Goal: Task Accomplishment & Management: Manage account settings

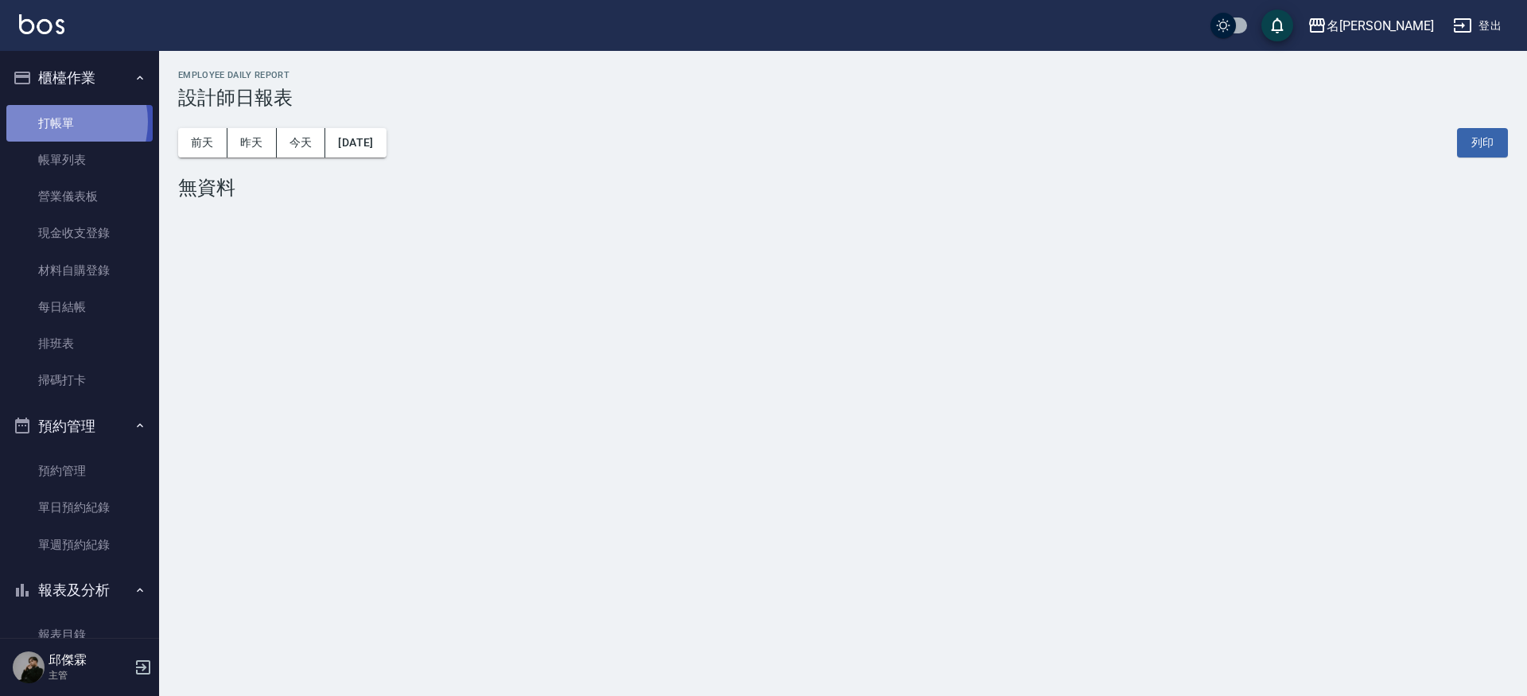
click at [57, 121] on link "打帳單" at bounding box center [79, 123] width 146 height 37
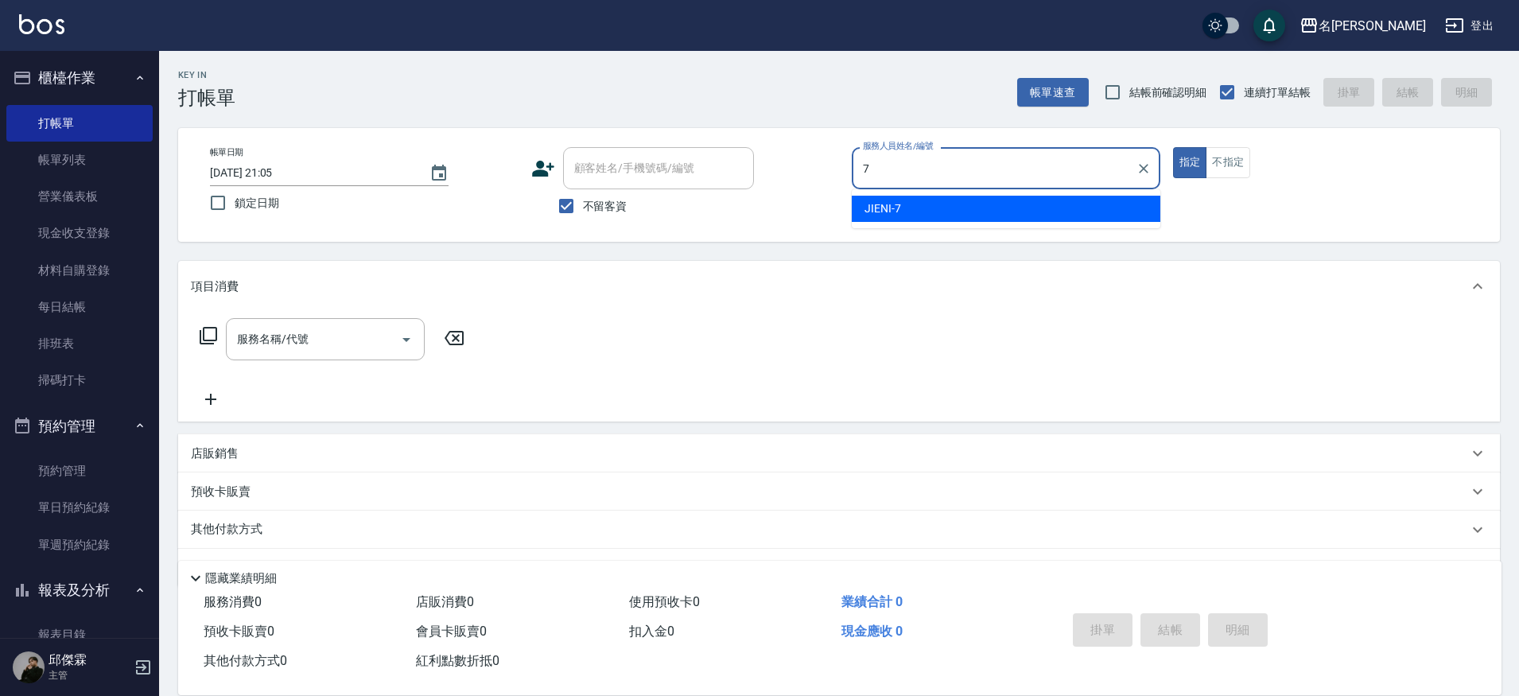
type input "JIENI-7"
type button "true"
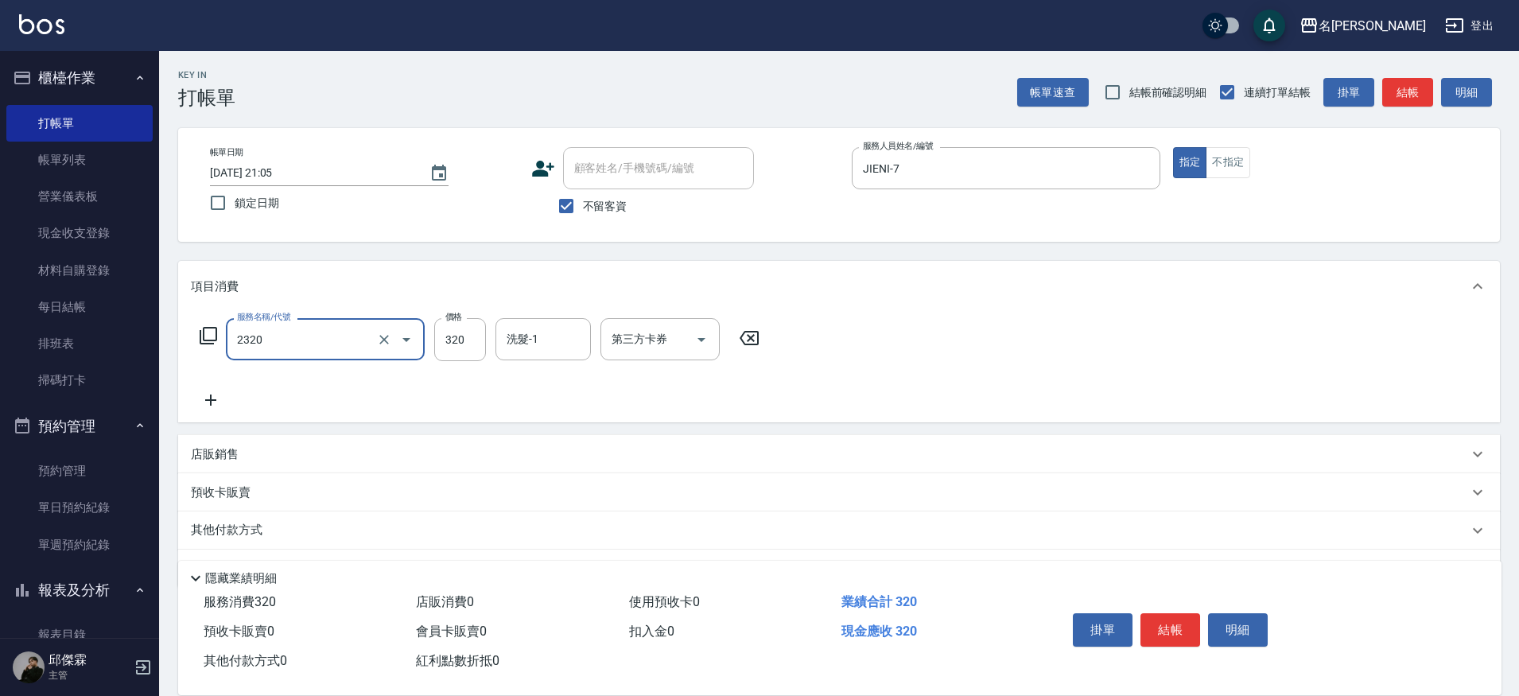
type input "洗剪320(2320)"
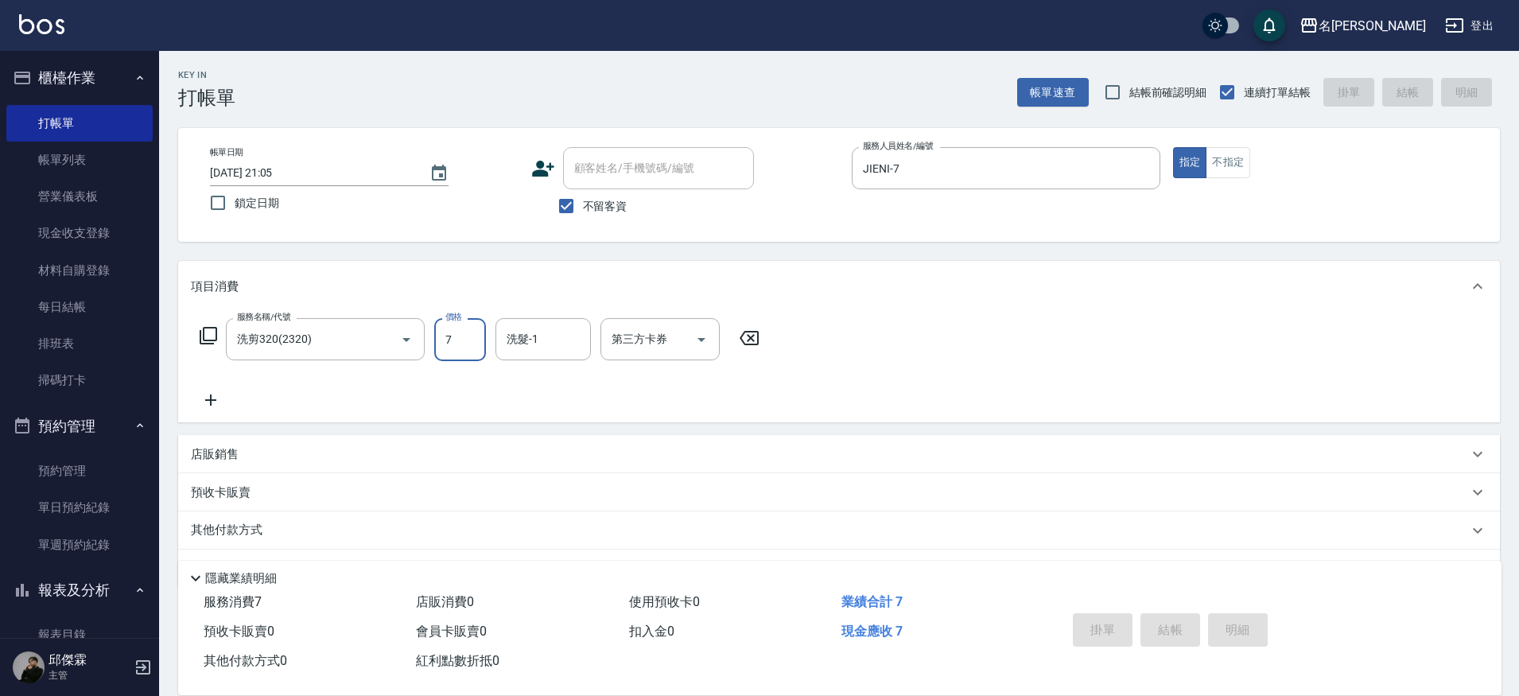
type input "7"
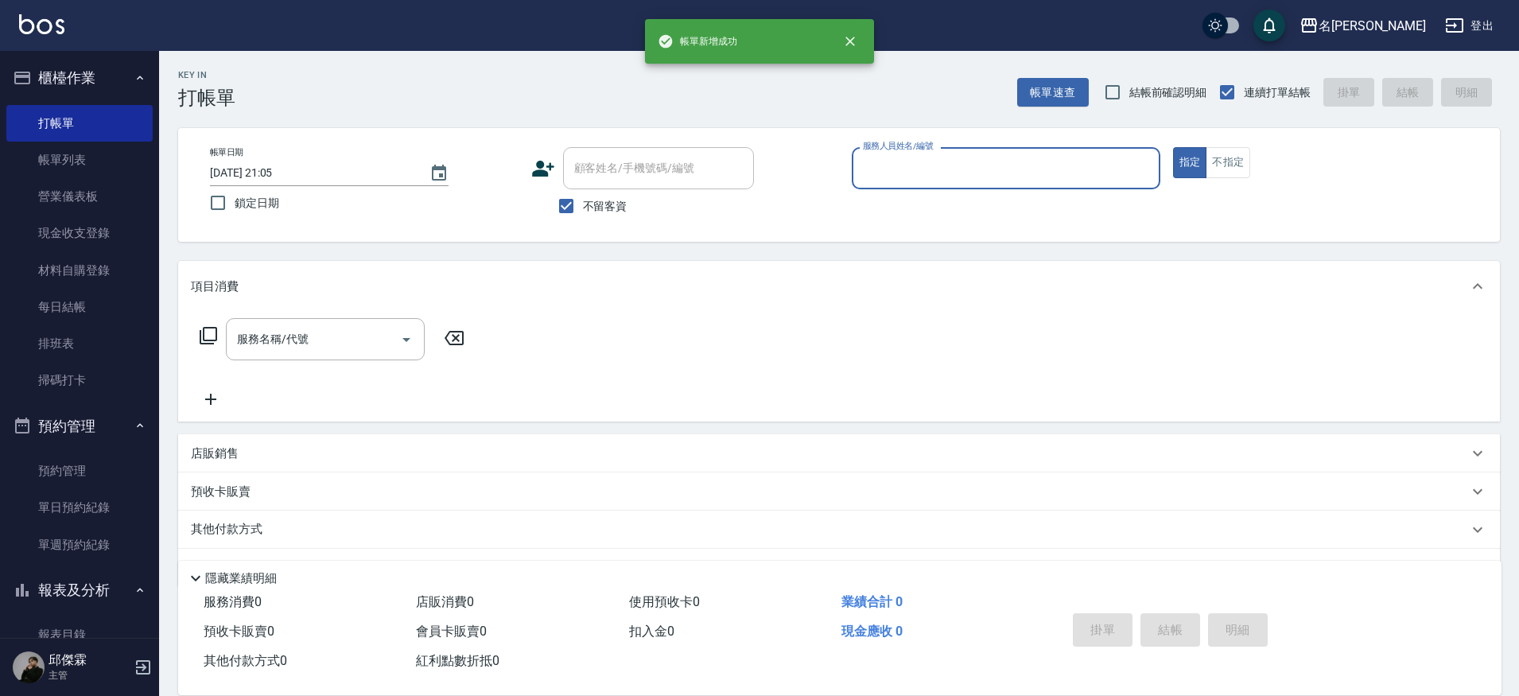
click at [1173, 147] on button "指定" at bounding box center [1190, 162] width 34 height 31
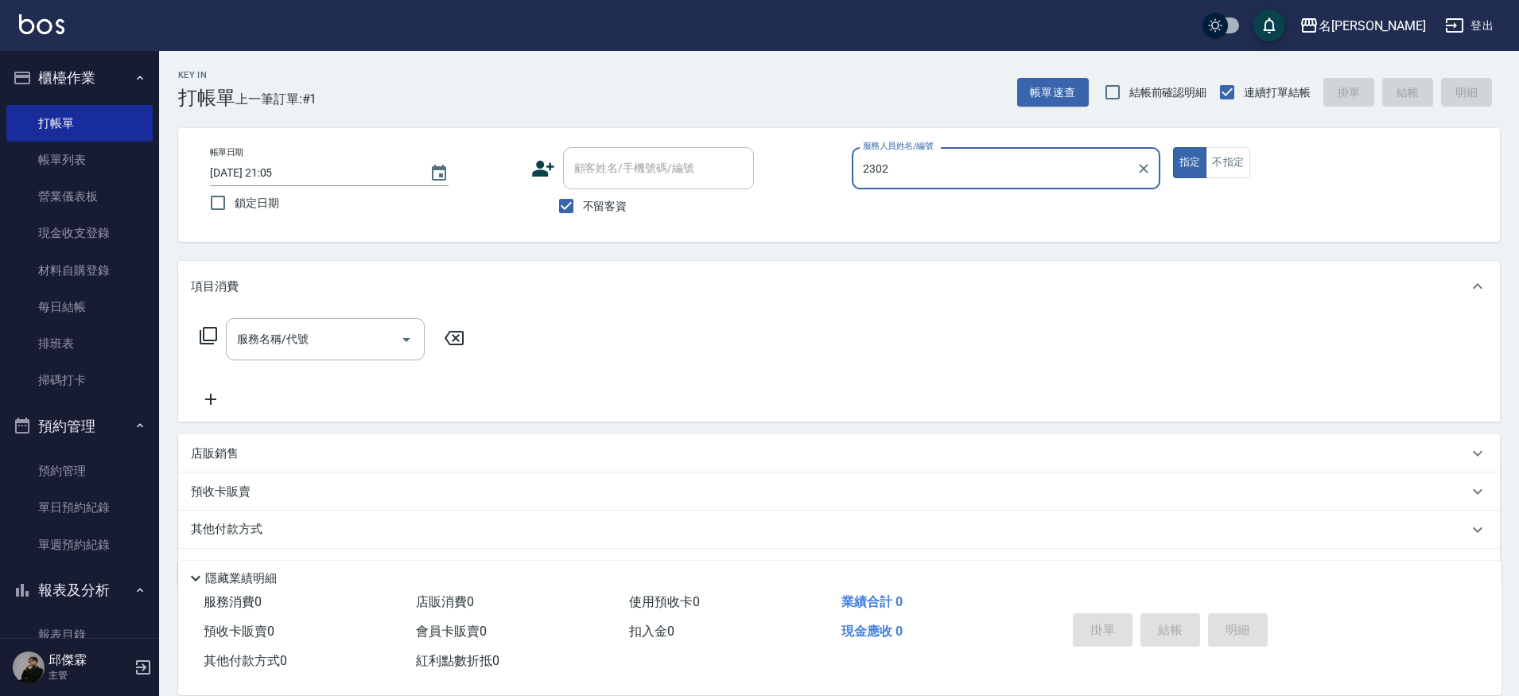
type input "2302"
click at [1173, 147] on button "指定" at bounding box center [1190, 162] width 34 height 31
click at [1031, 173] on input "服務人員姓名/編號" at bounding box center [1006, 168] width 294 height 28
type input "JIENI-7"
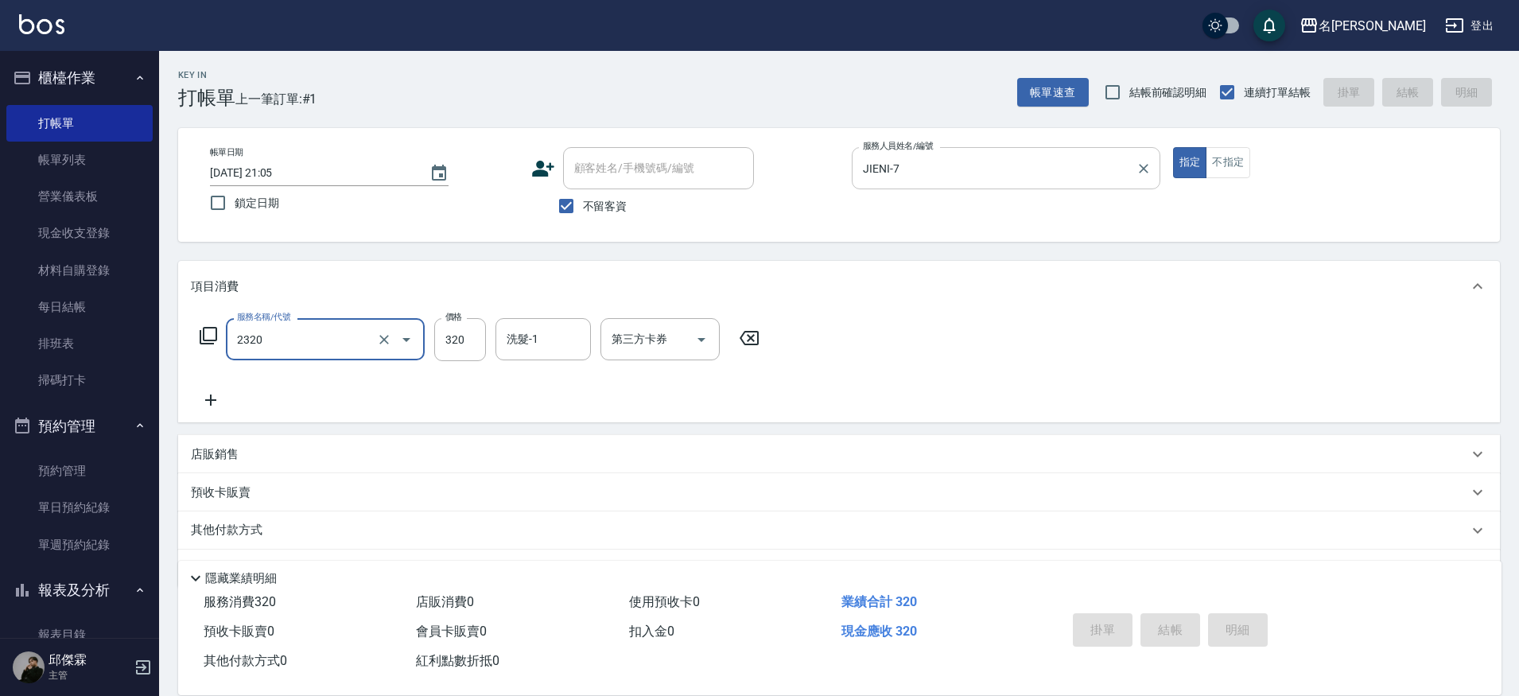
type input "2320"
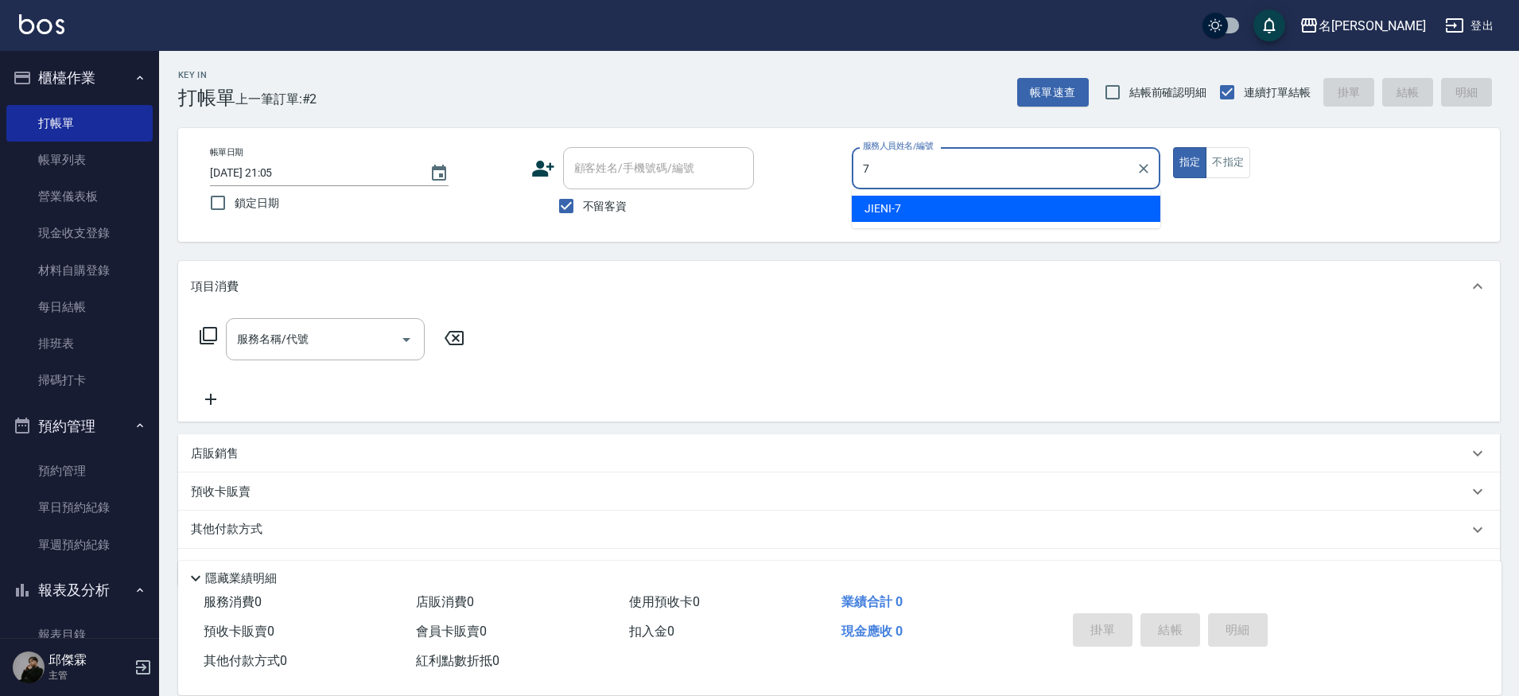
type input "JIENI-7"
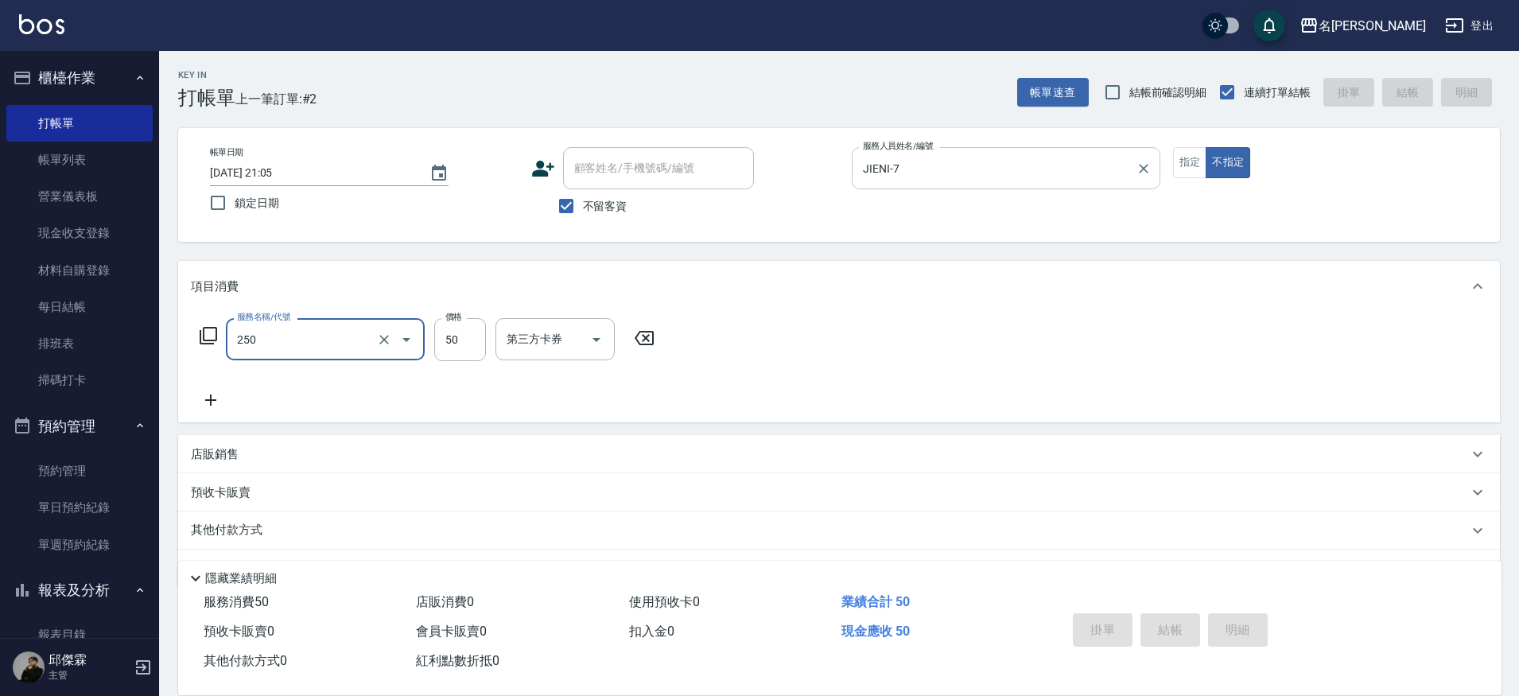
type input "250"
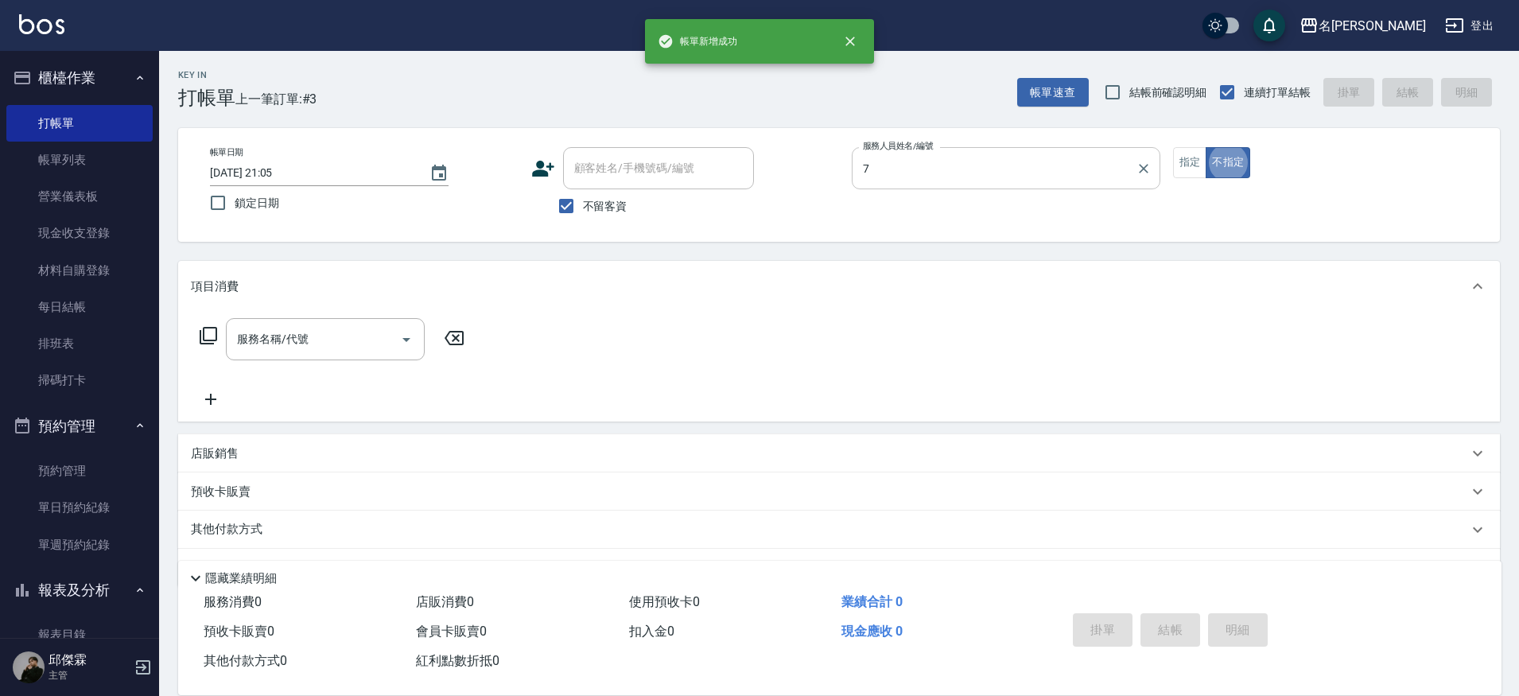
type input "JIENI-7"
type button "false"
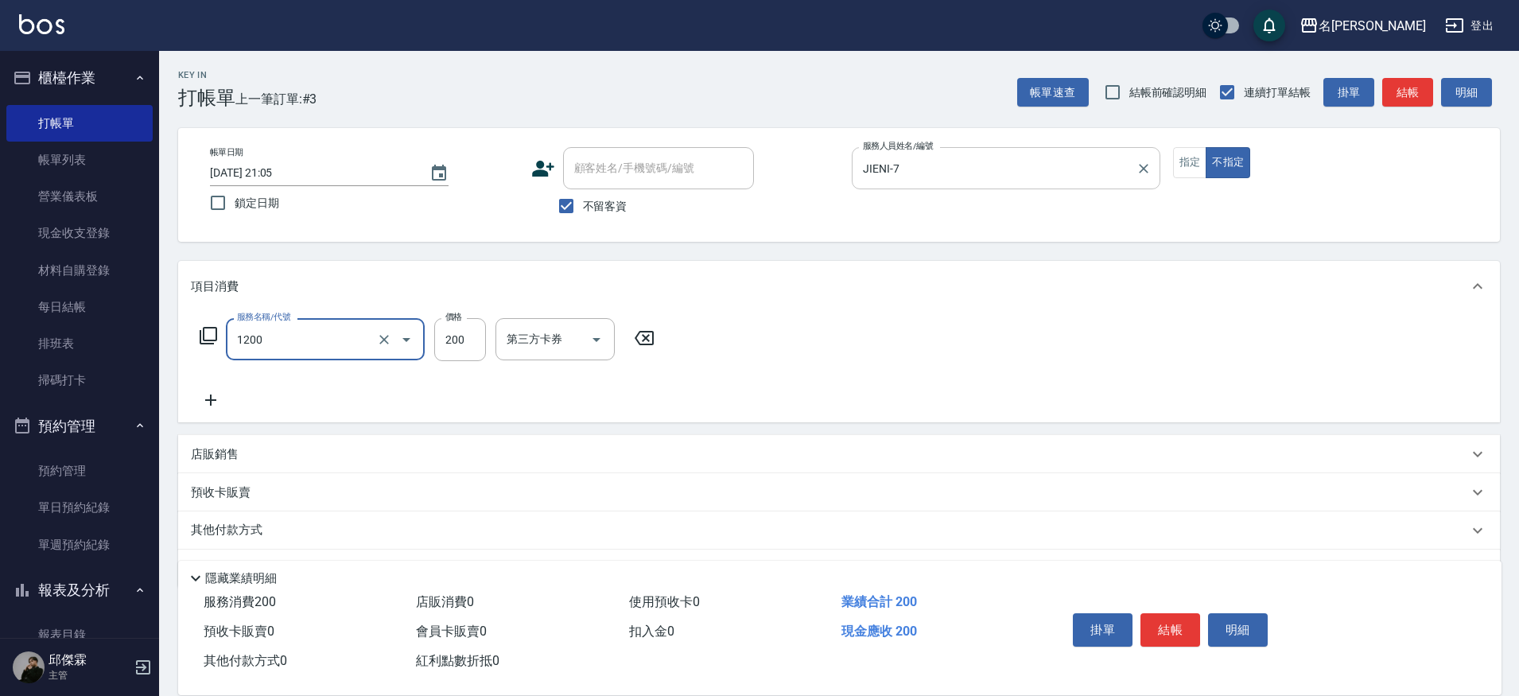
type input "一般洗+精油(1200)"
type input "250"
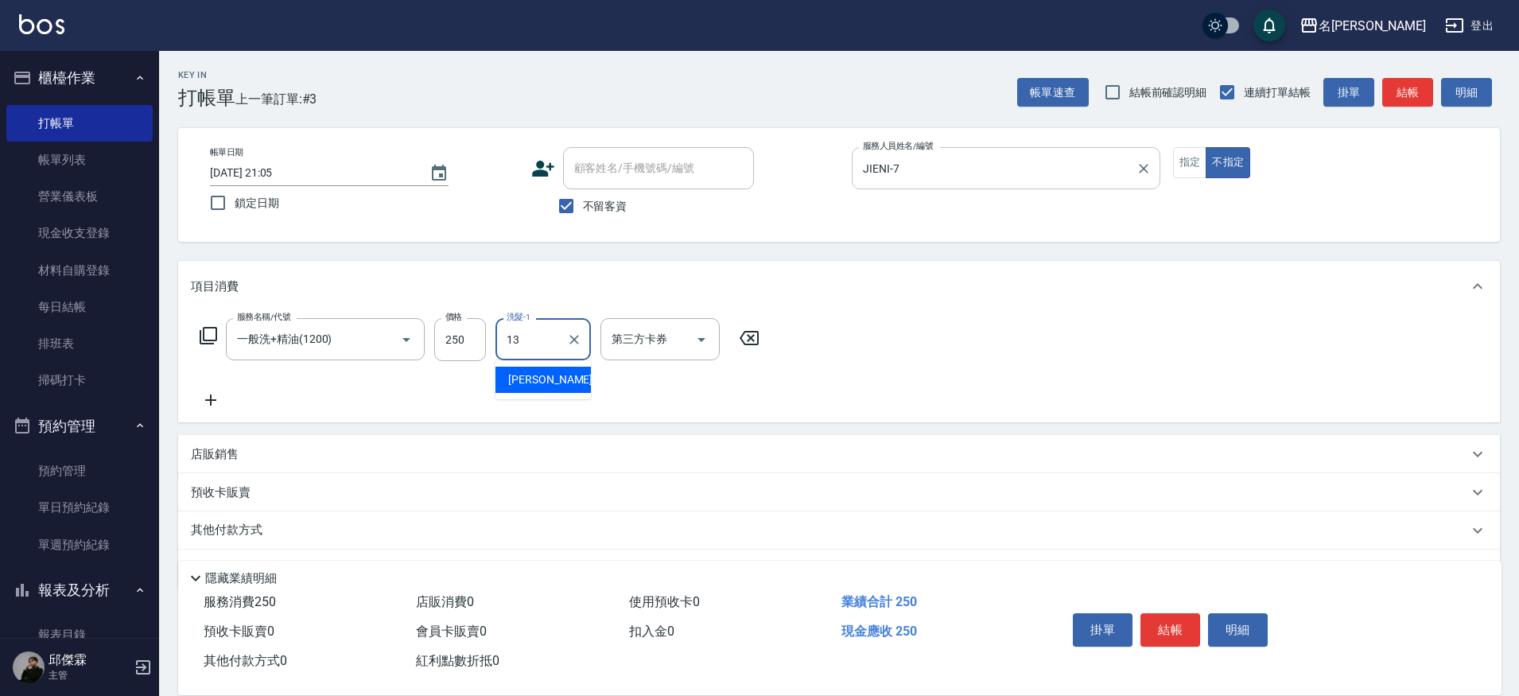
type input "[PERSON_NAME]-13"
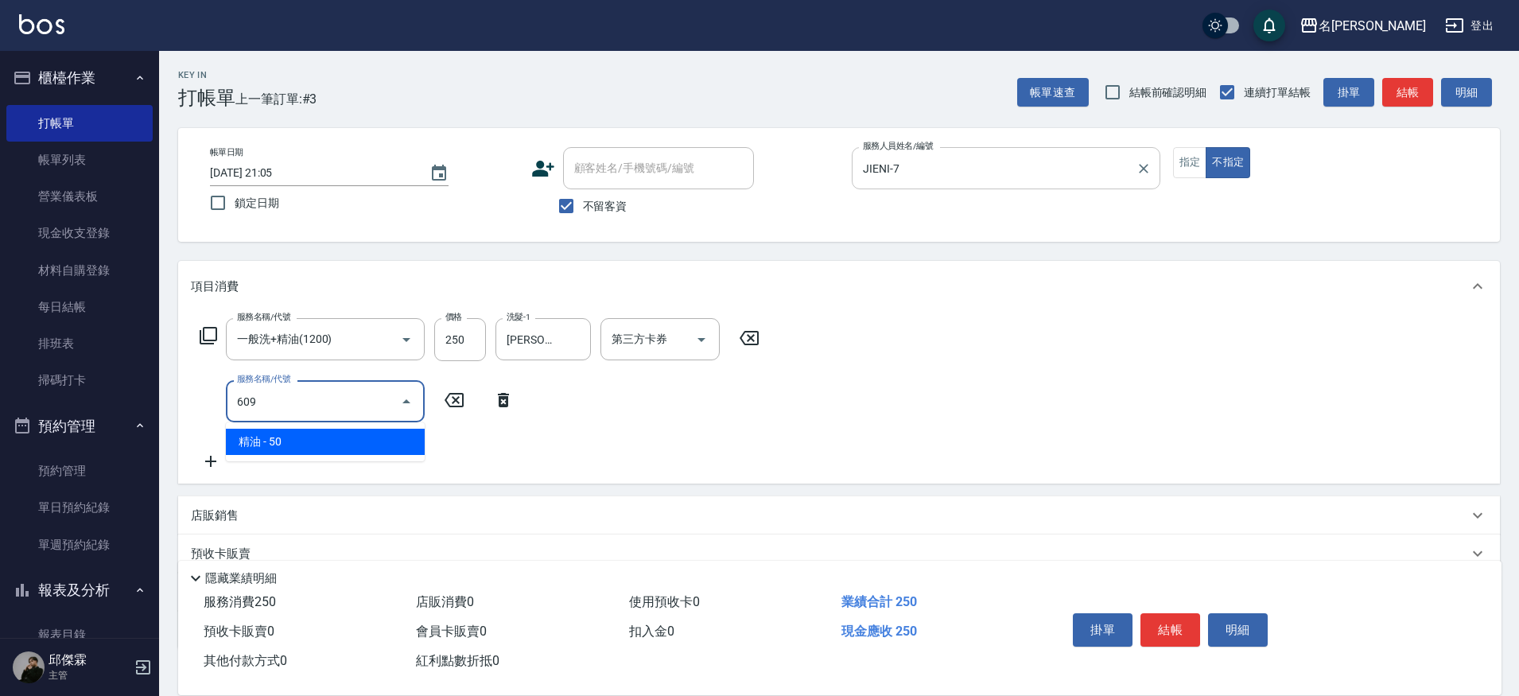
type input "精油(609)"
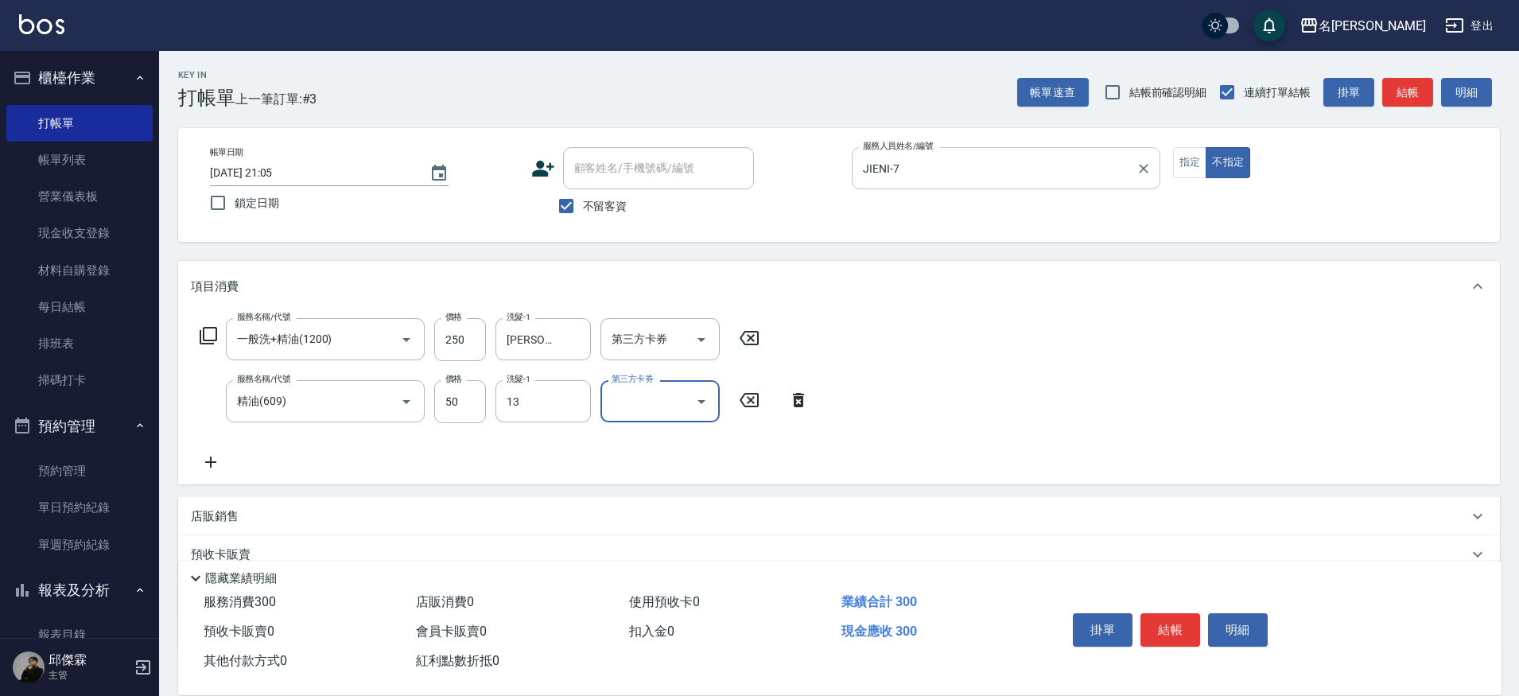
type input "[PERSON_NAME]-13"
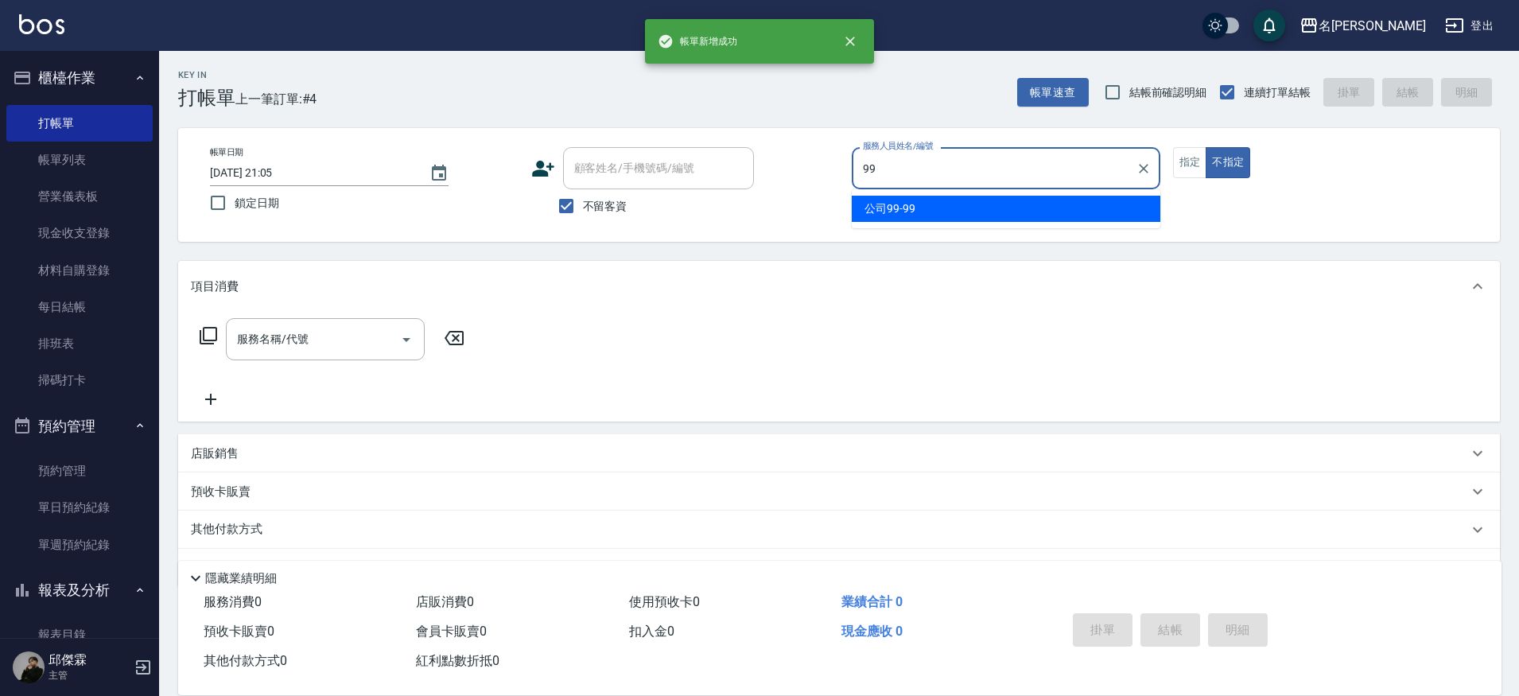
type input "公司99-99"
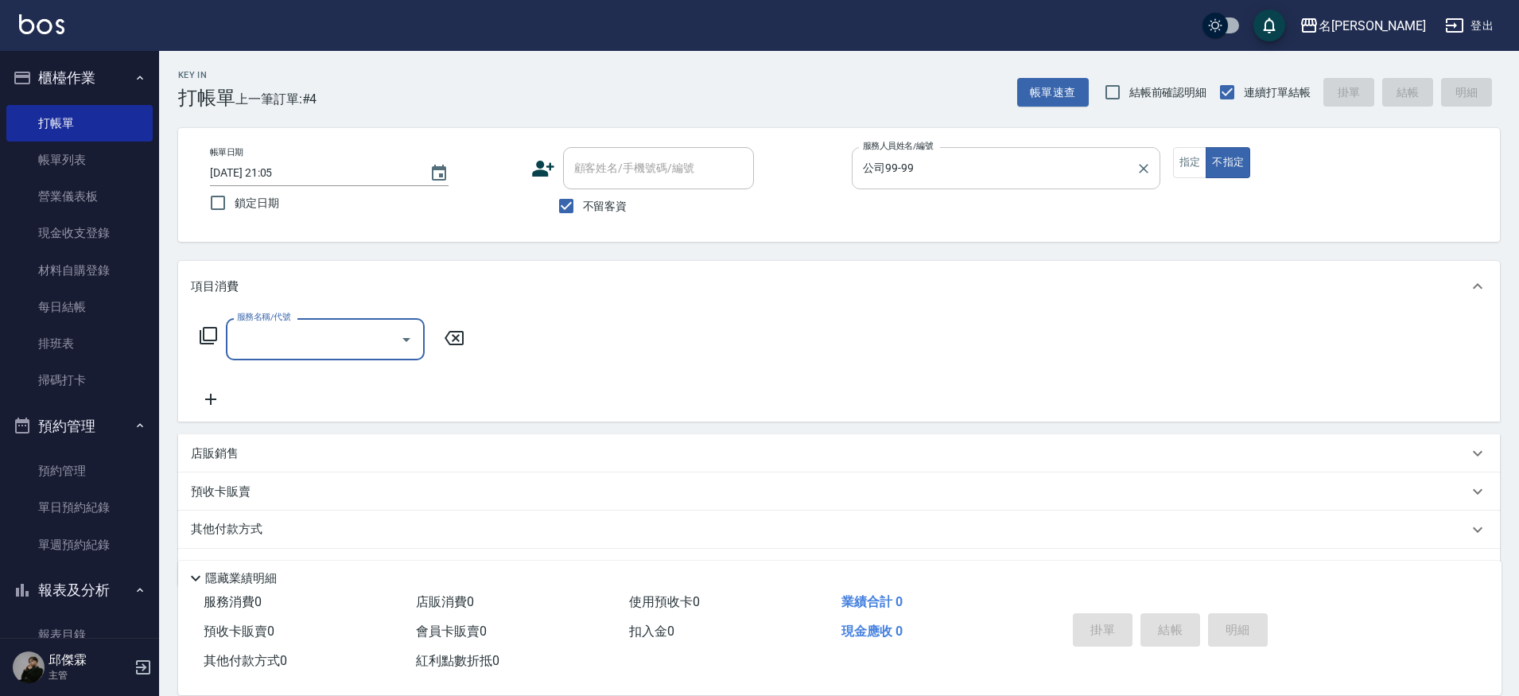
scroll to position [44, 0]
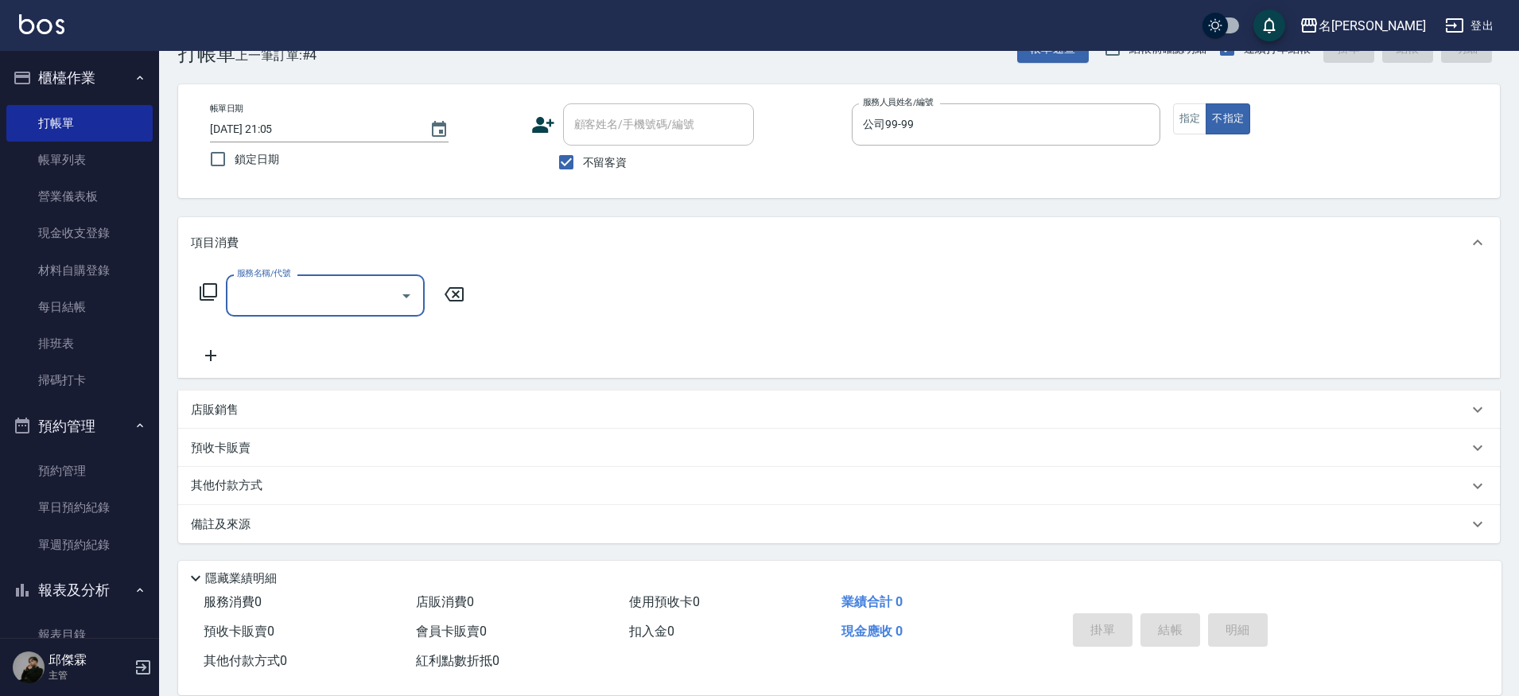
click at [235, 406] on p "店販銷售" at bounding box center [215, 410] width 48 height 17
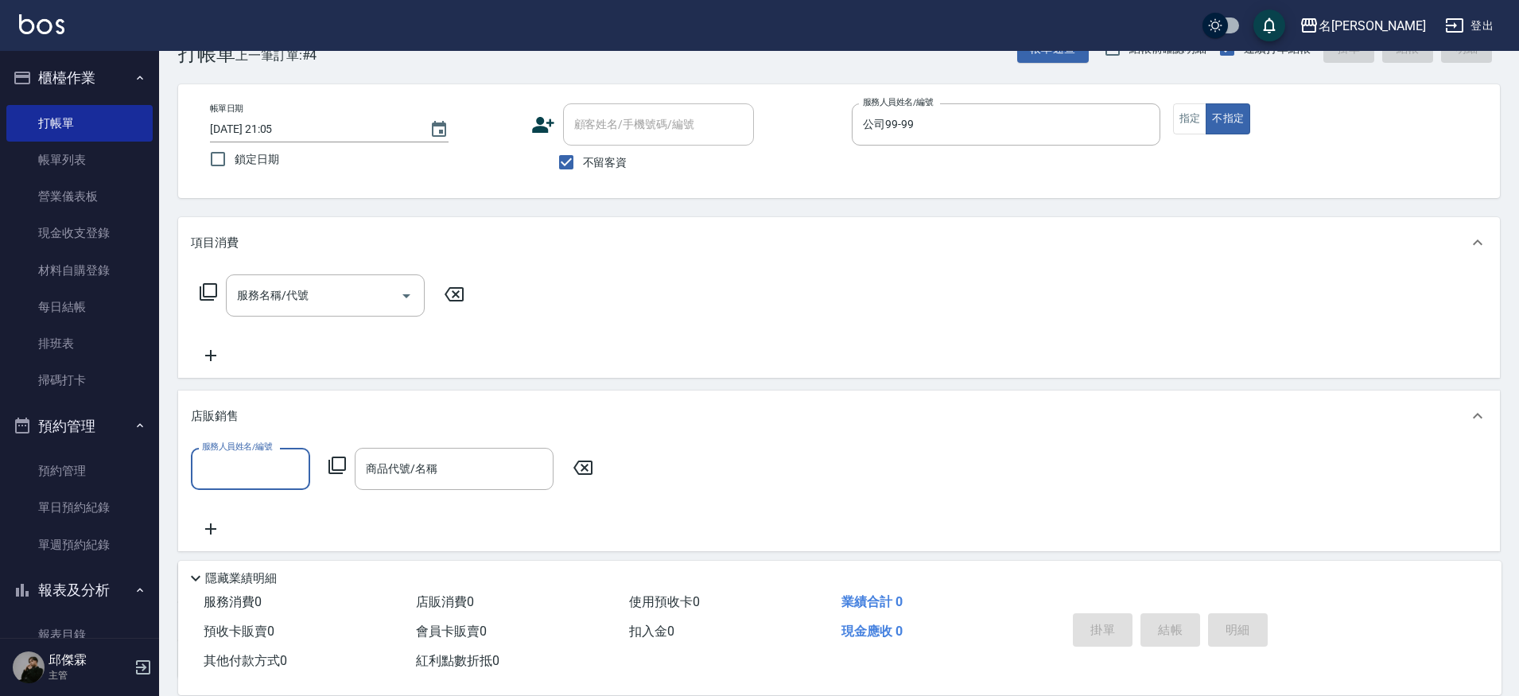
scroll to position [0, 0]
type input "公司99-99"
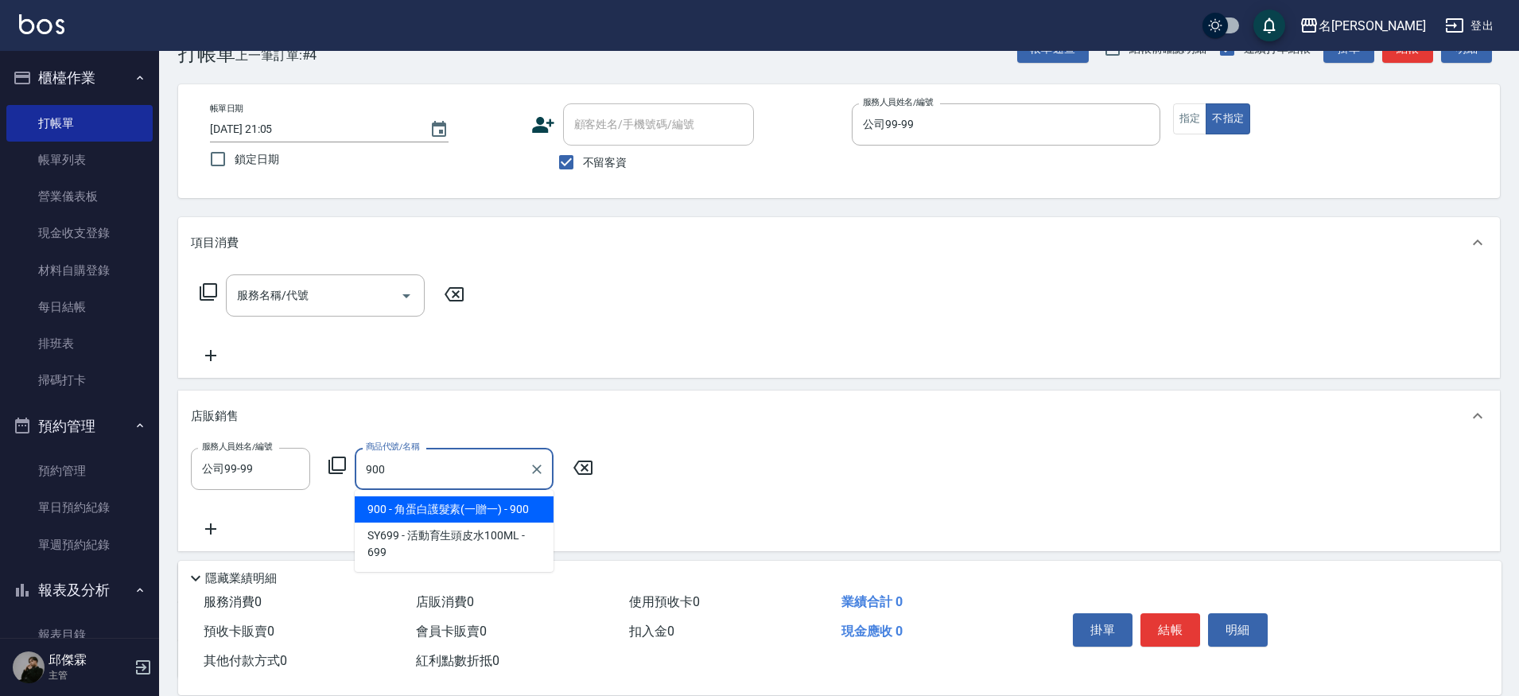
type input "角蛋白護髮素(一贈一)"
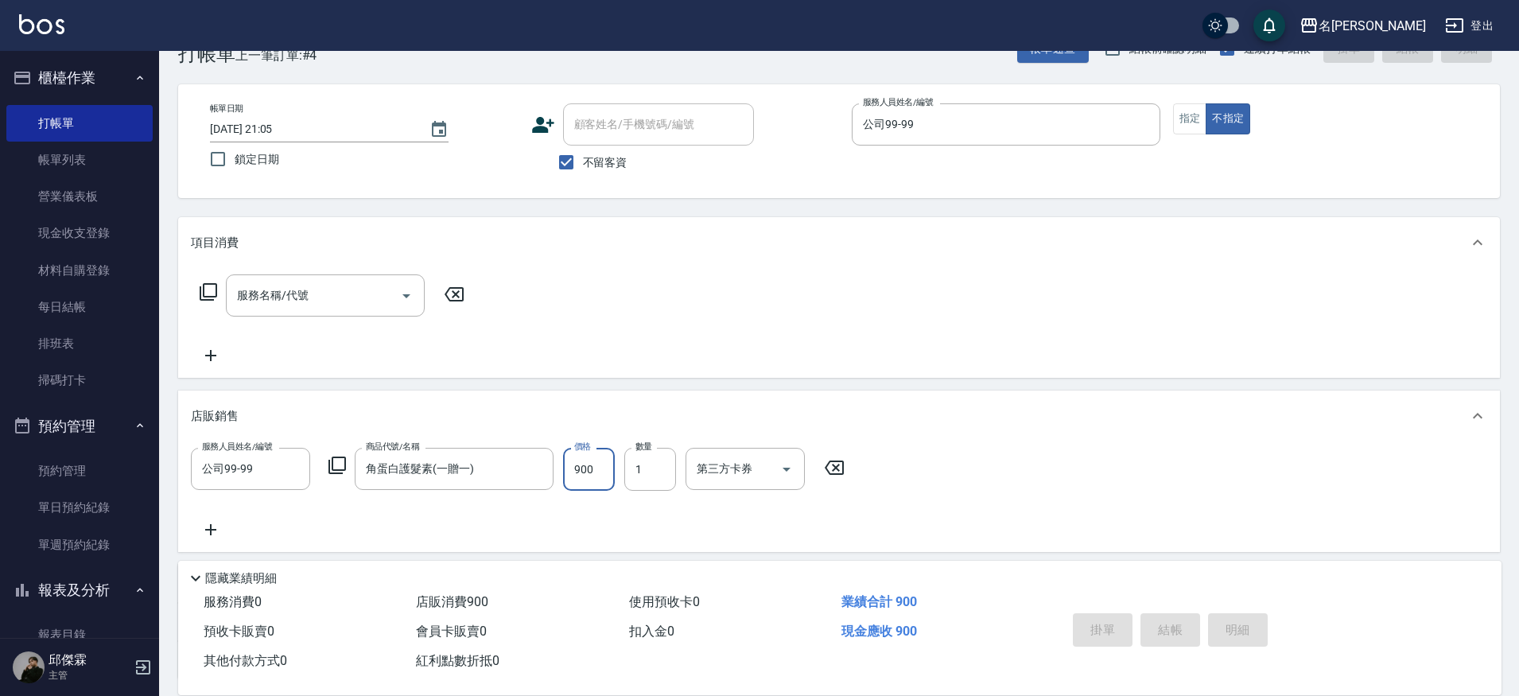
type input "[DATE] 21:06"
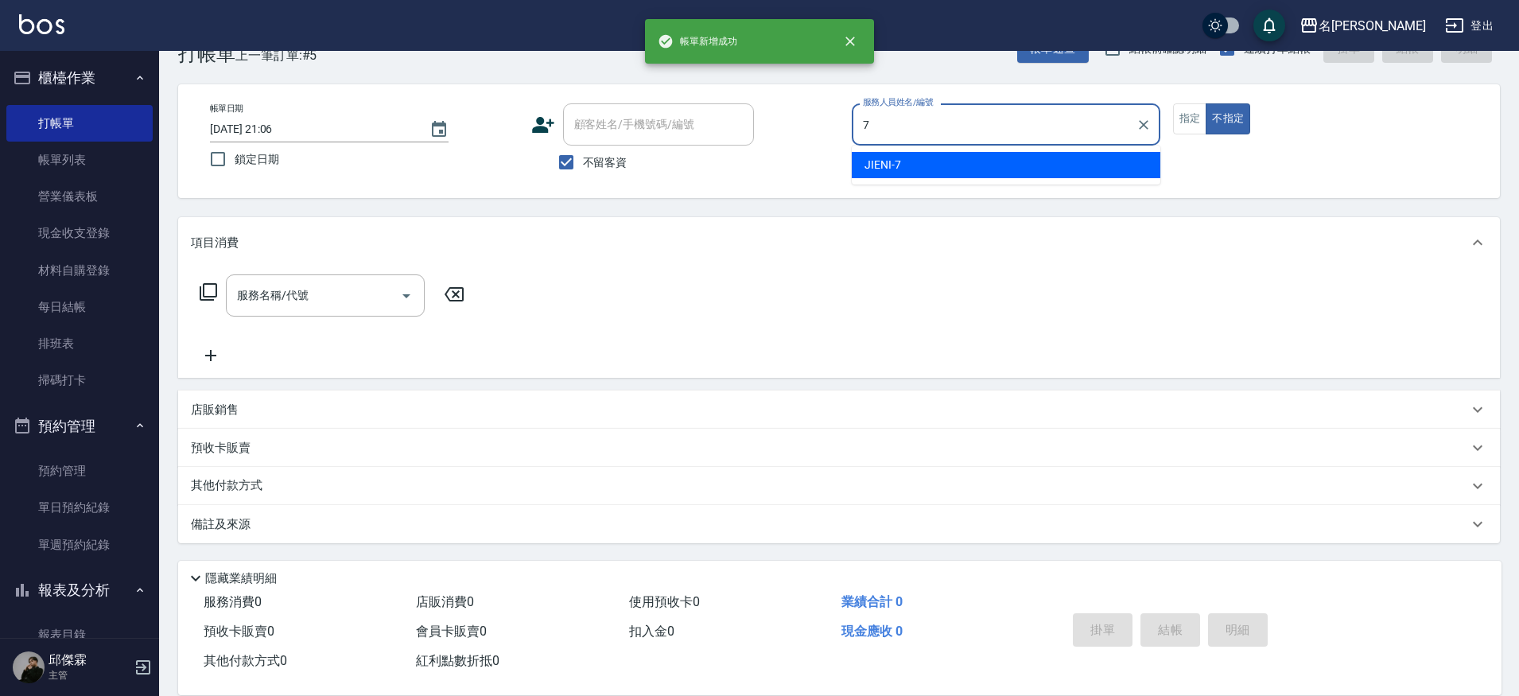
type input "JIENI-7"
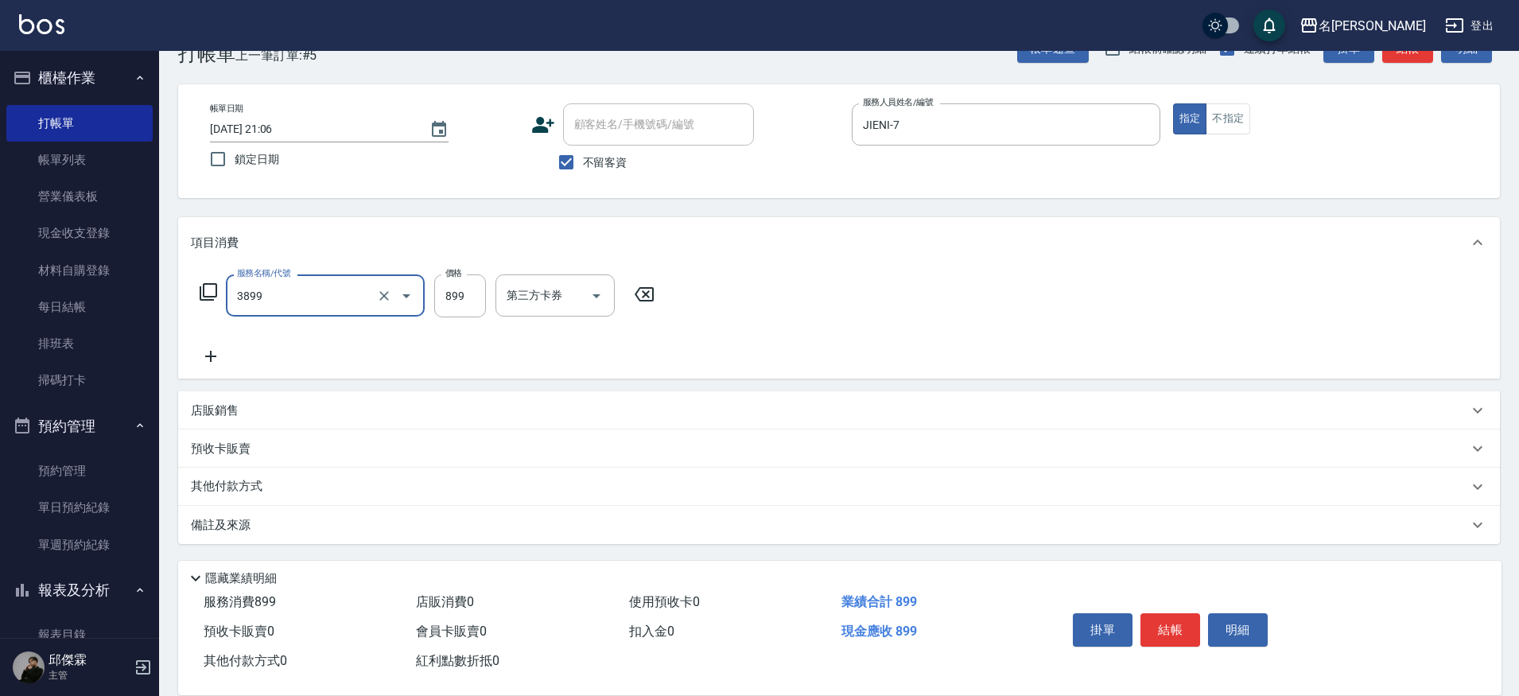
type input "基礎燙(3899)"
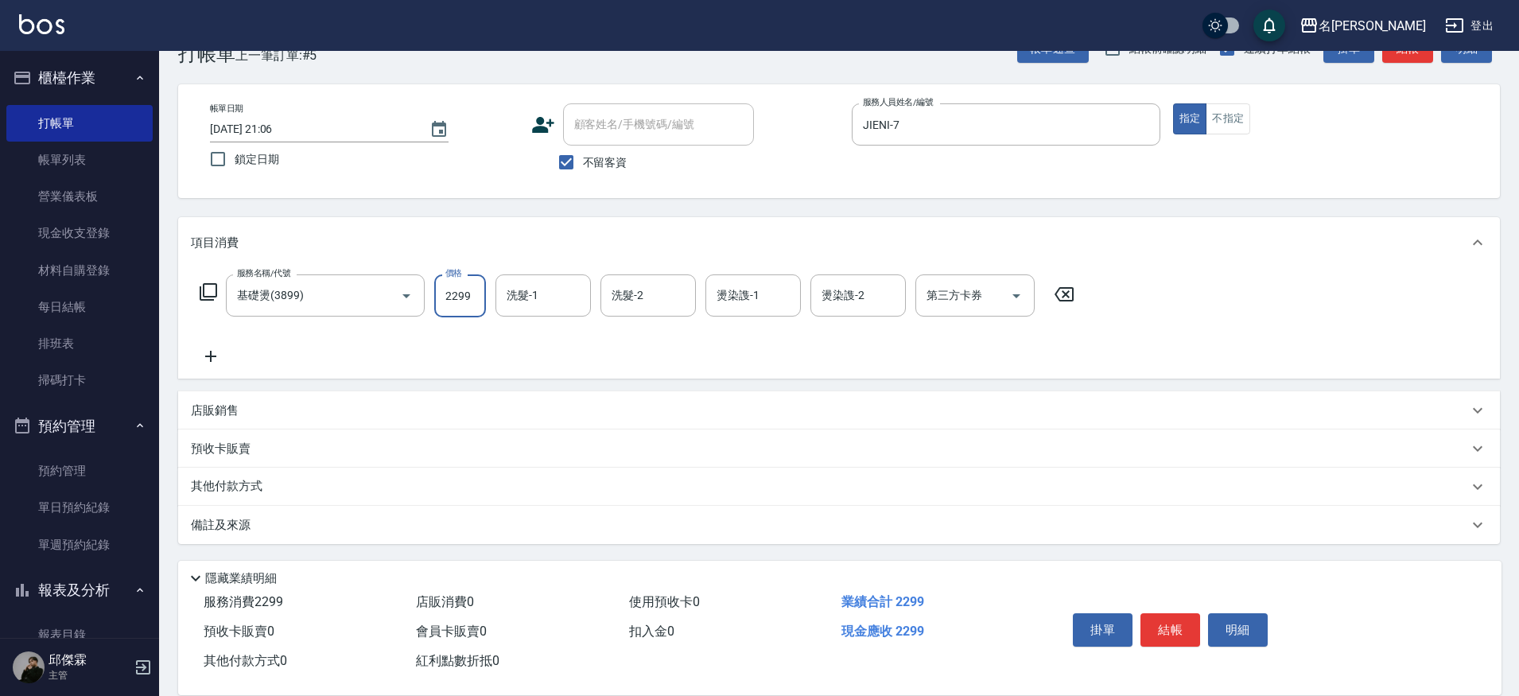
type input "2299"
type input "妞妞-66"
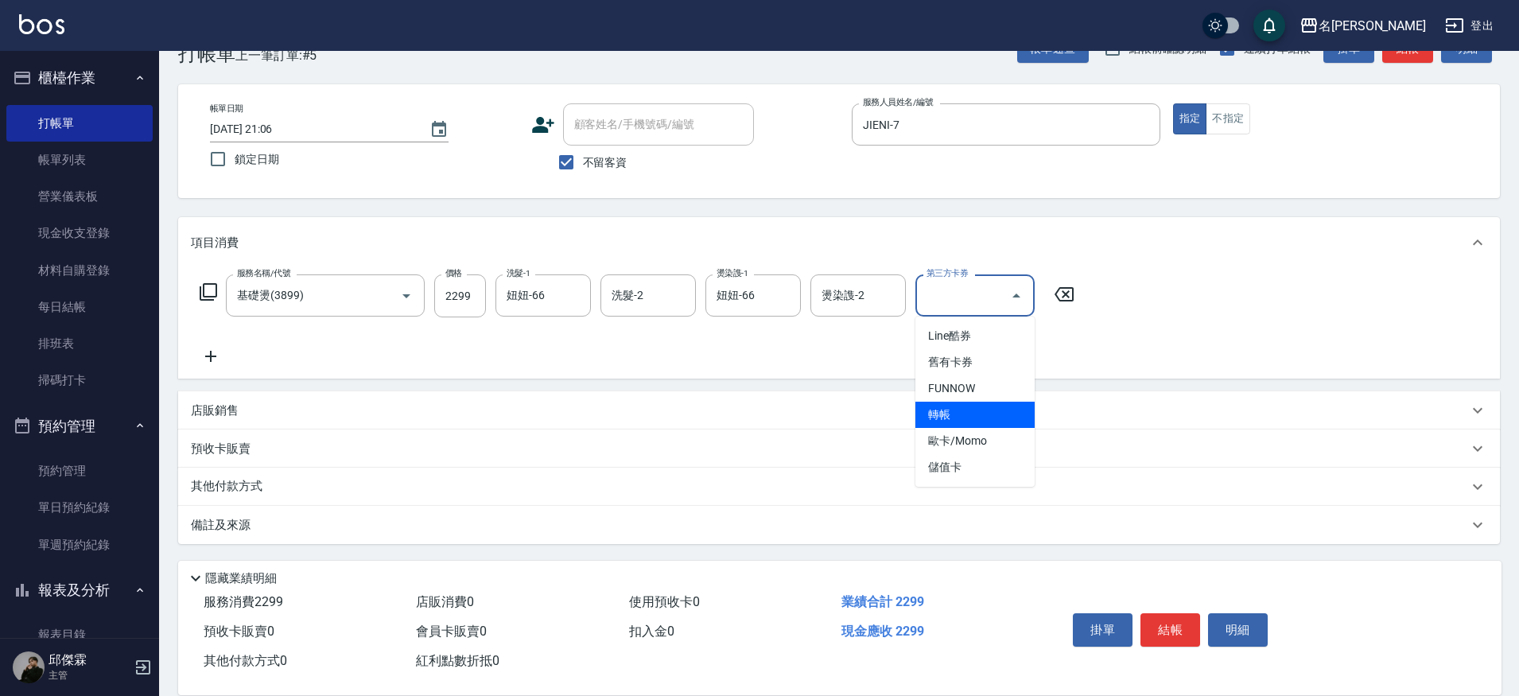
type input "轉帳"
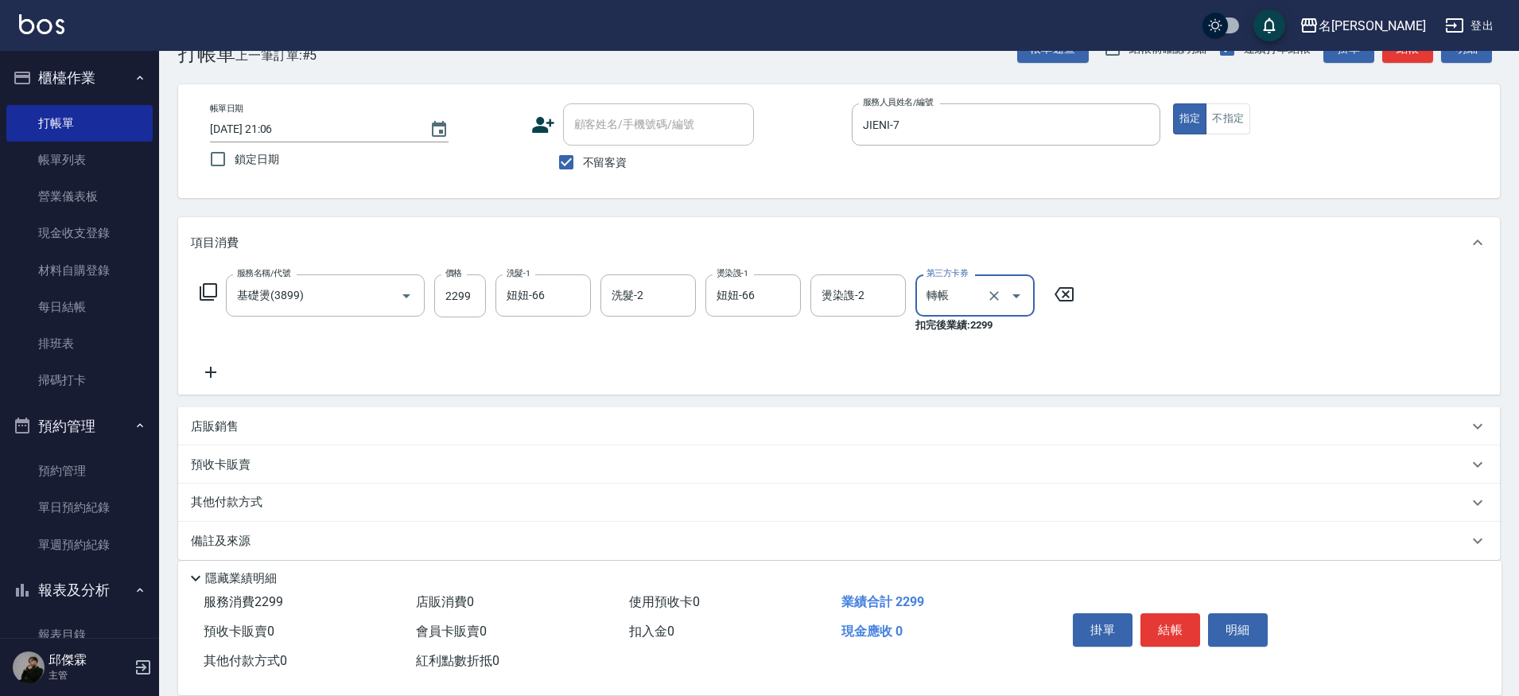
scroll to position [60, 0]
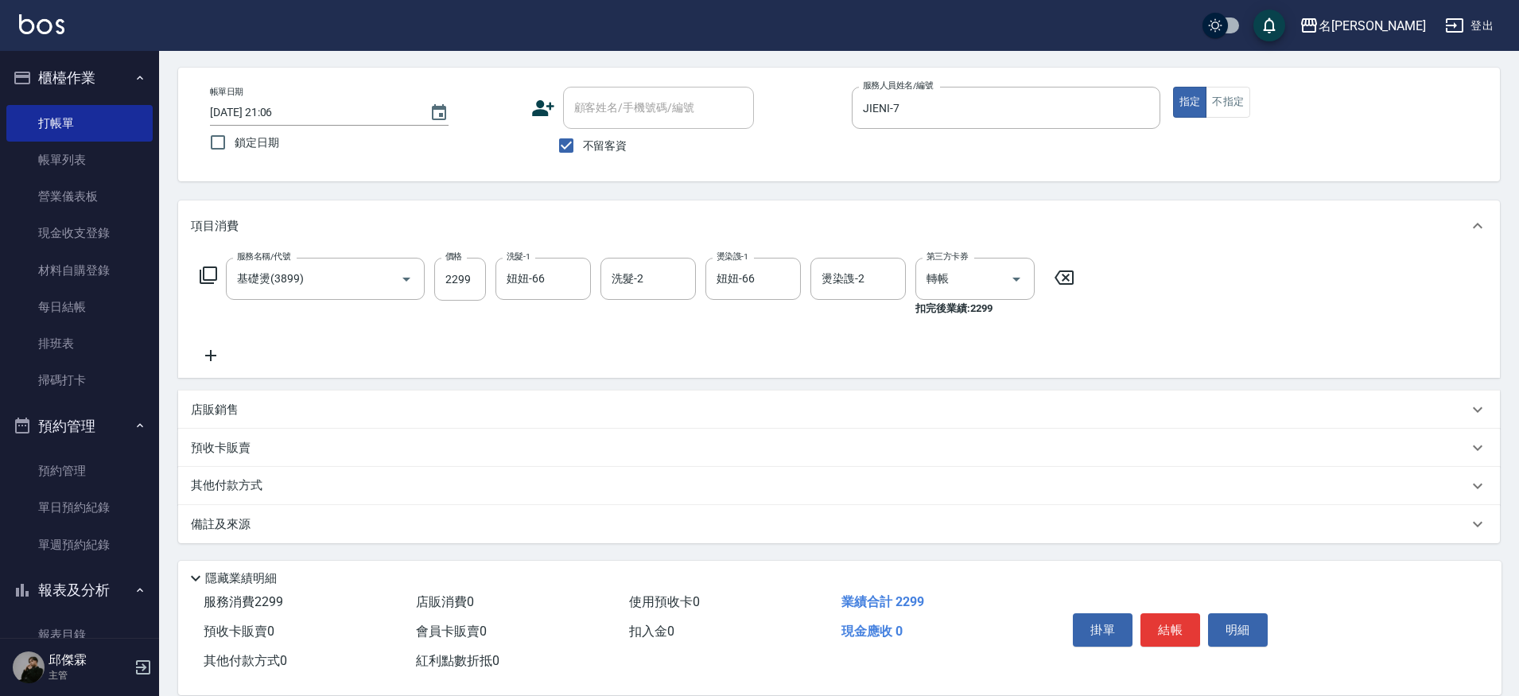
click at [336, 406] on div "店販銷售" at bounding box center [829, 410] width 1277 height 17
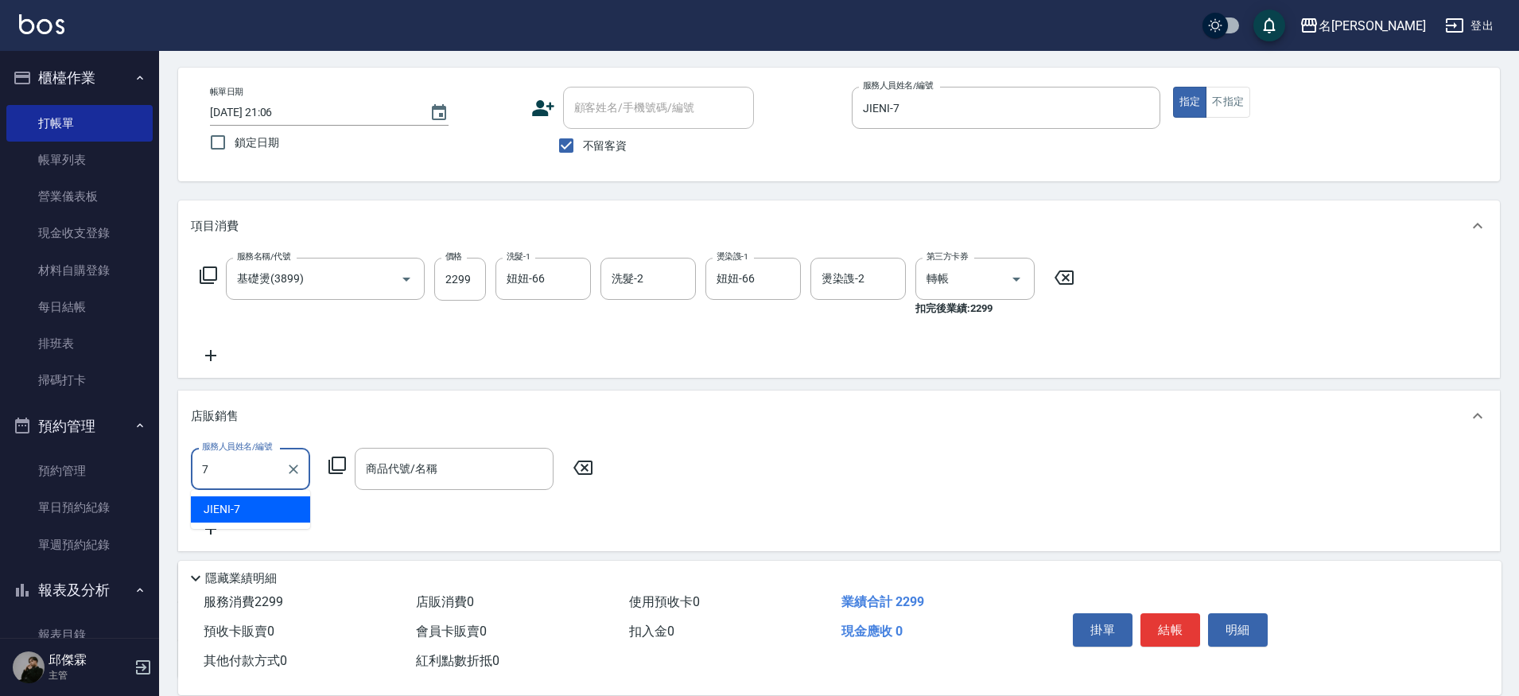
type input "JIENI-7"
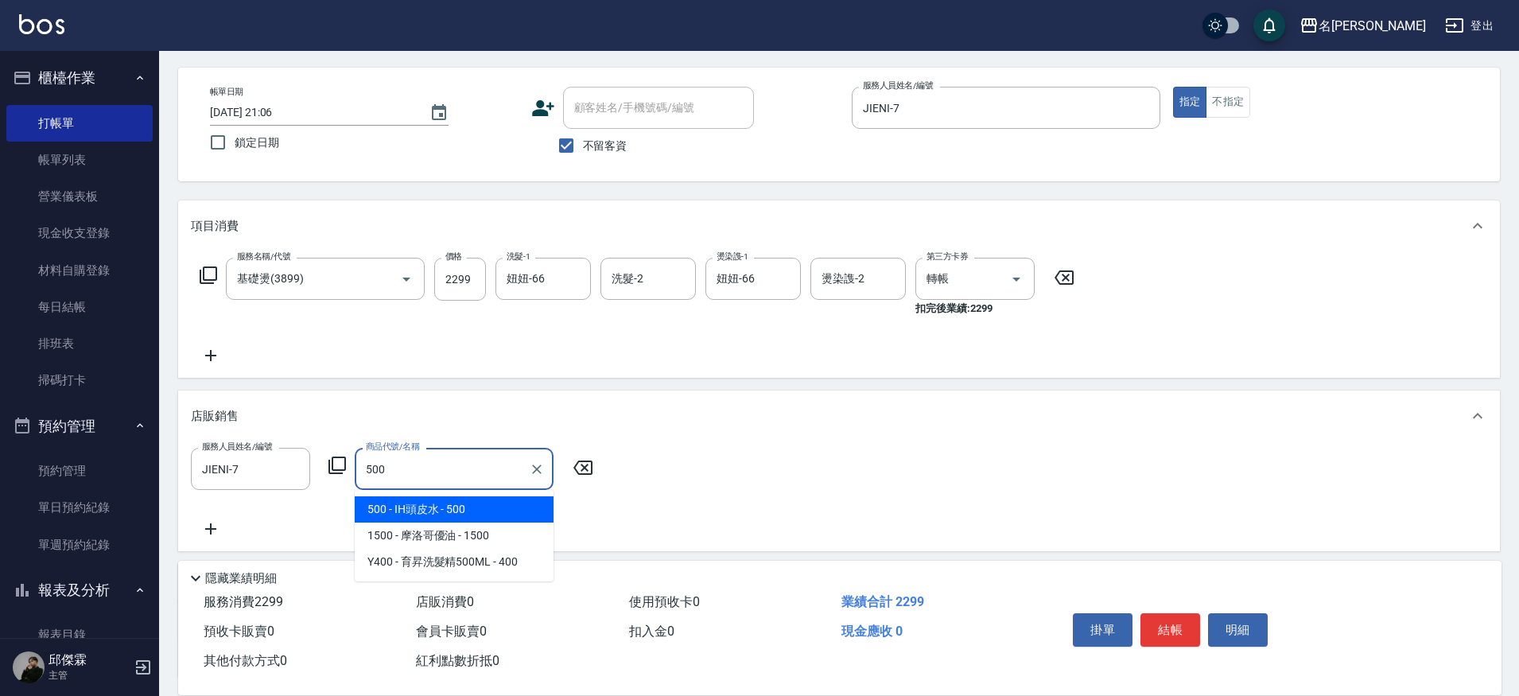
type input "IH頭皮水"
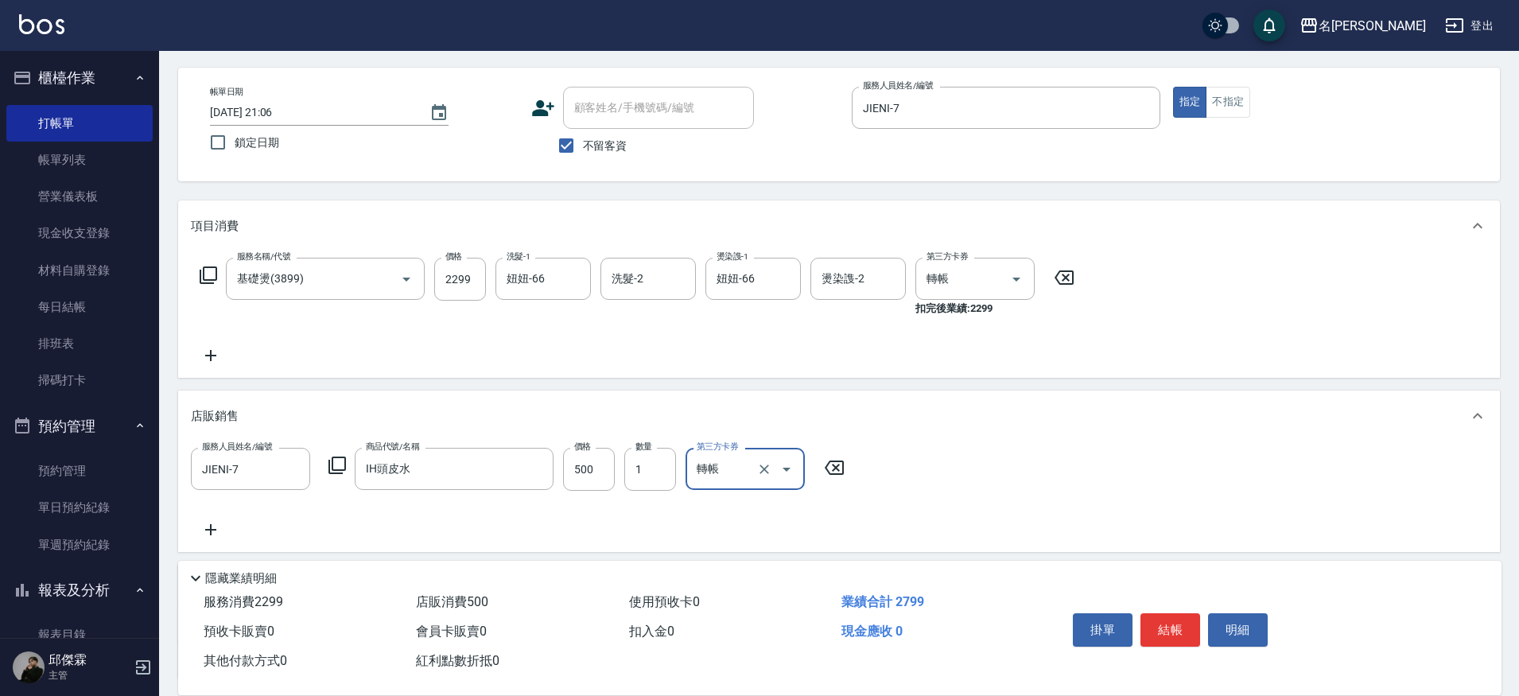
type input "轉帳"
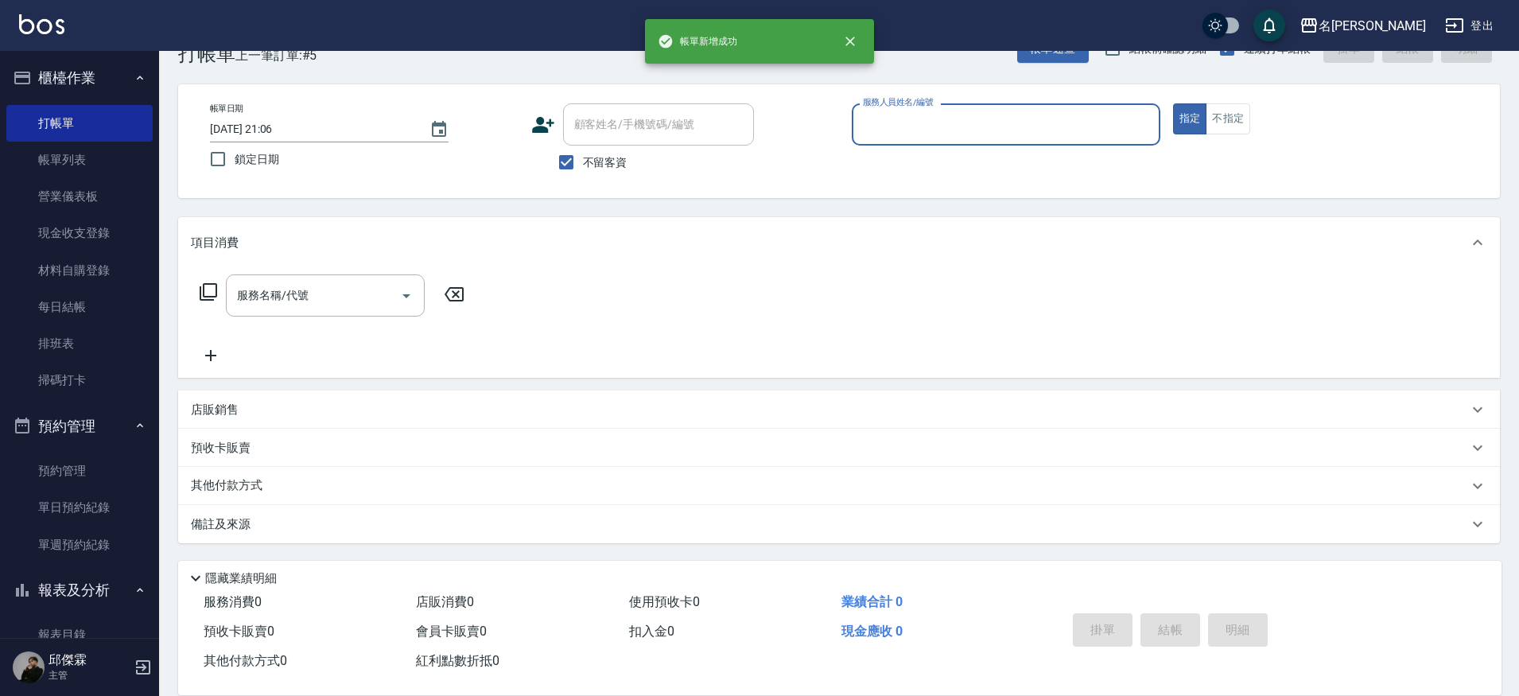
scroll to position [44, 0]
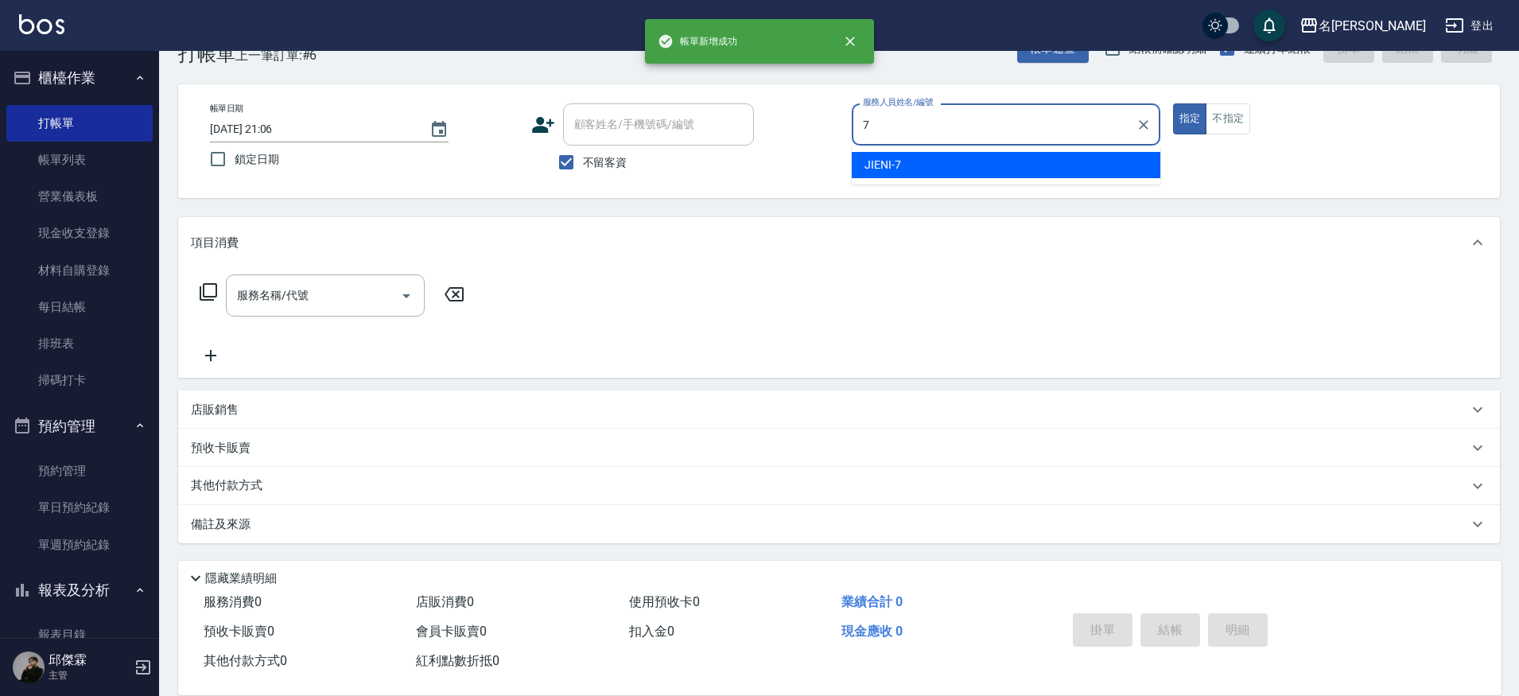
type input "JIENI-7"
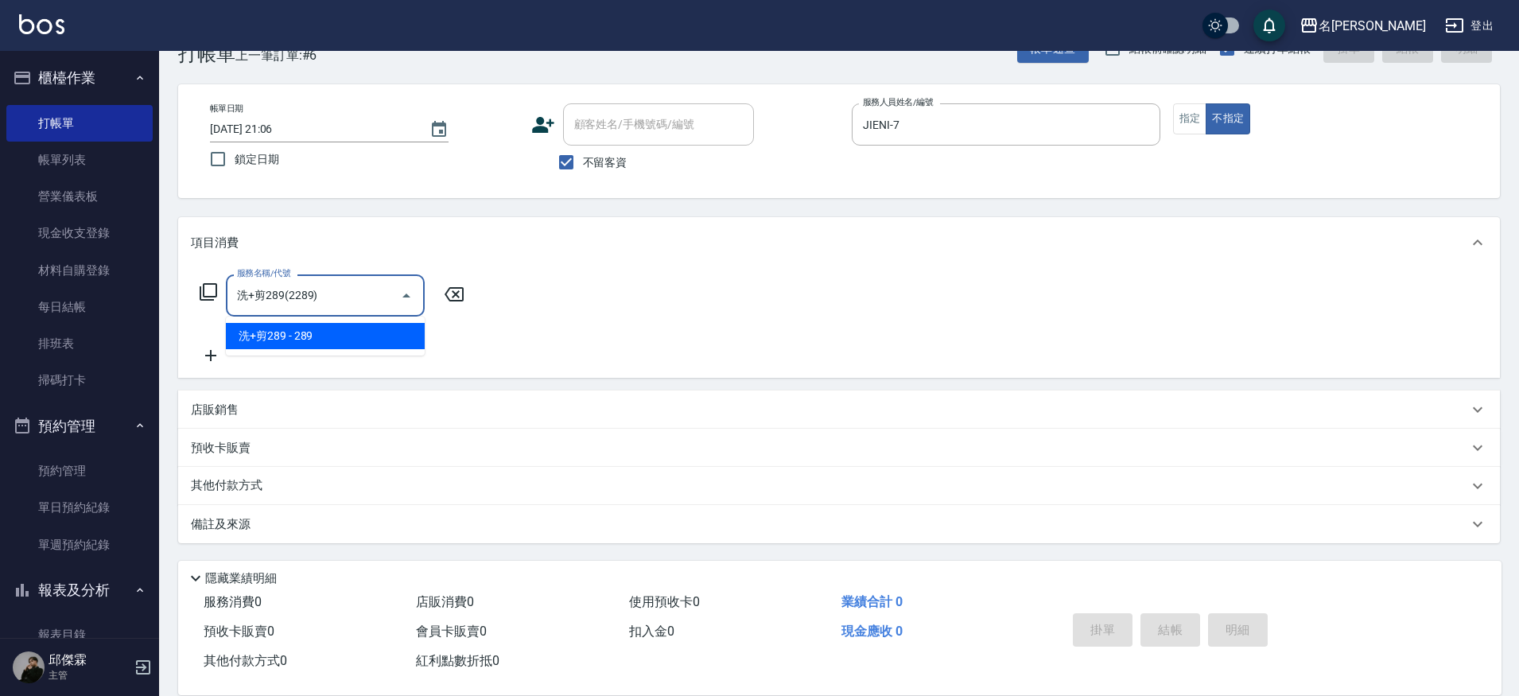
type input "洗+剪289(2289)"
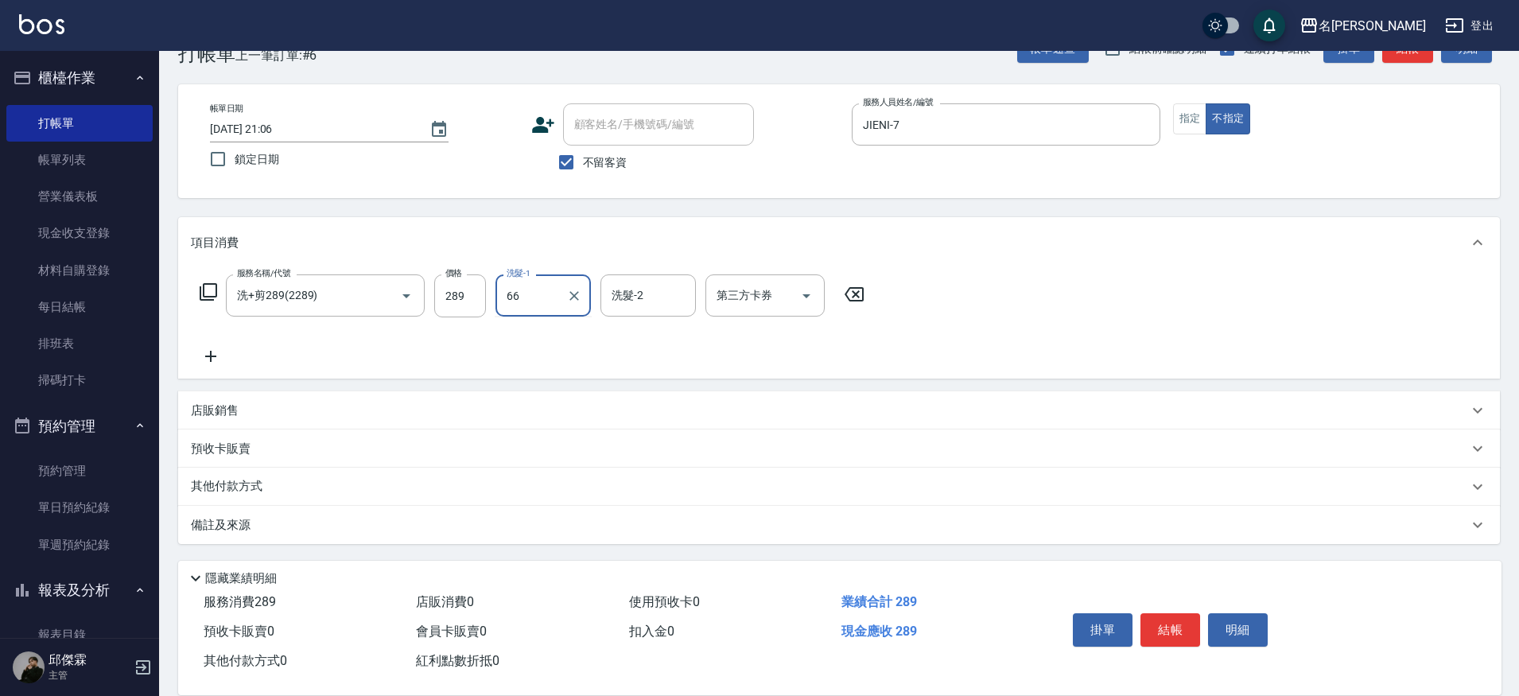
type input "妞妞-66"
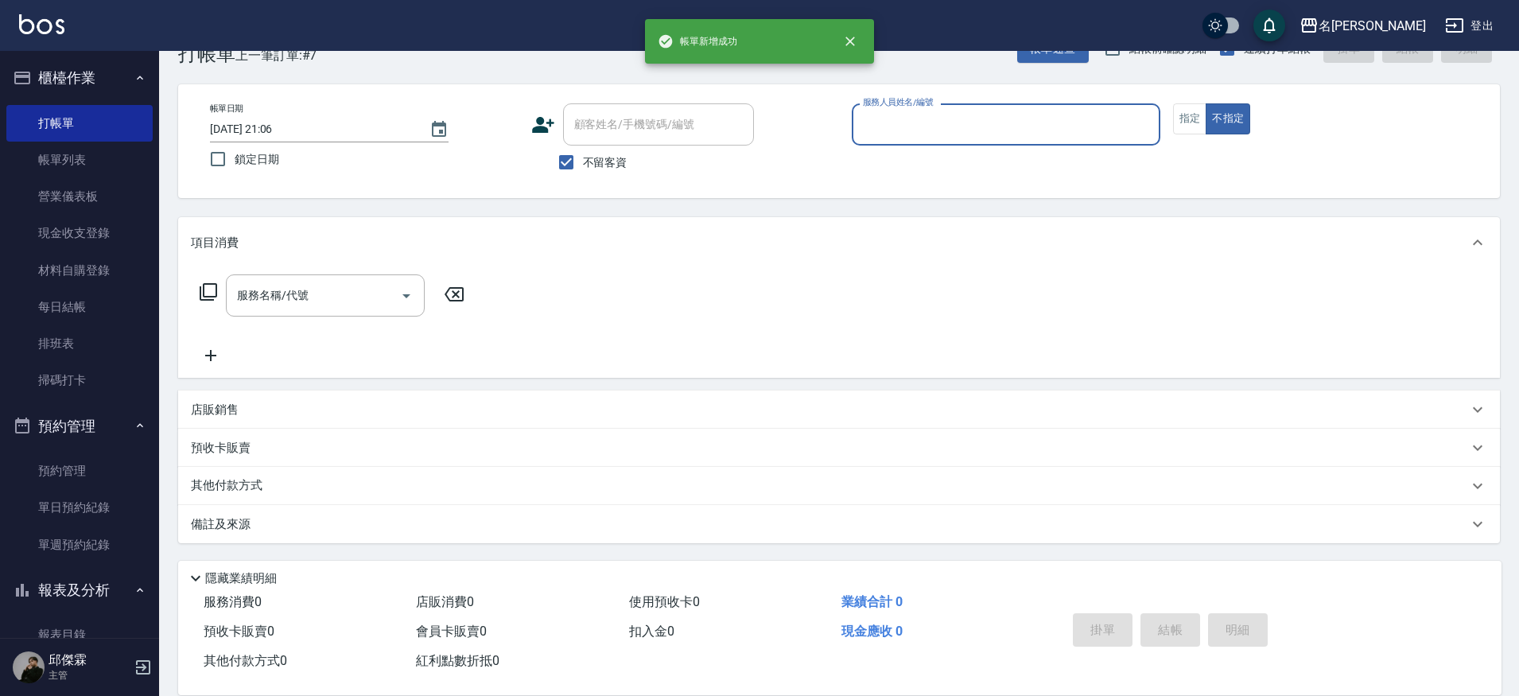
type input "8"
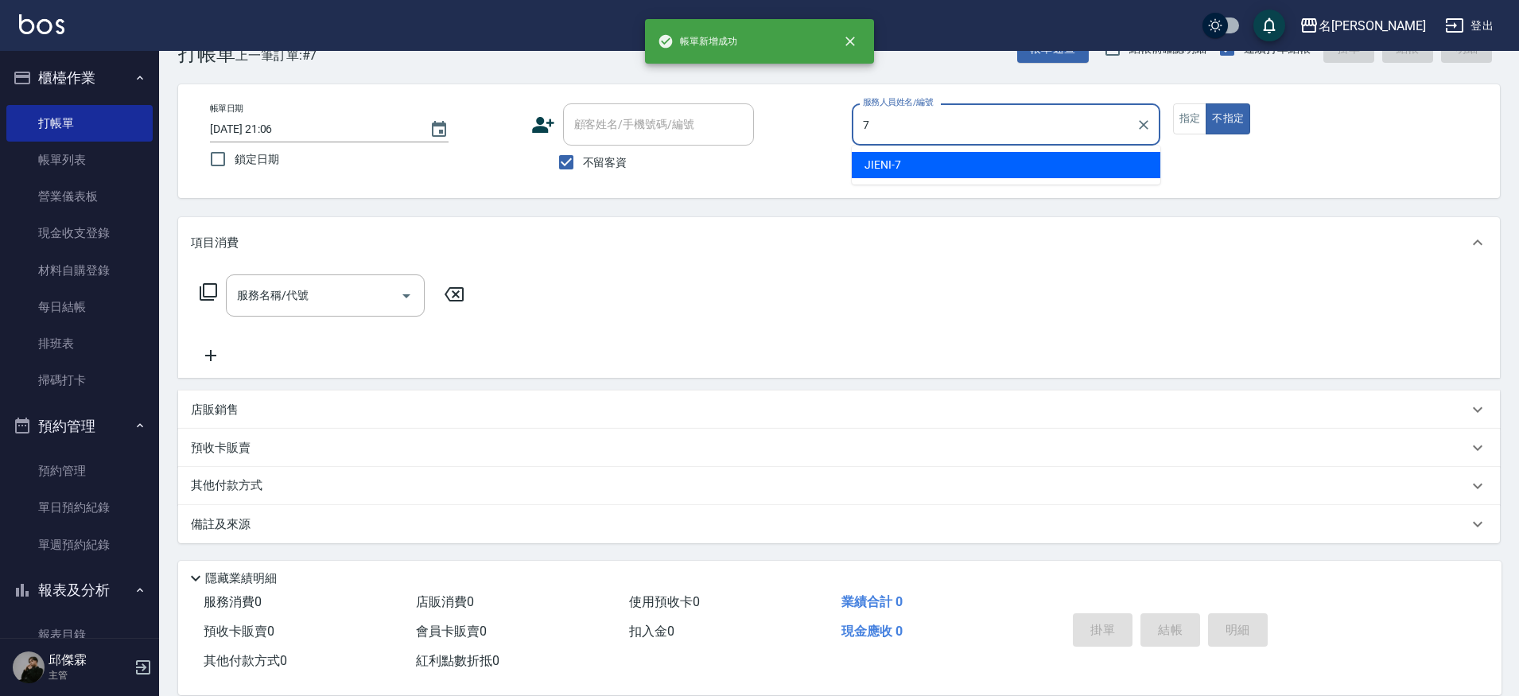
type input "JIENI-7"
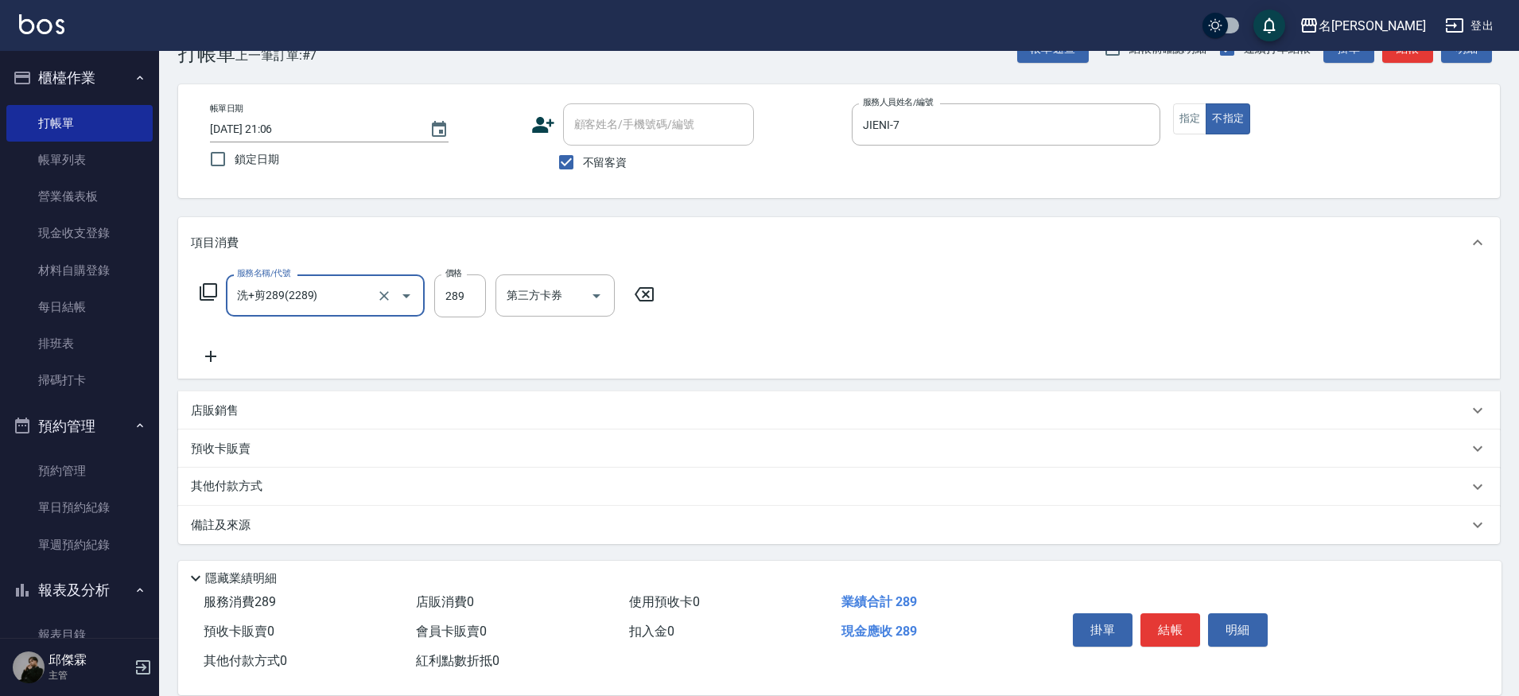
type input "洗+剪289(2289)"
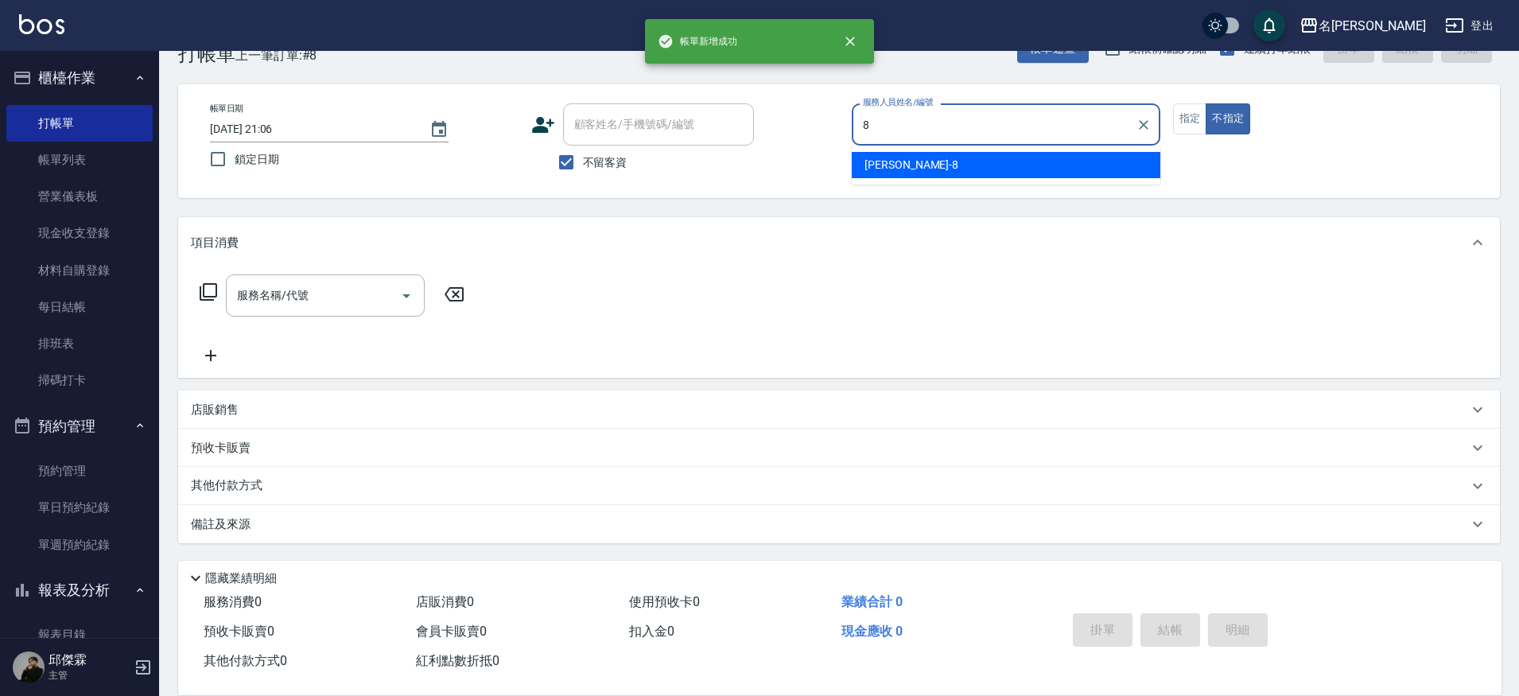
type input "Kira-8"
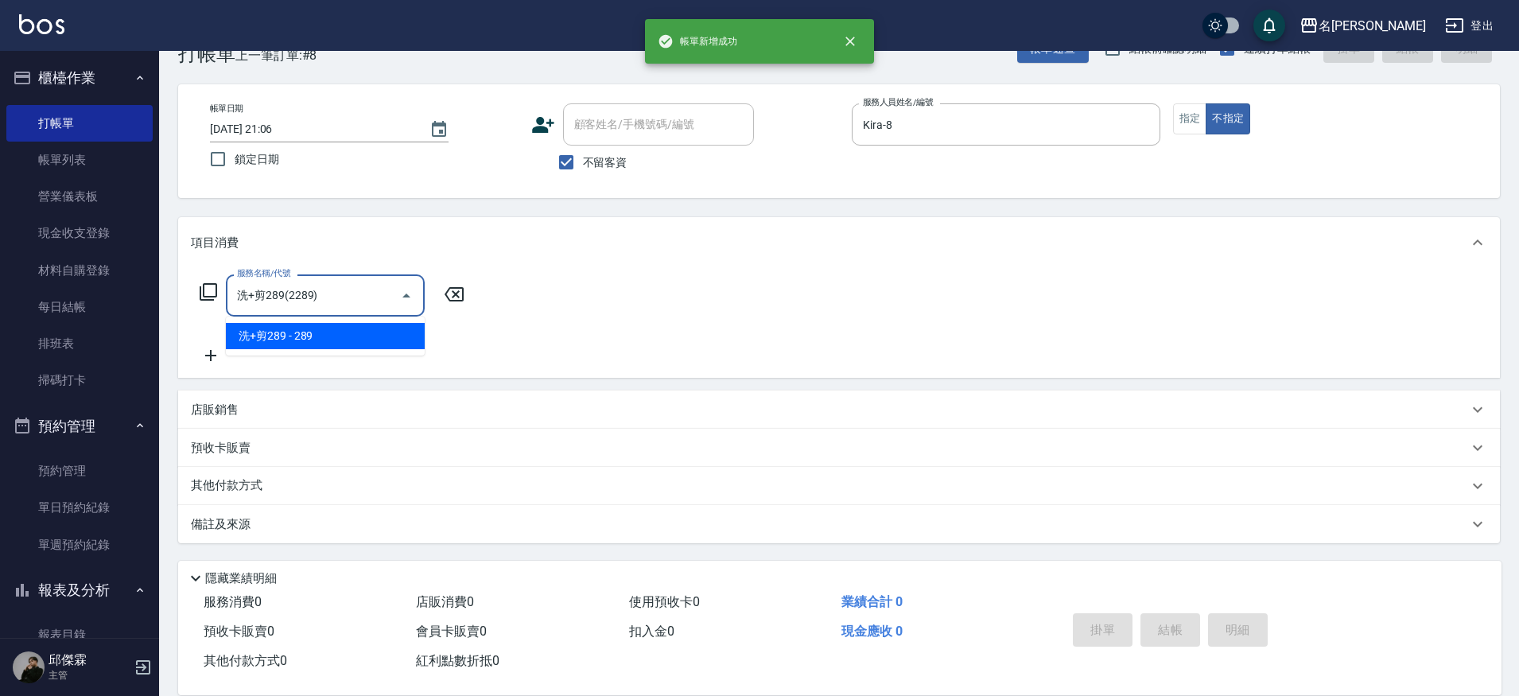
type input "洗+剪289(2289)"
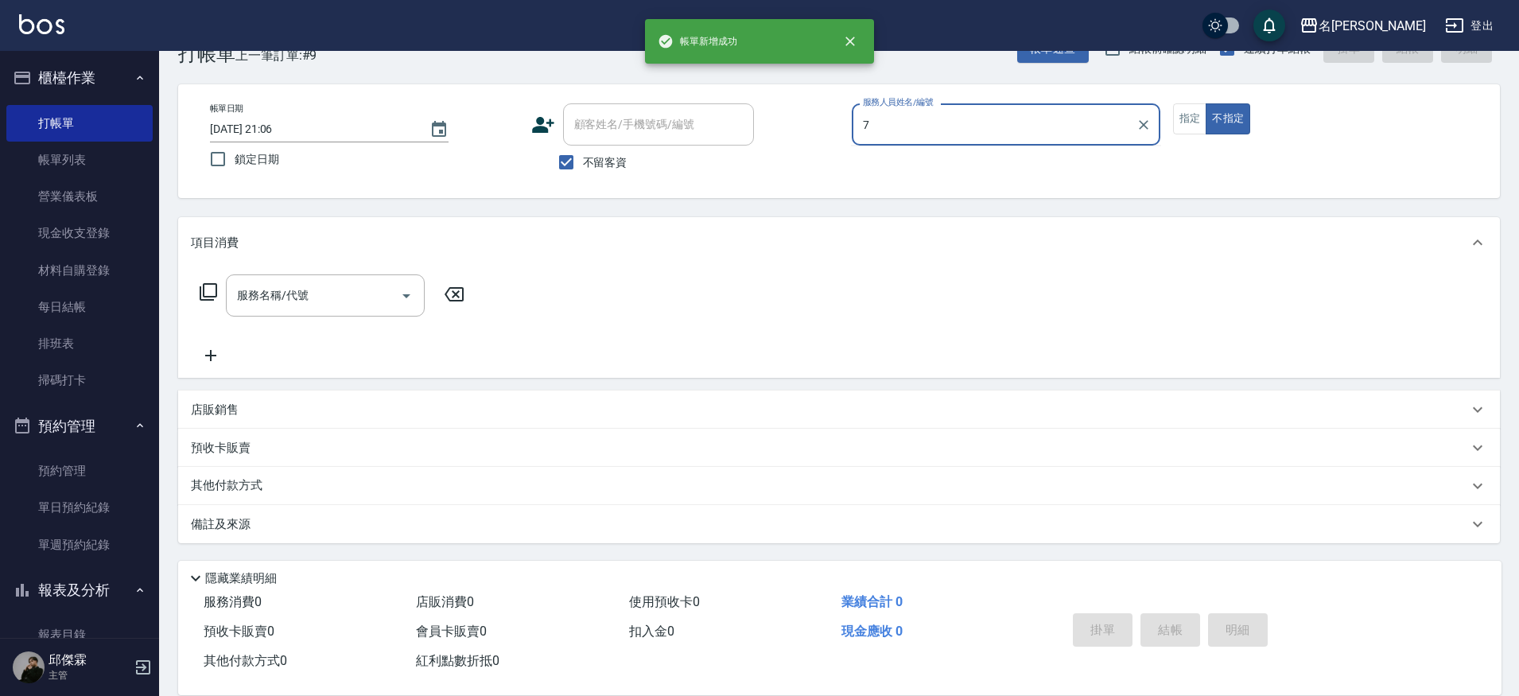
type input "7"
click at [1206, 103] on button "不指定" at bounding box center [1228, 118] width 45 height 31
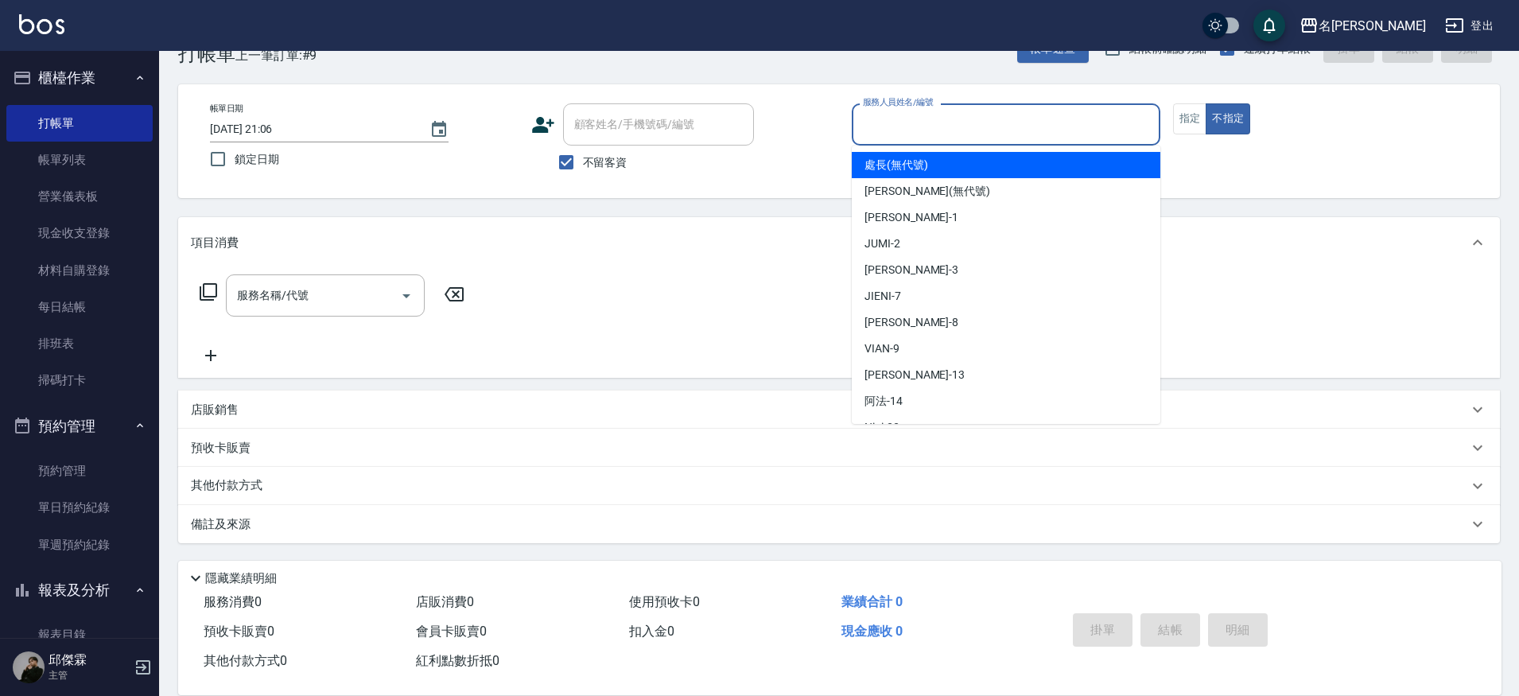
click at [1014, 119] on input "服務人員姓名/編號" at bounding box center [1006, 125] width 294 height 28
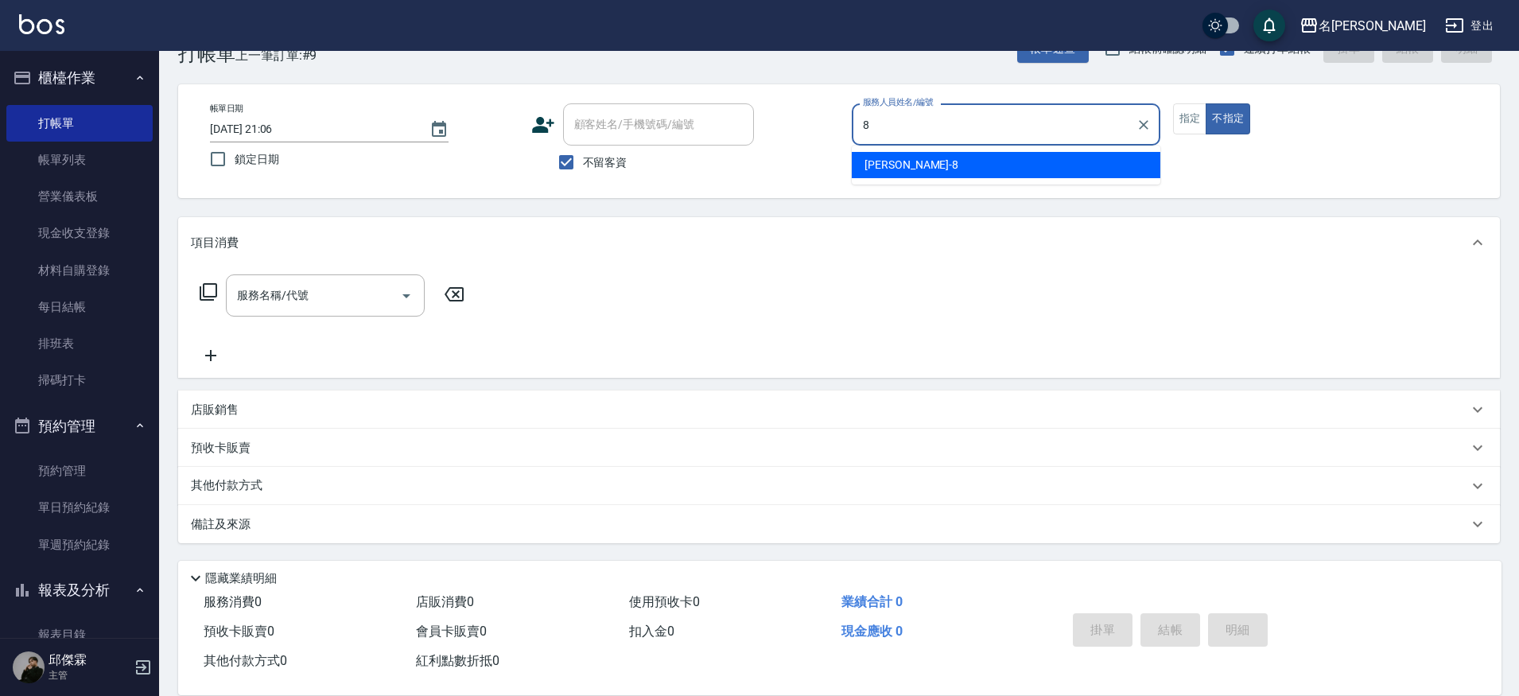
type input "Kira-8"
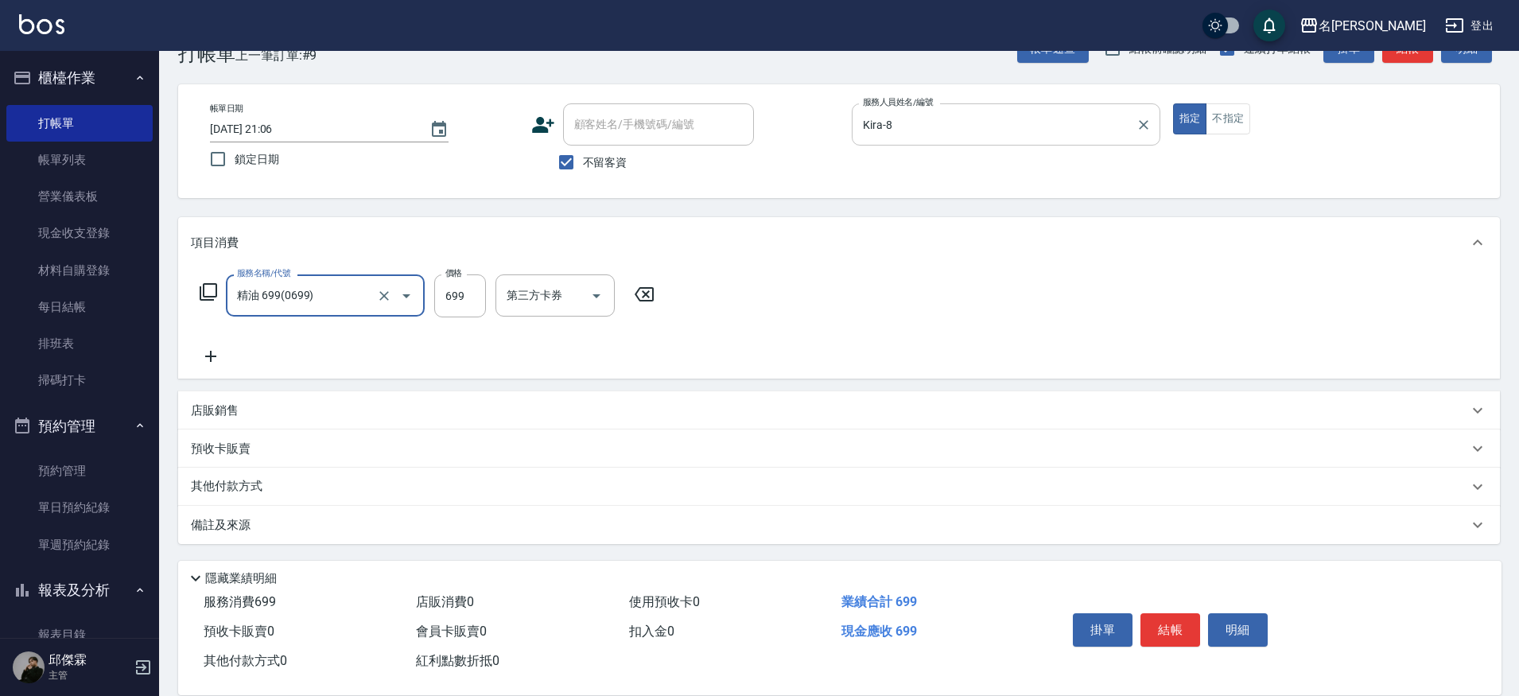
type input "精油 699(0699)"
click at [469, 295] on input "699" at bounding box center [460, 295] width 52 height 43
type input "700"
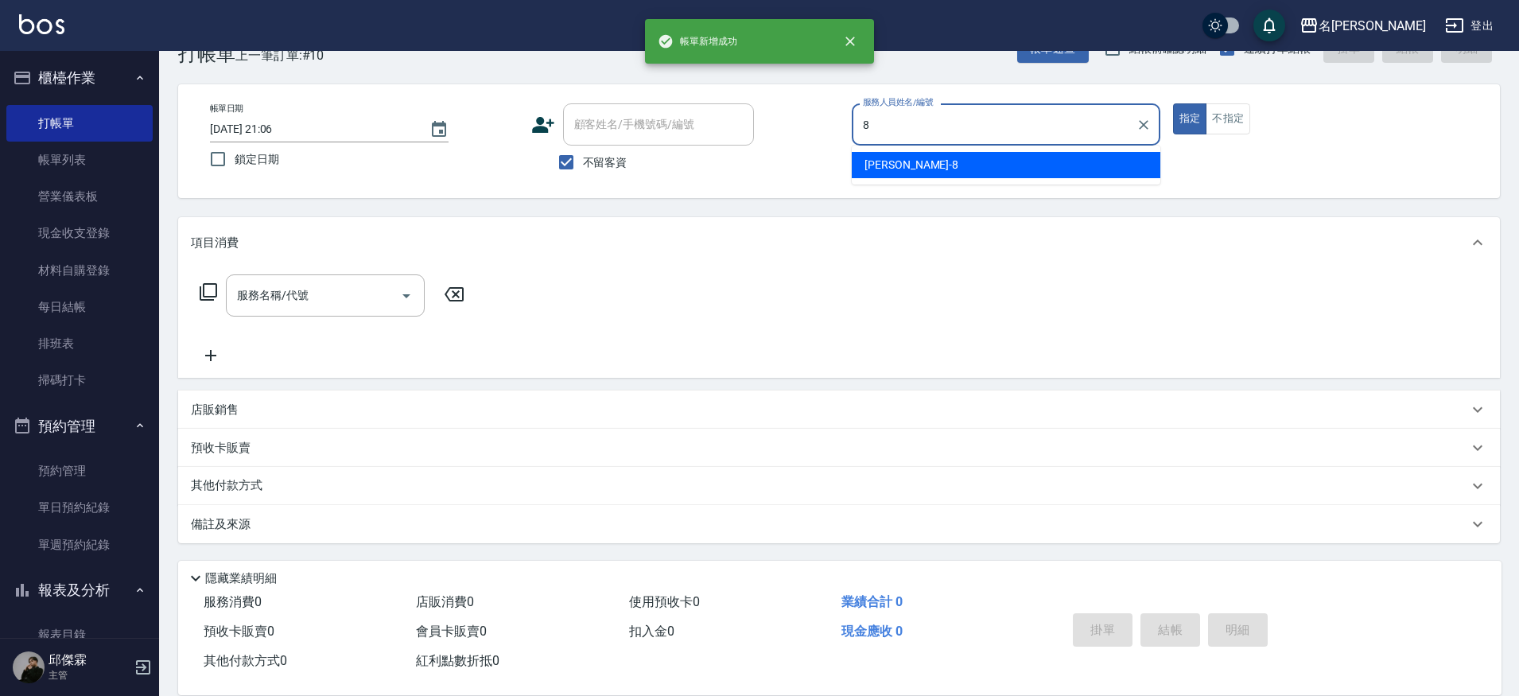
type input "Kira-8"
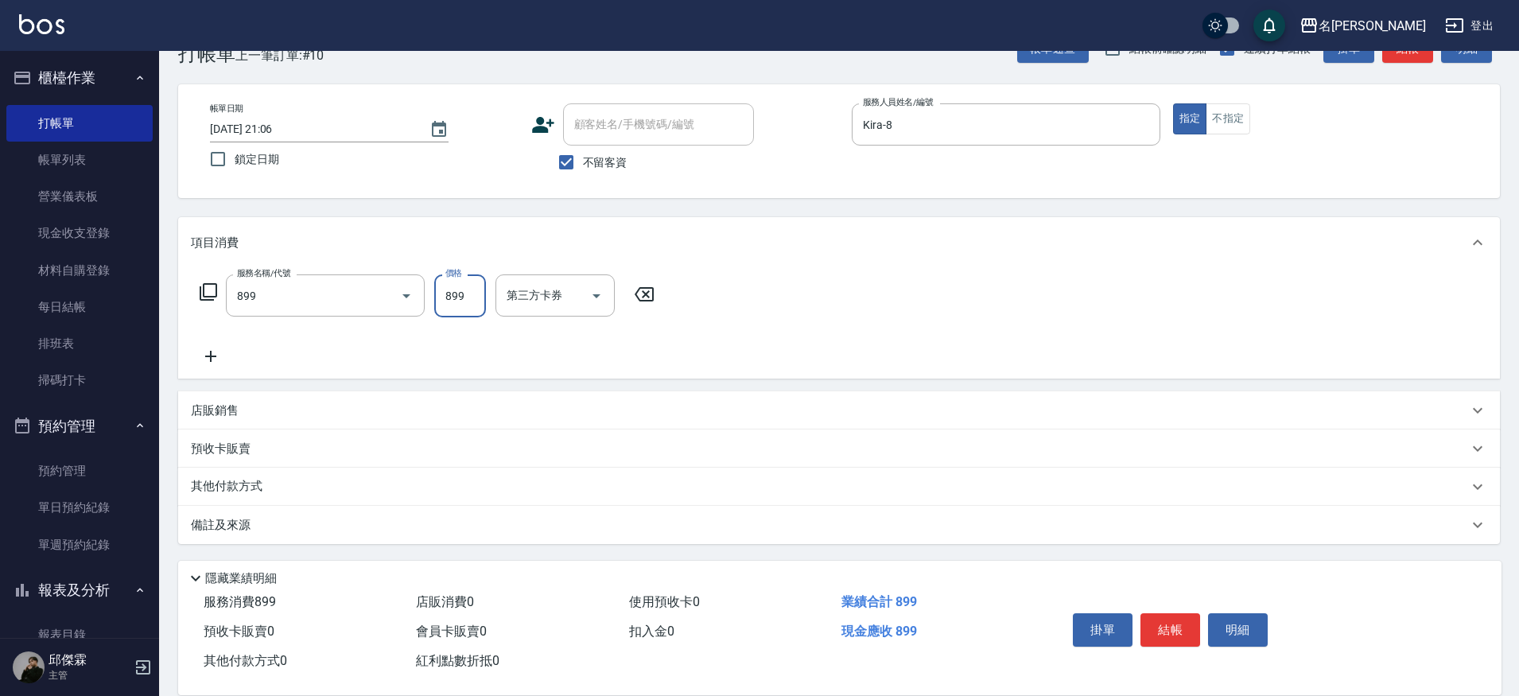
type input "[PERSON_NAME]SPA+剪髮(899)"
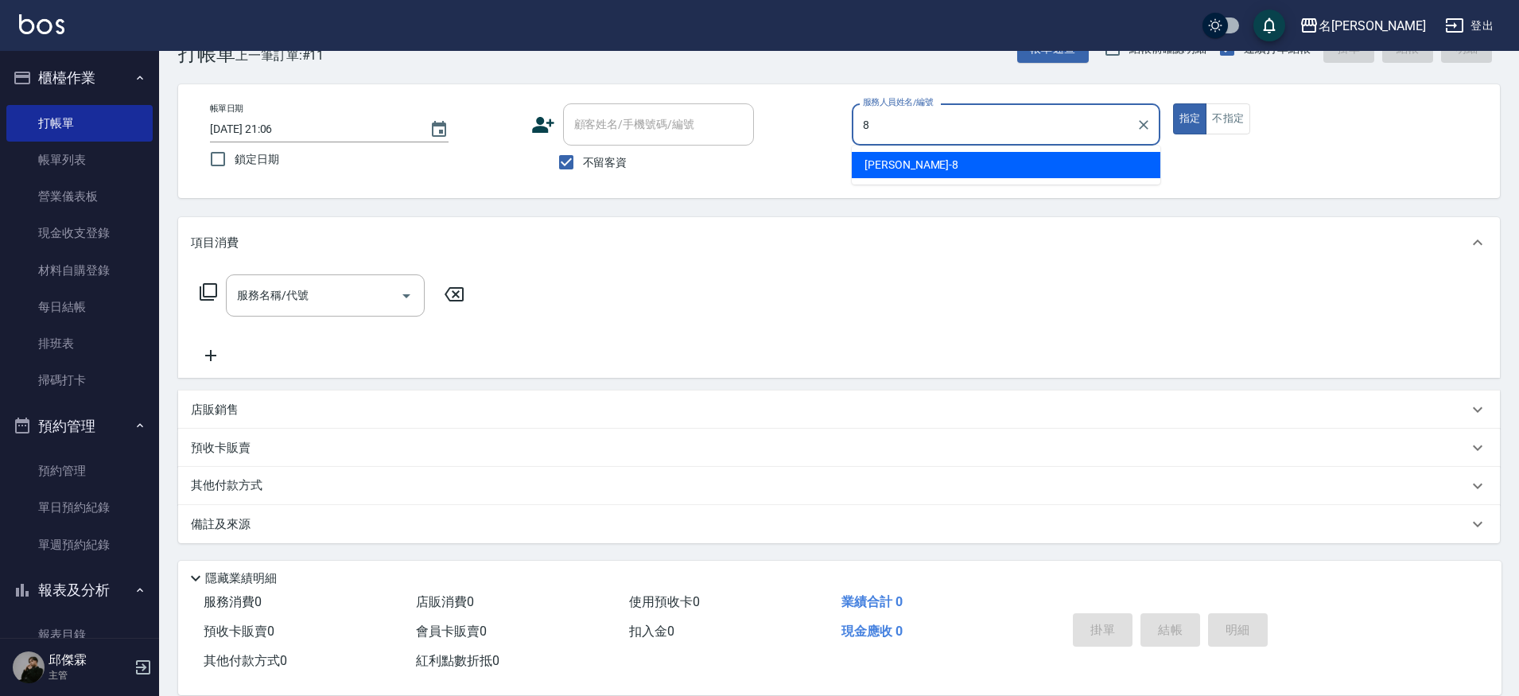
type input "Kira-8"
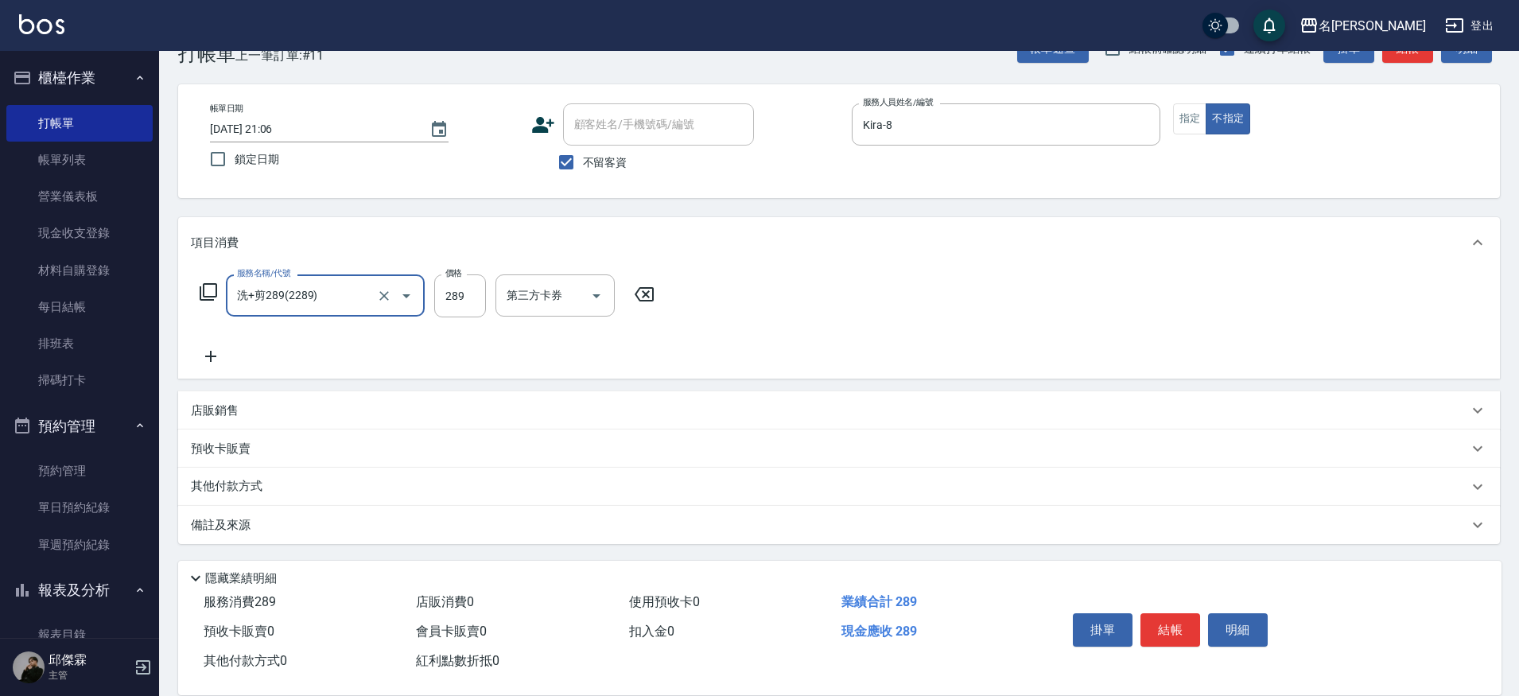
type input "洗+剪289(2289)"
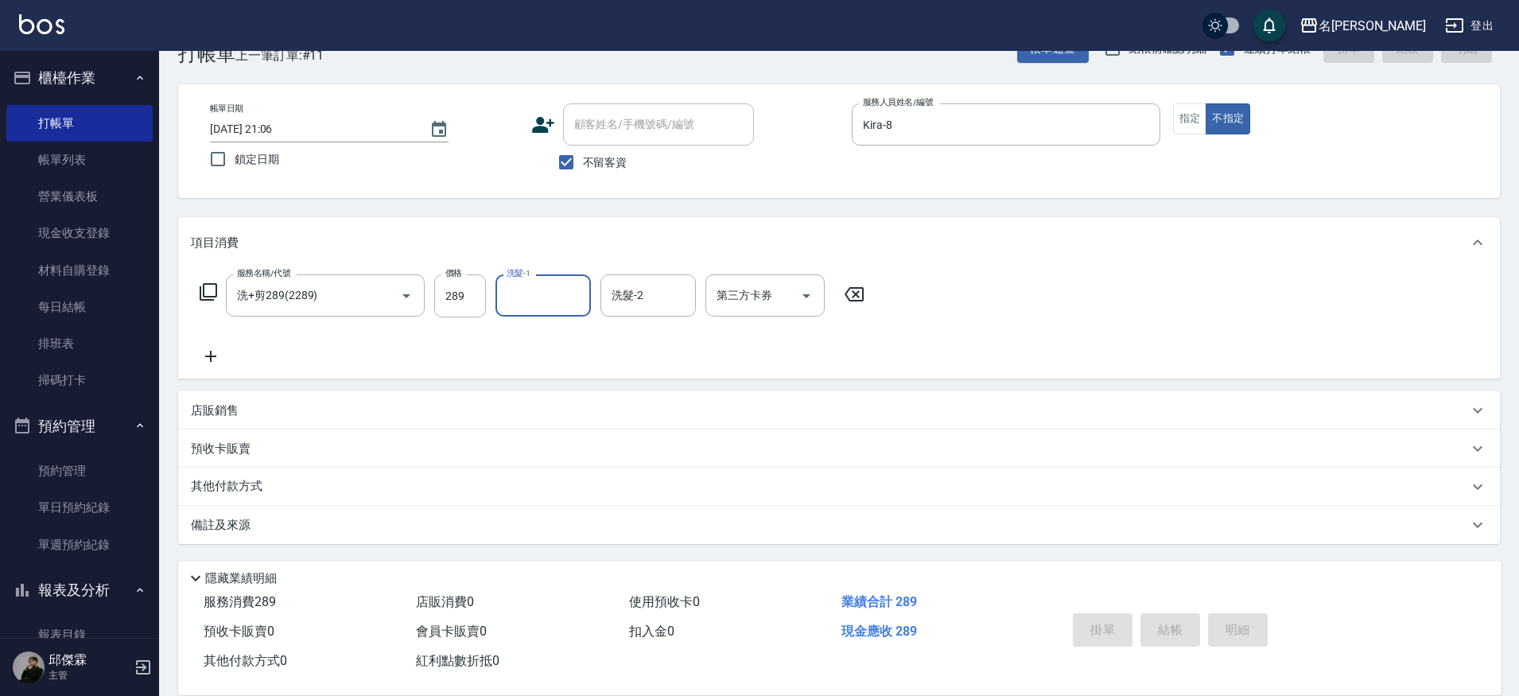
type input "[DATE] 21:07"
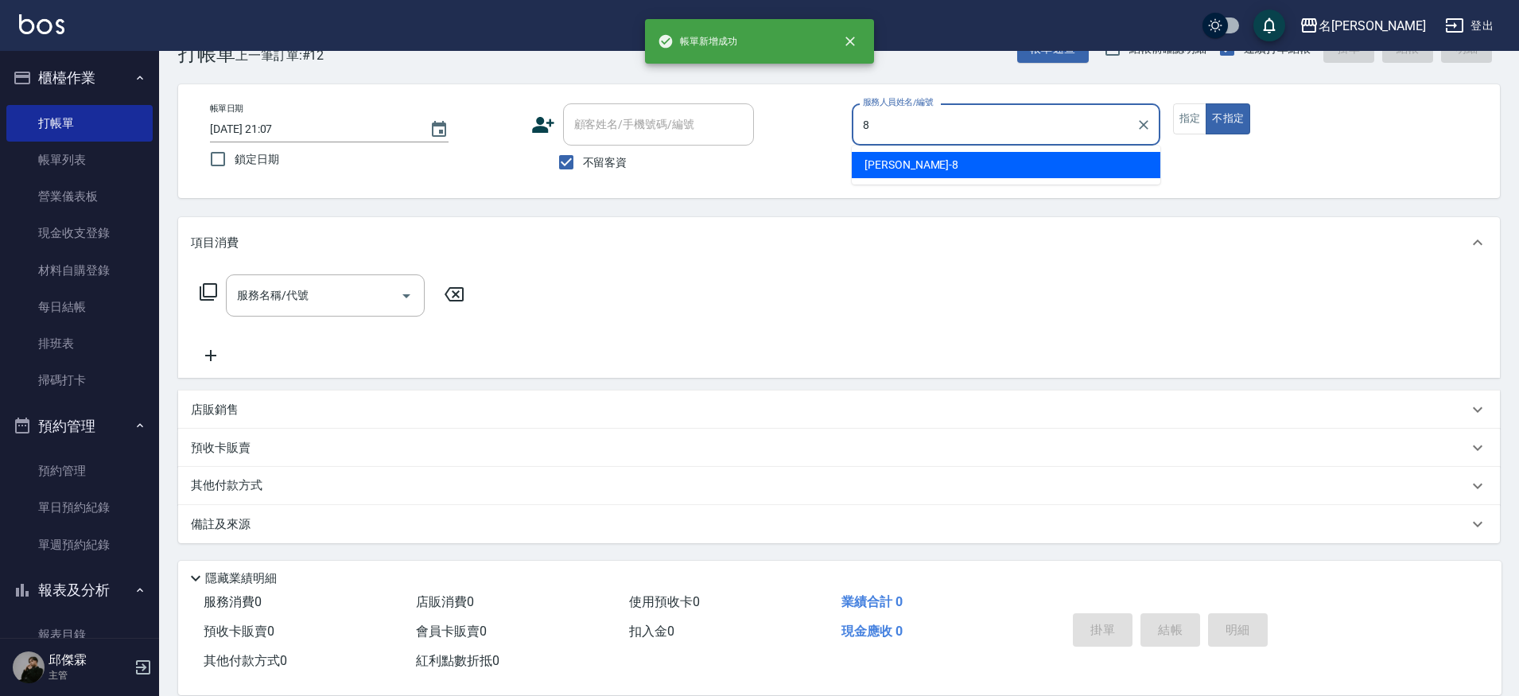
type input "Kira-8"
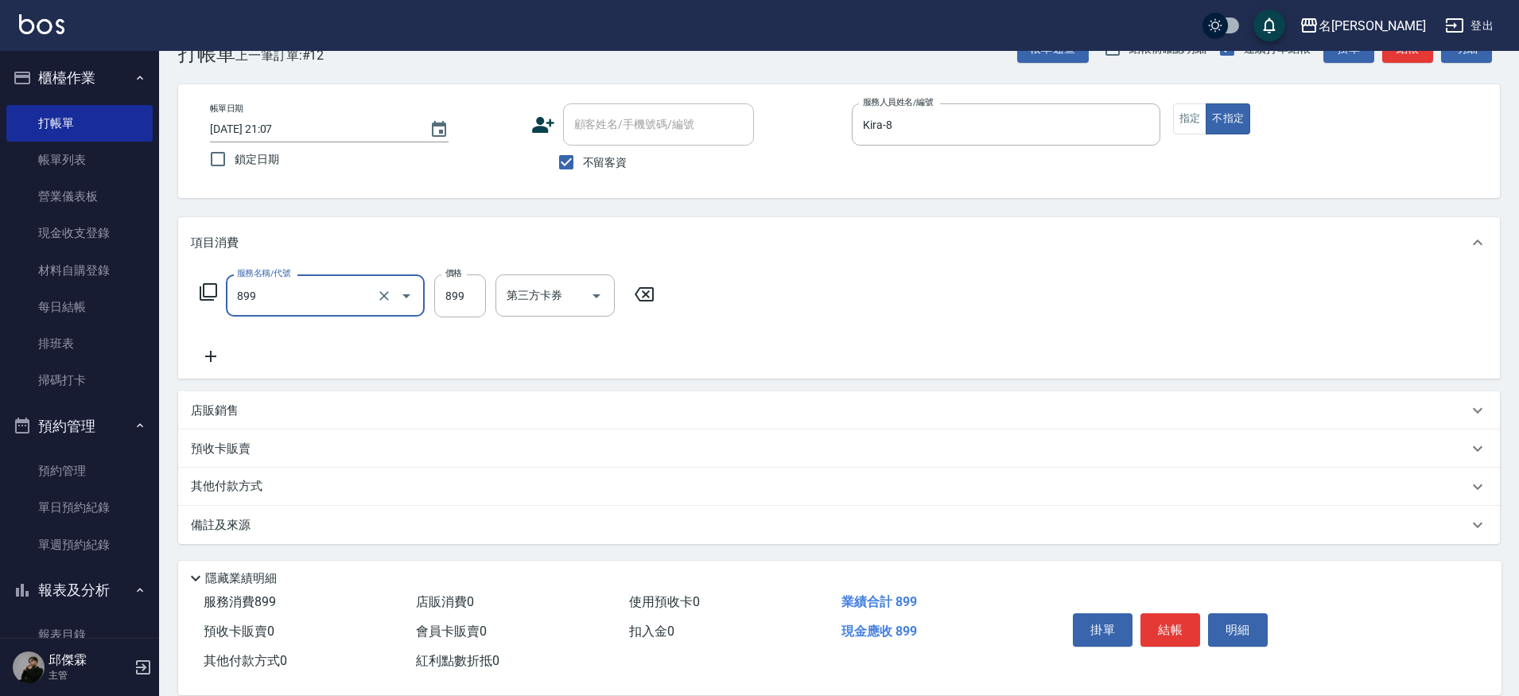
type input "[PERSON_NAME]SPA+剪髮(899)"
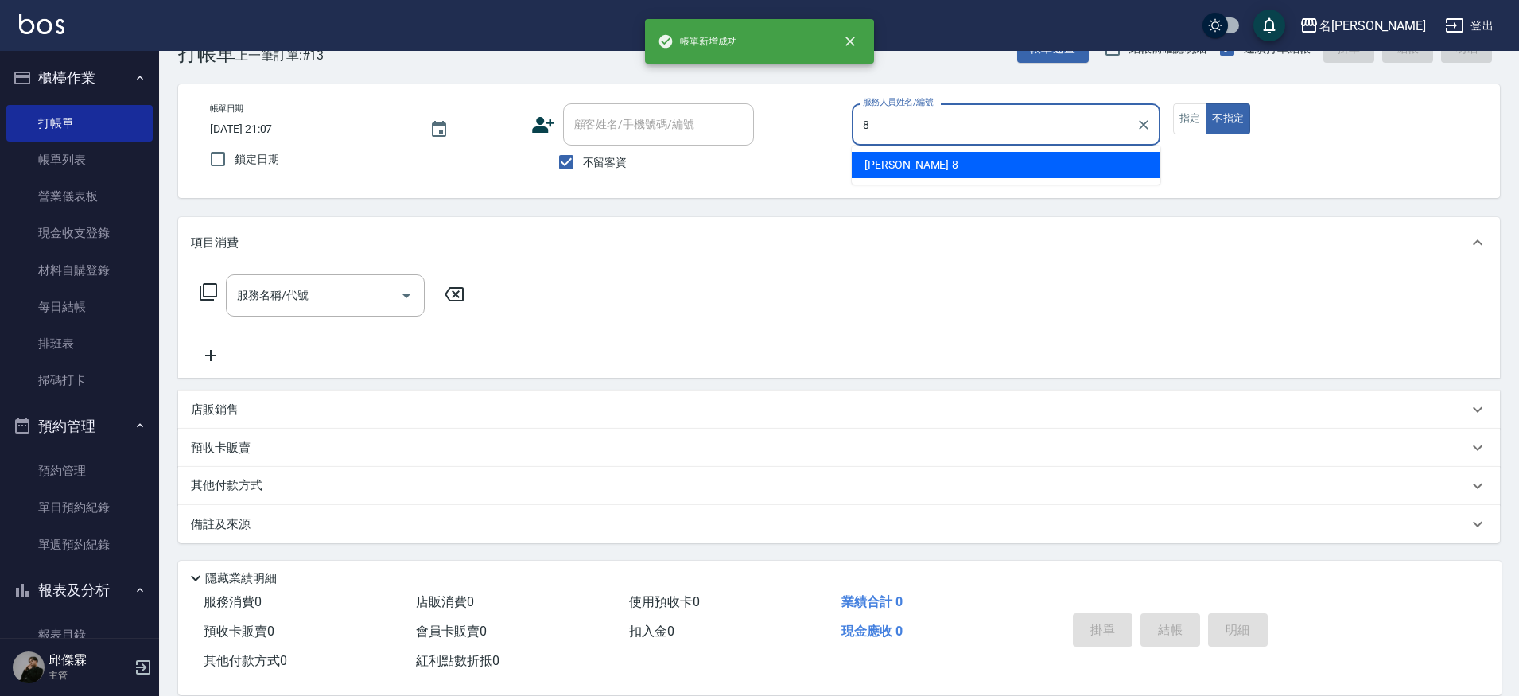
type input "Kira-8"
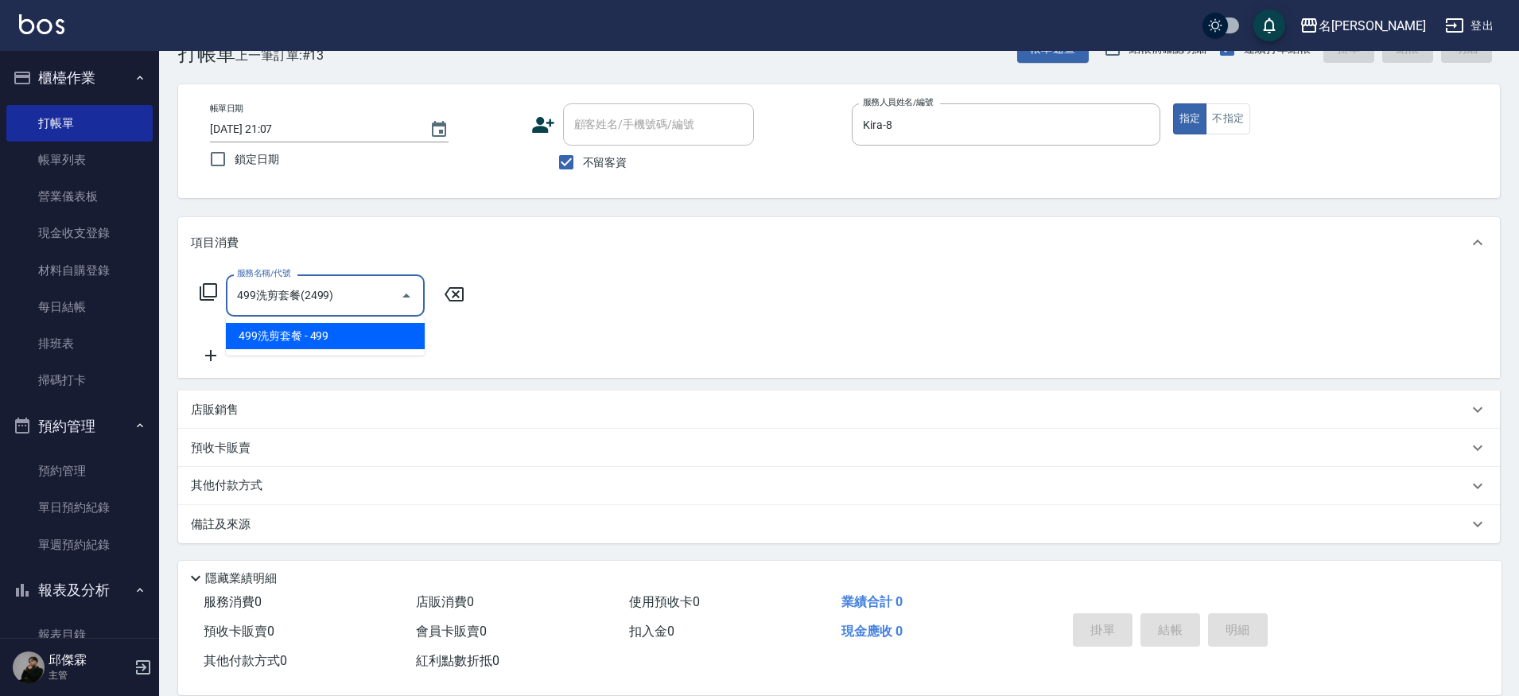
type input "499洗剪套餐(2499)"
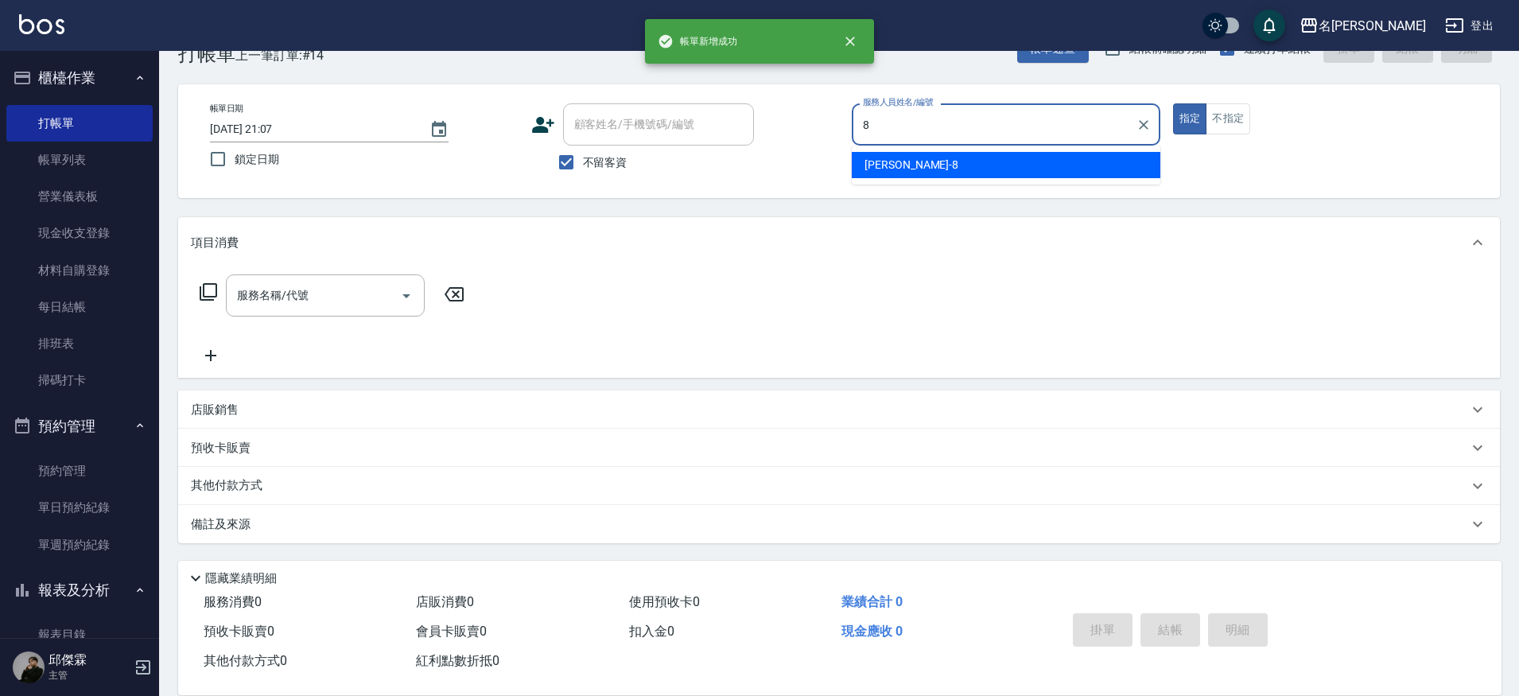
type input "Kira-8"
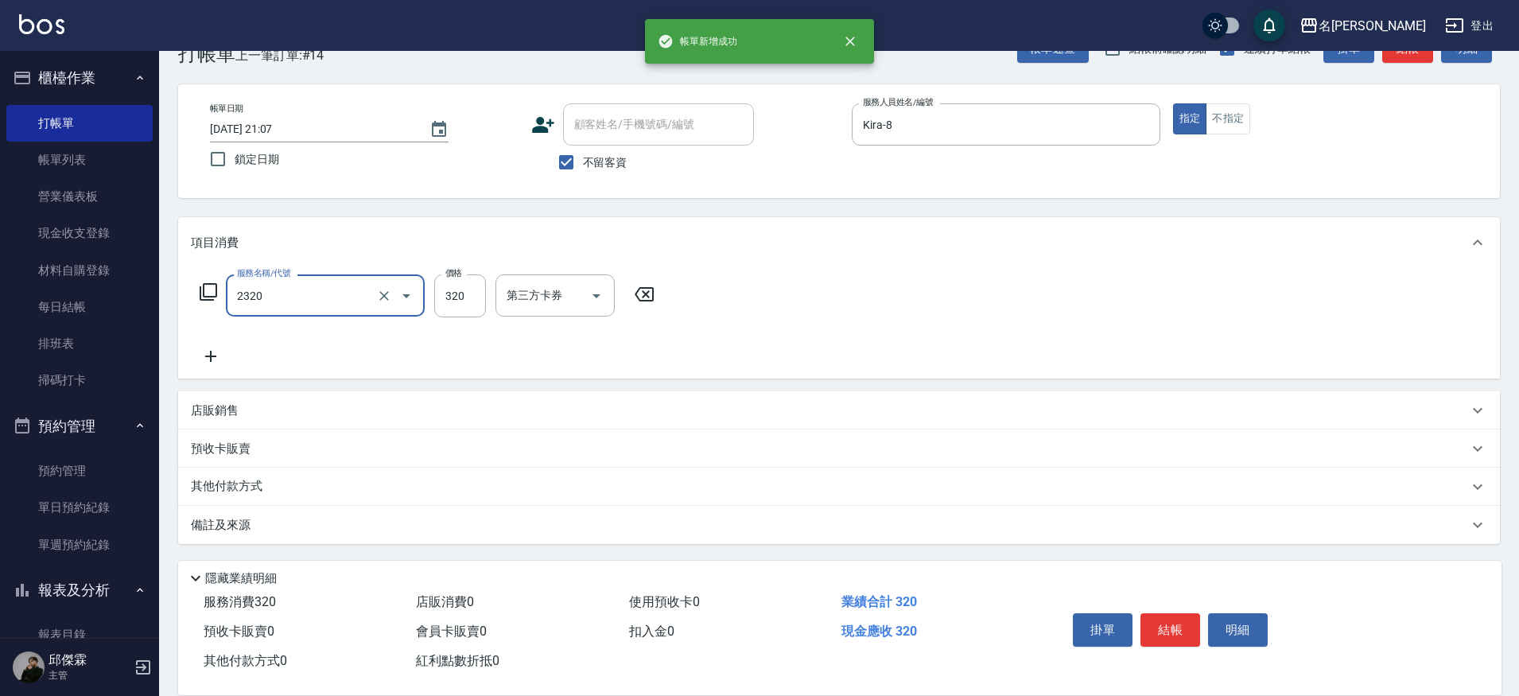
type input "洗剪320(2320)"
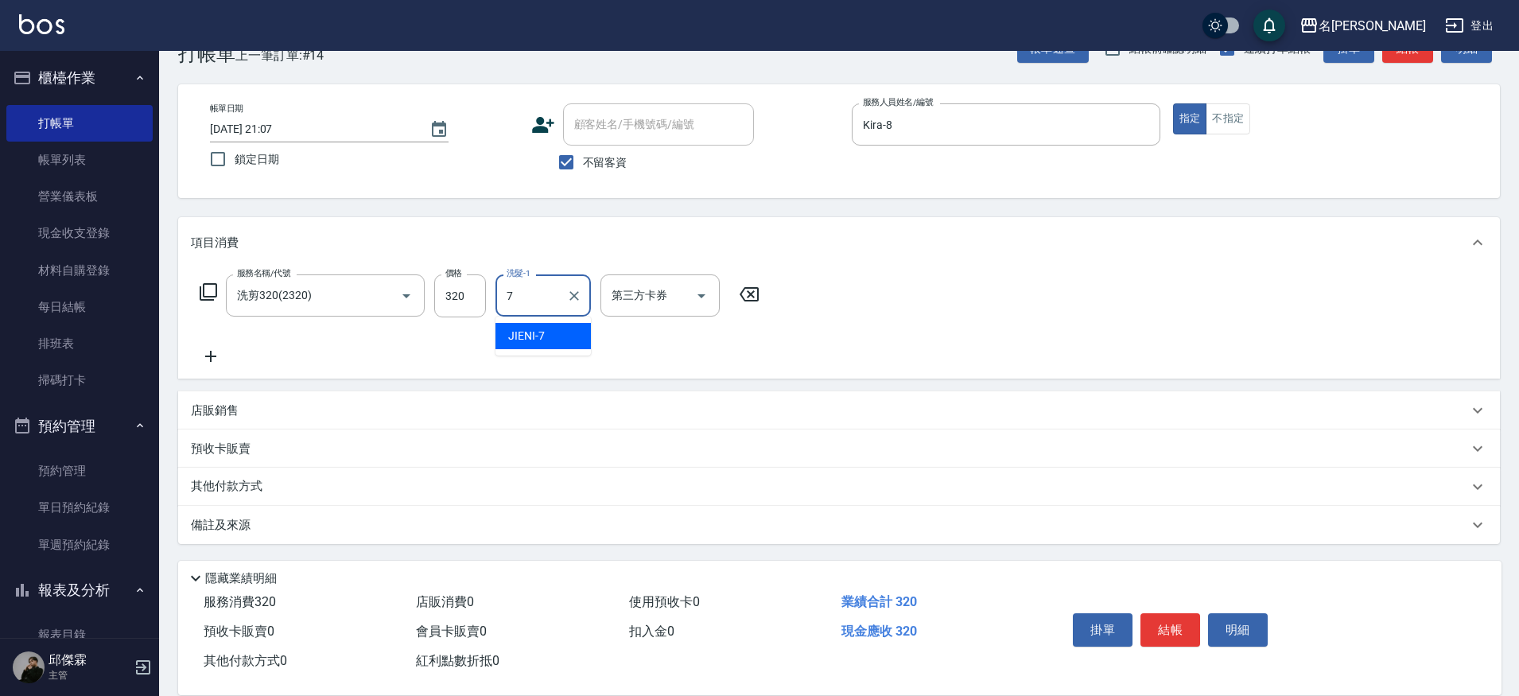
type input "JIENI-7"
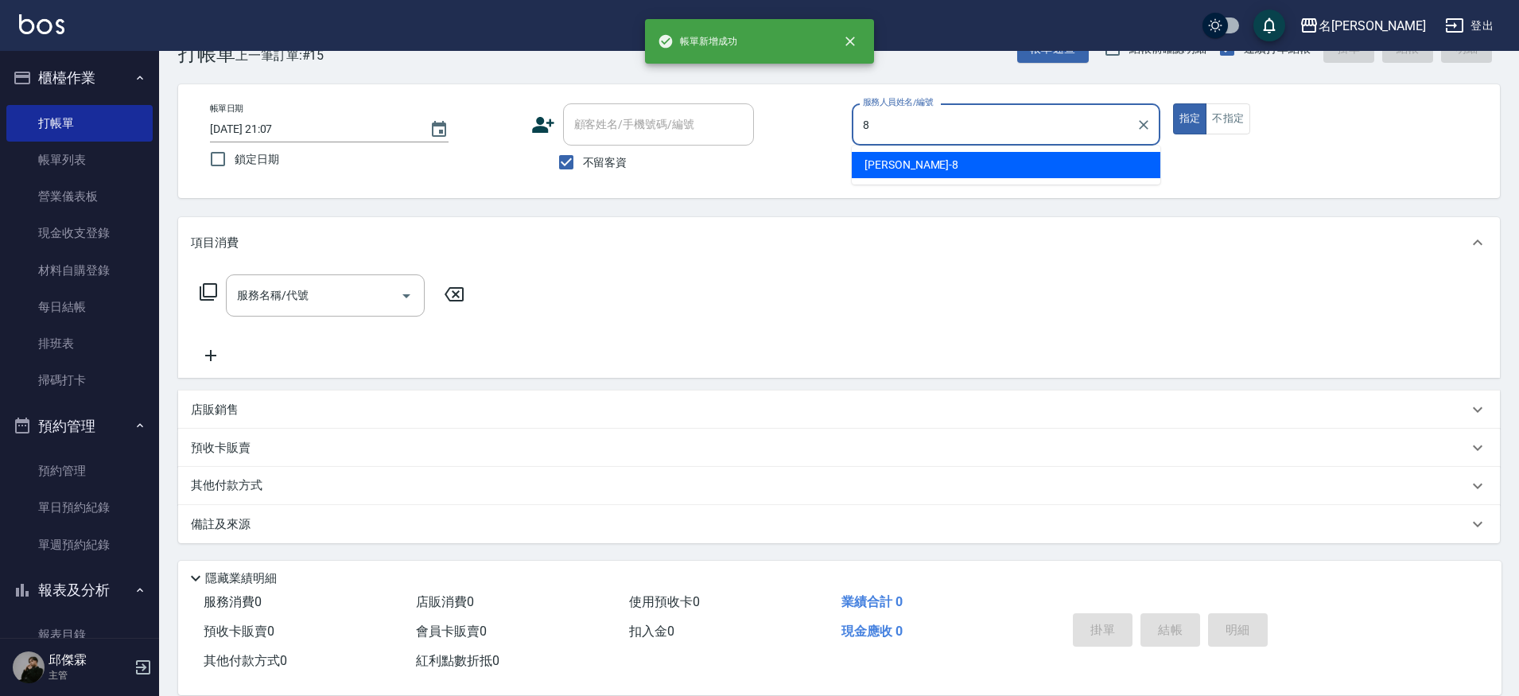
type input "Kira-8"
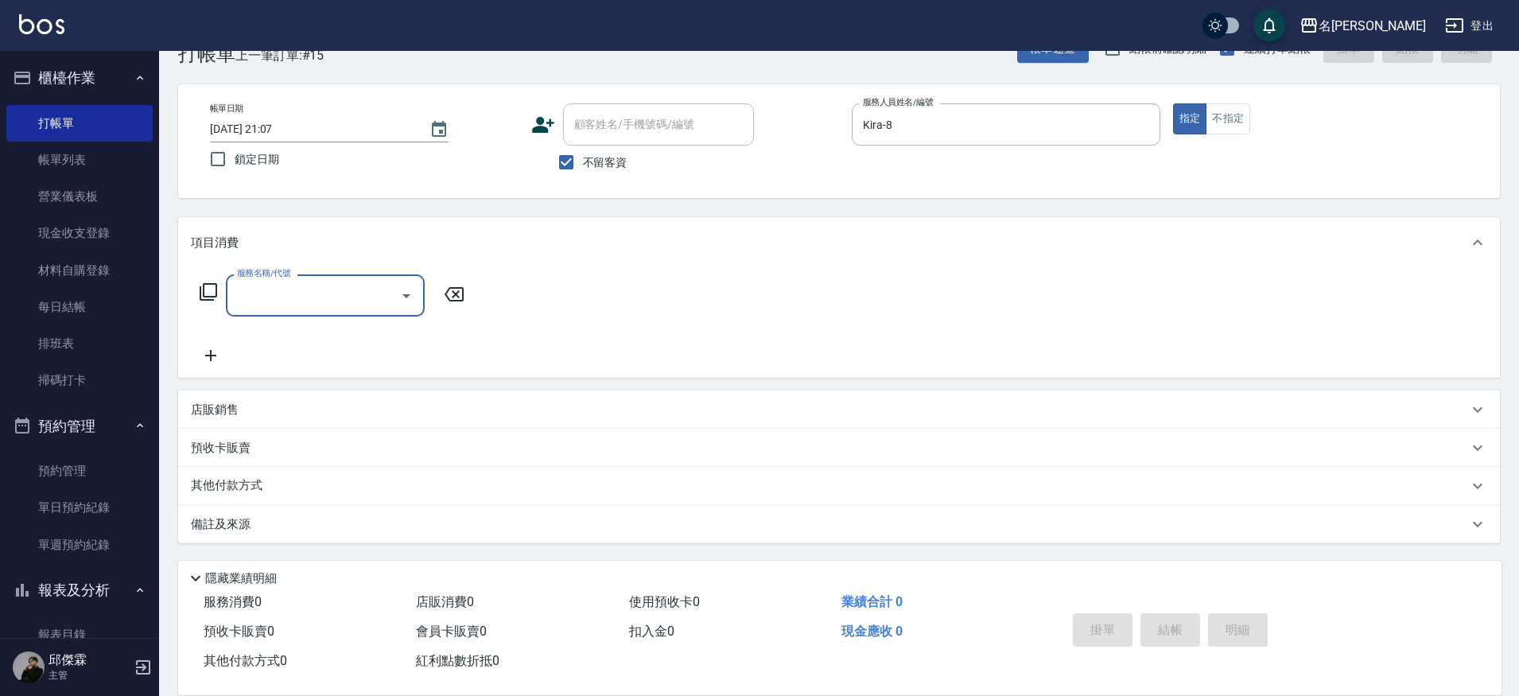
type input "2"
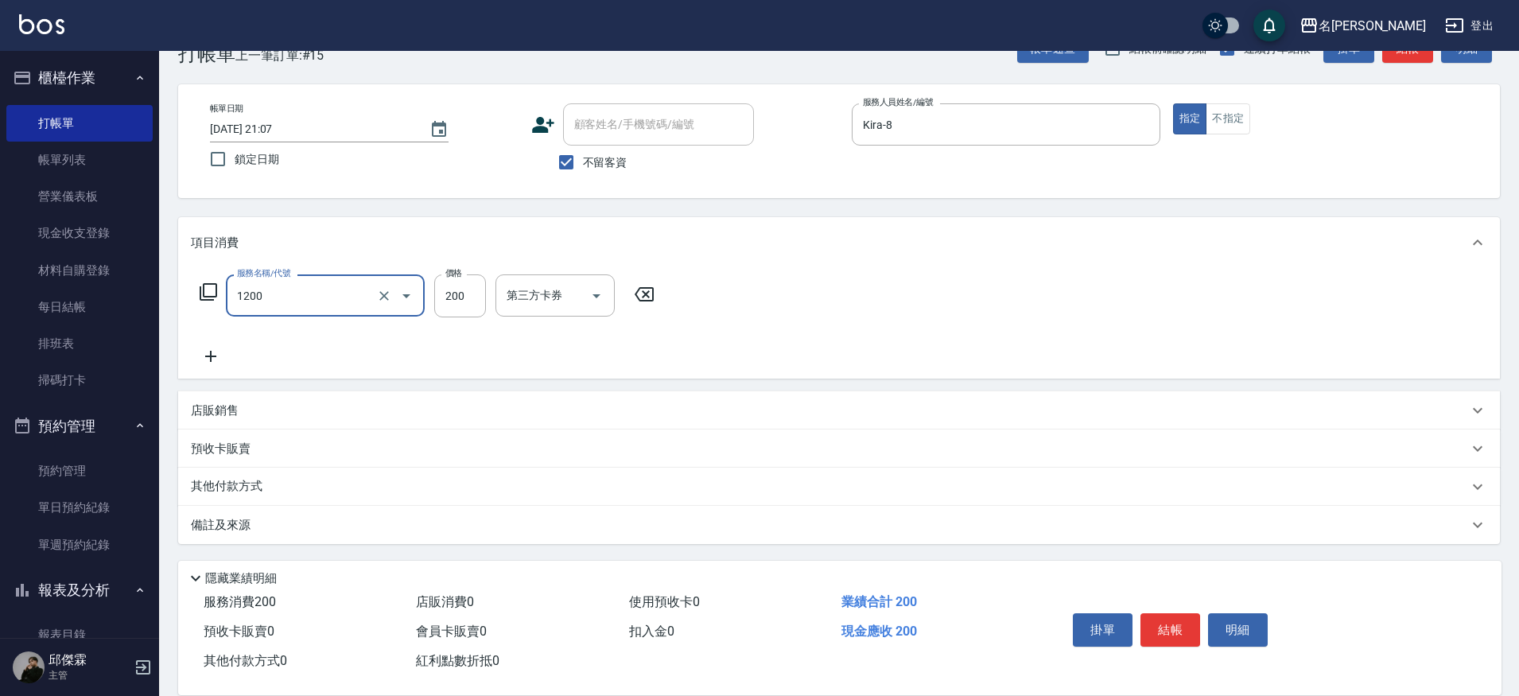
type input "一般洗+精油(1200)"
type input "250"
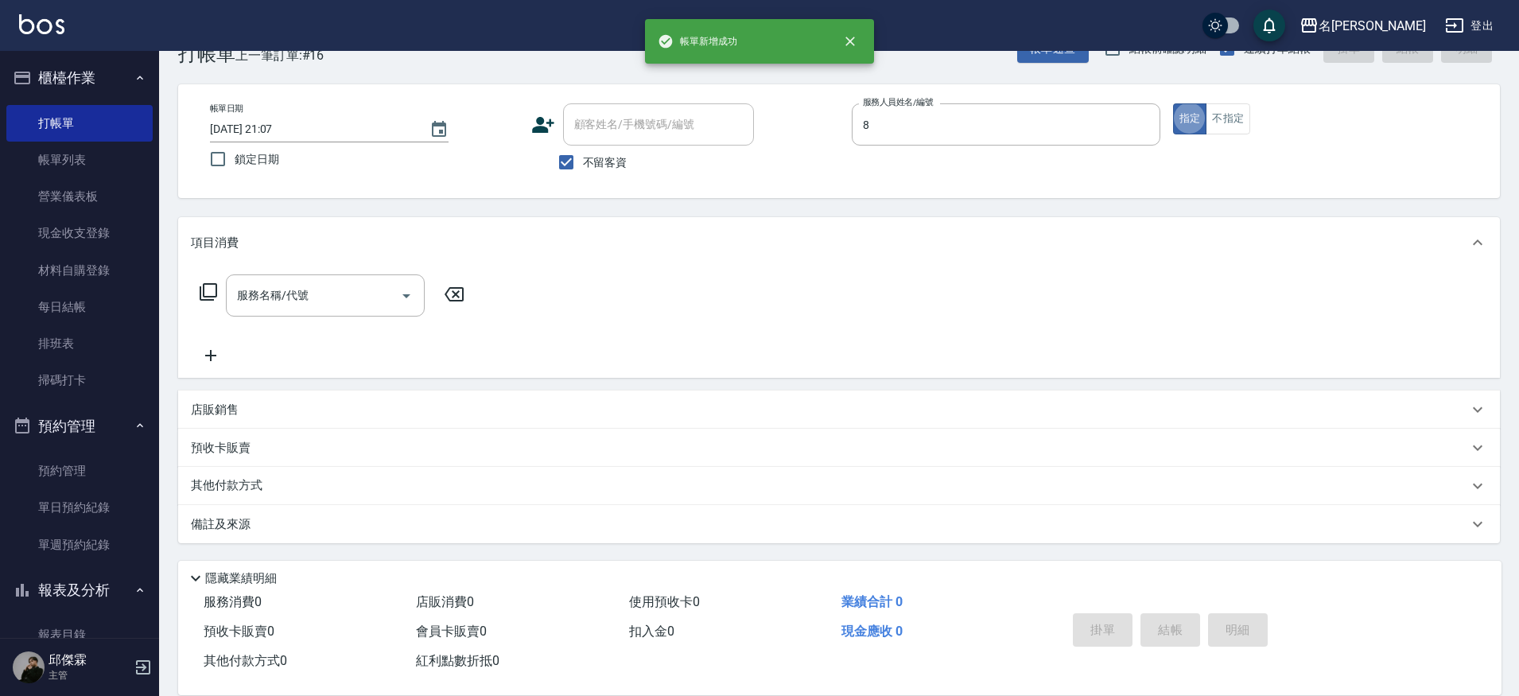
type input "Kira-8"
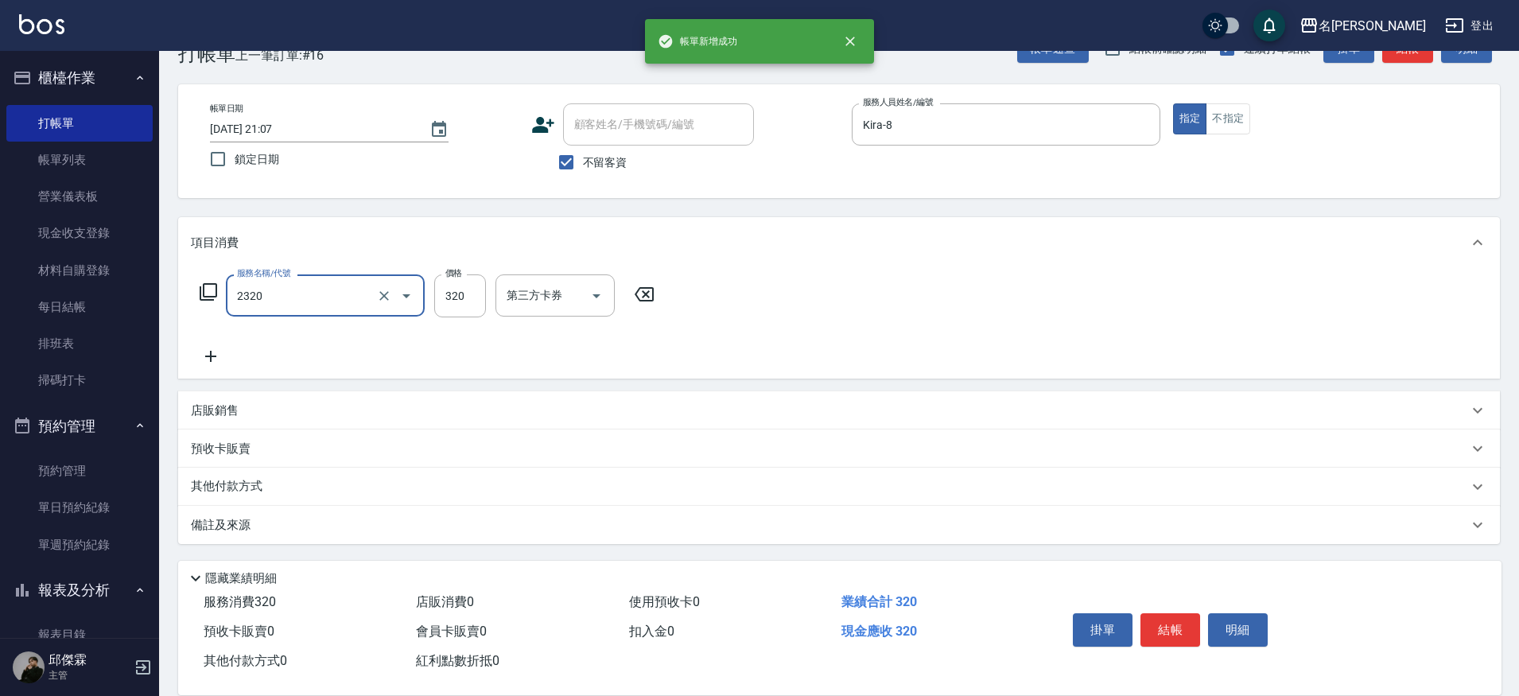
type input "洗剪320(2320)"
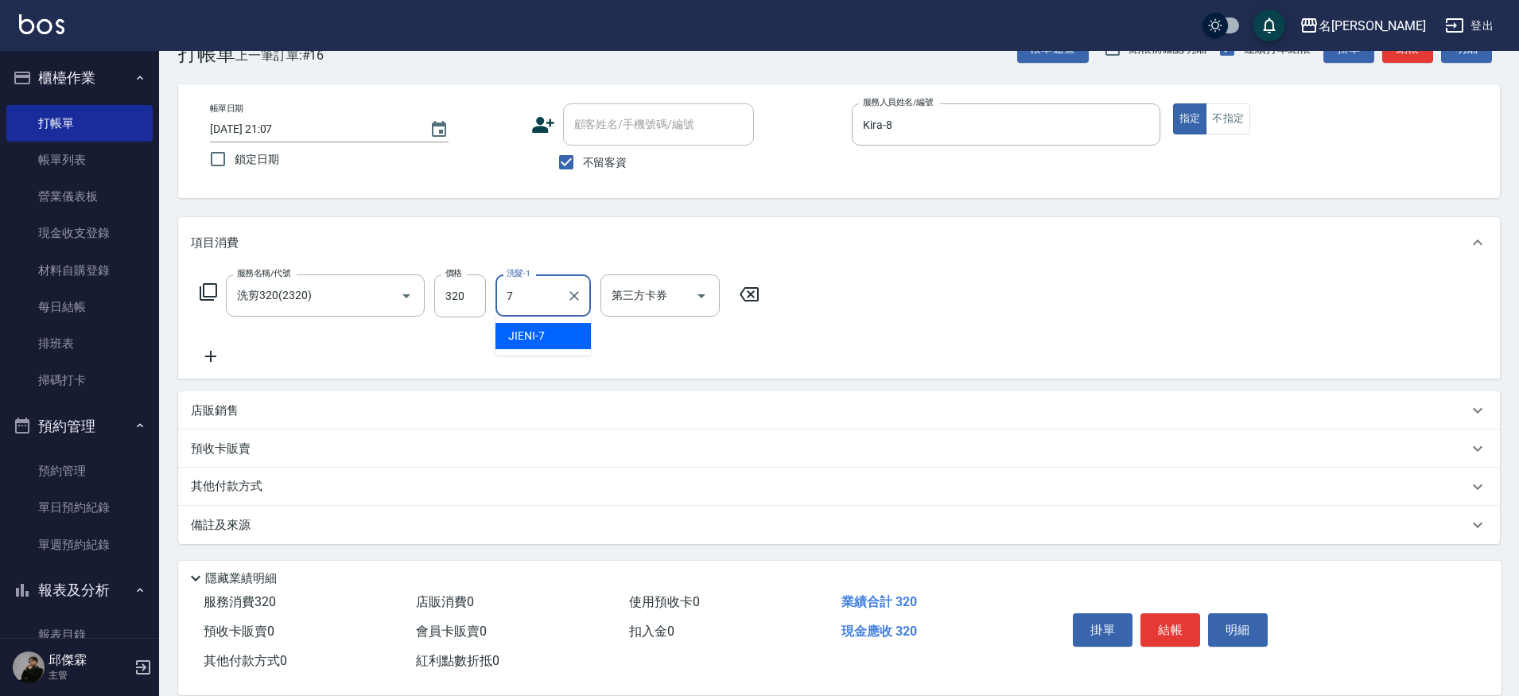
type input "JIENI-7"
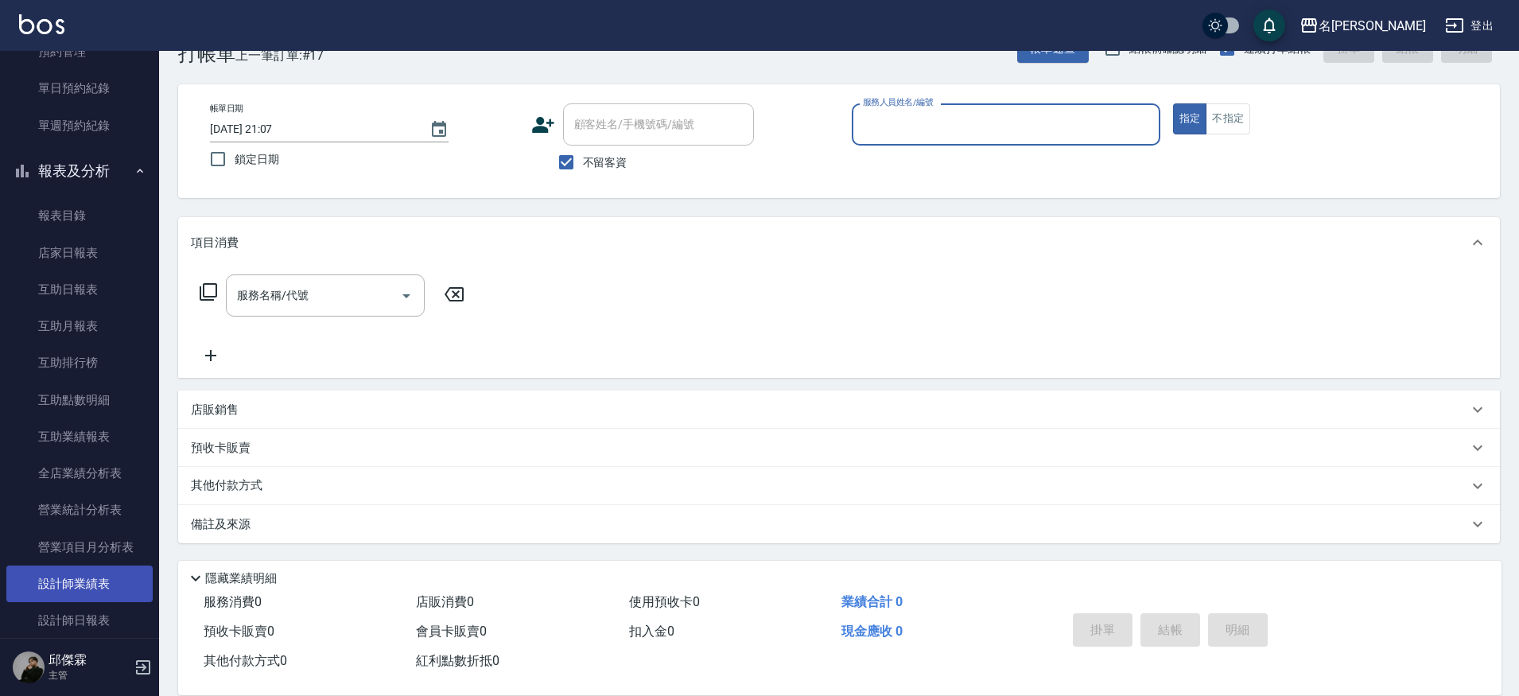
scroll to position [421, 0]
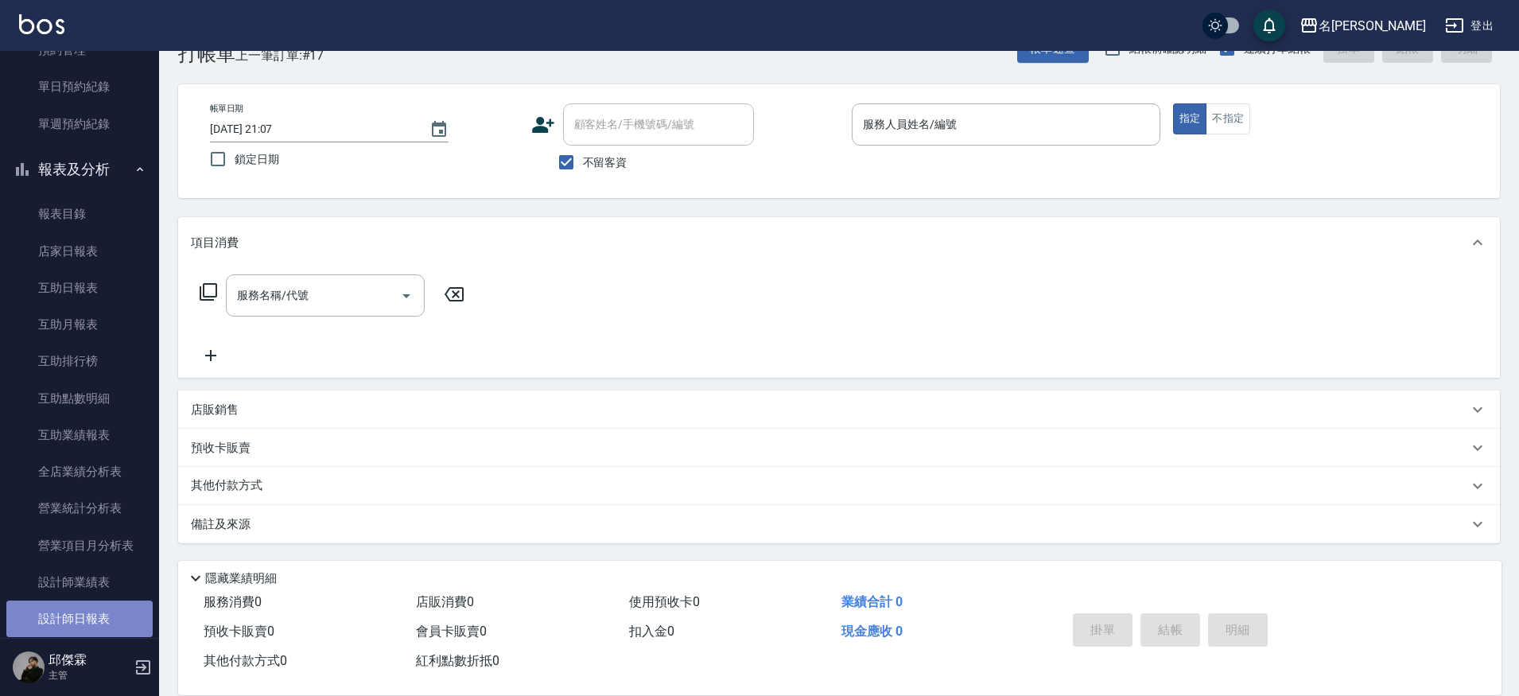
click at [97, 601] on link "設計師日報表" at bounding box center [79, 619] width 146 height 37
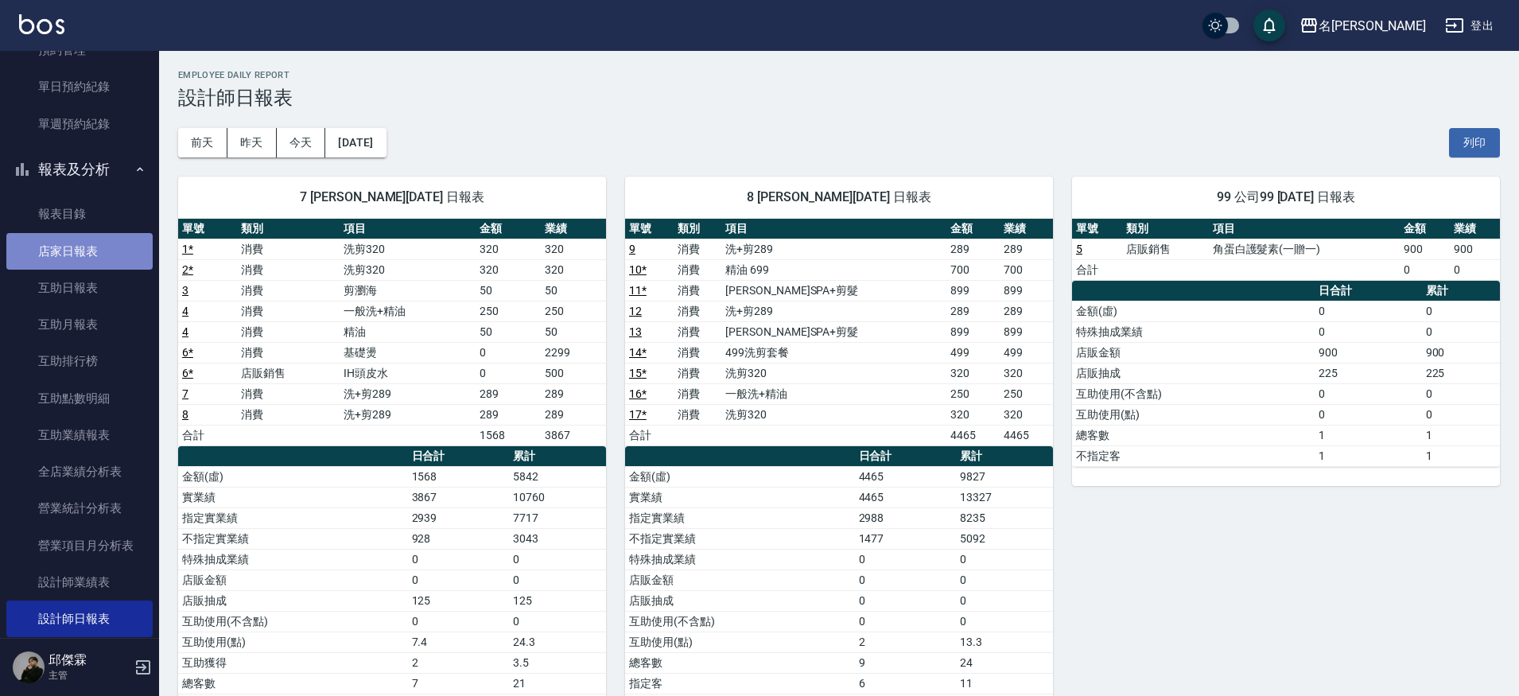
click at [118, 246] on link "店家日報表" at bounding box center [79, 251] width 146 height 37
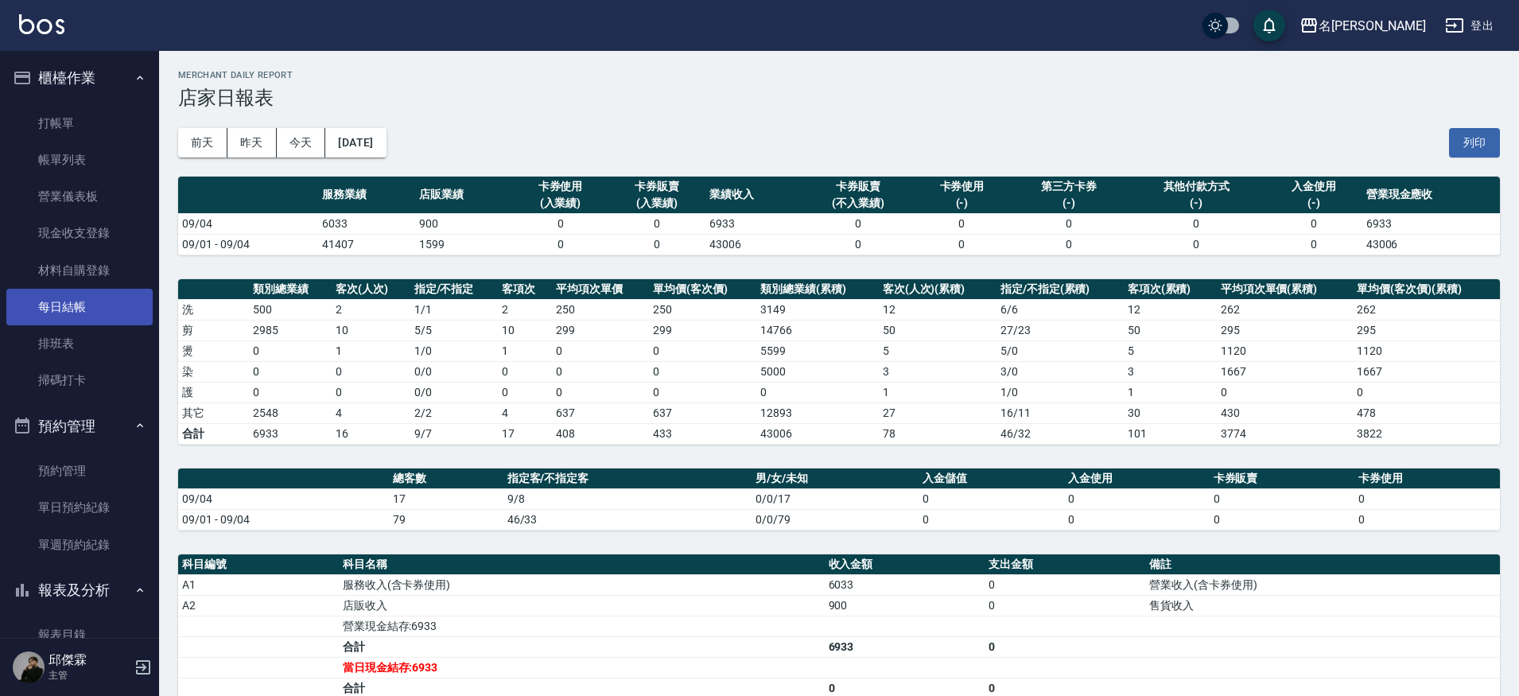
click at [91, 309] on link "每日結帳" at bounding box center [79, 307] width 146 height 37
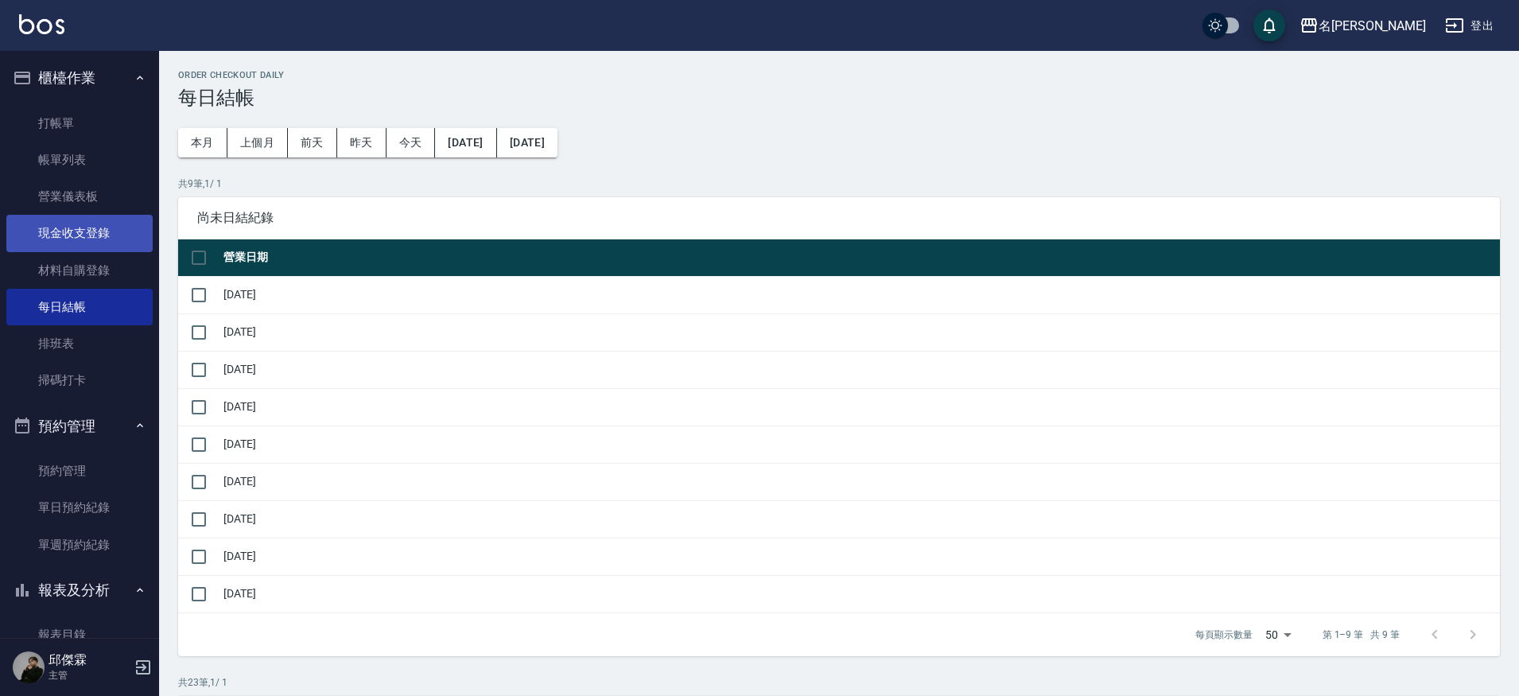
click at [65, 239] on link "現金收支登錄" at bounding box center [79, 233] width 146 height 37
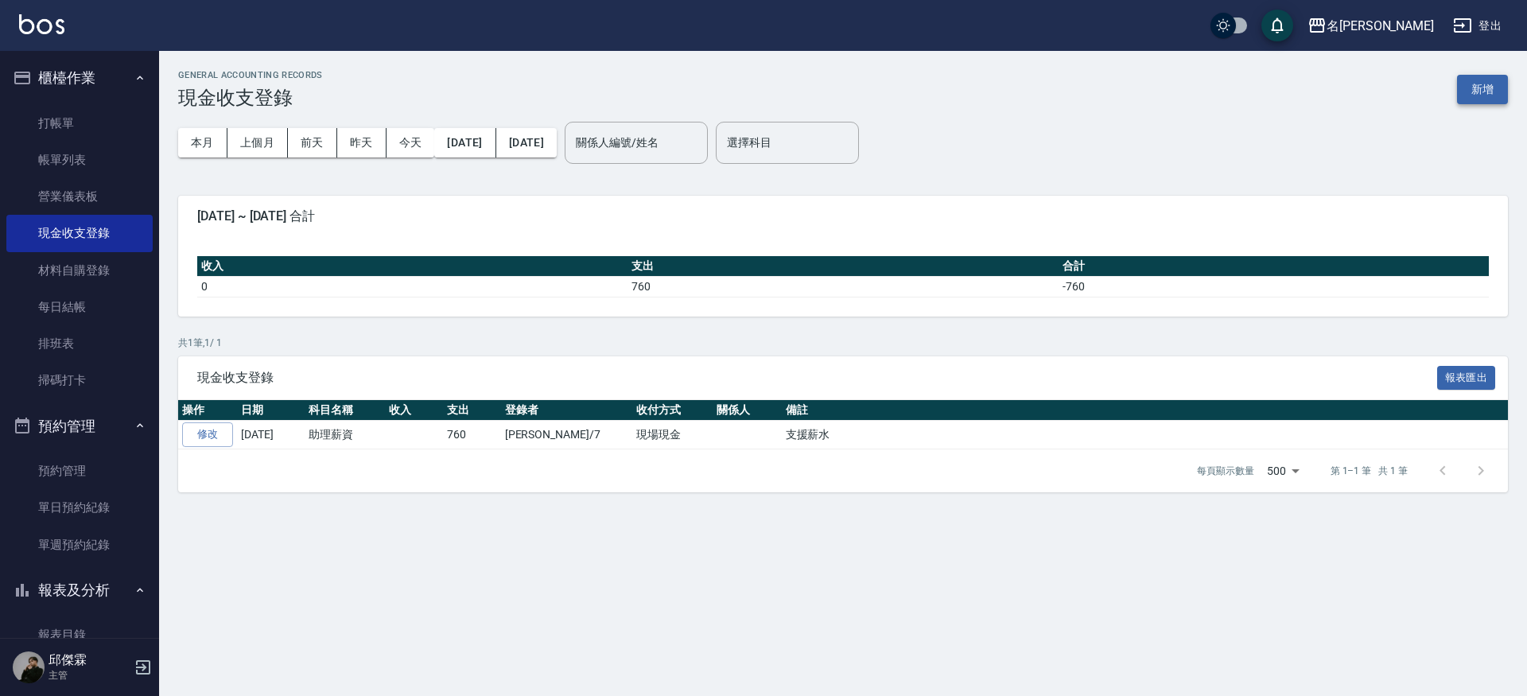
click at [1483, 95] on button "新增" at bounding box center [1482, 89] width 51 height 29
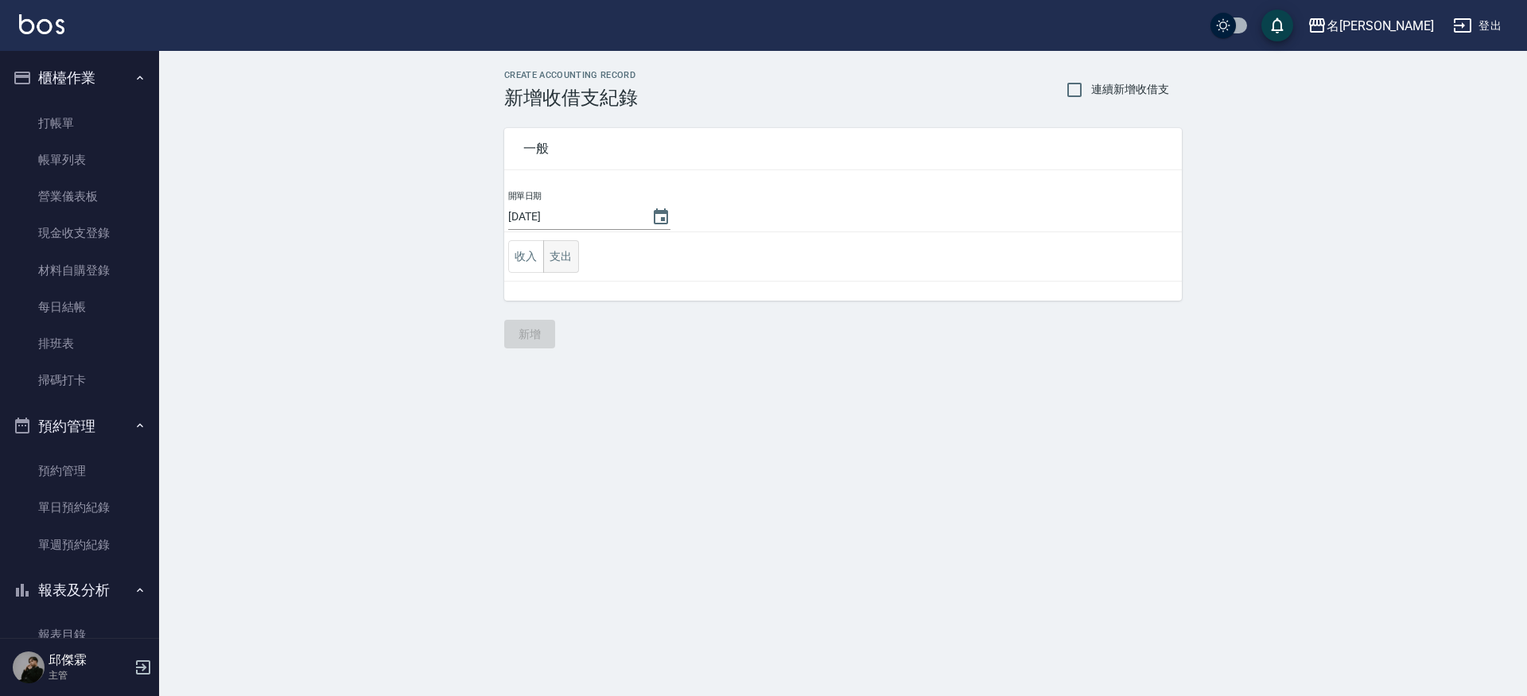
click at [553, 243] on button "支出" at bounding box center [561, 256] width 36 height 33
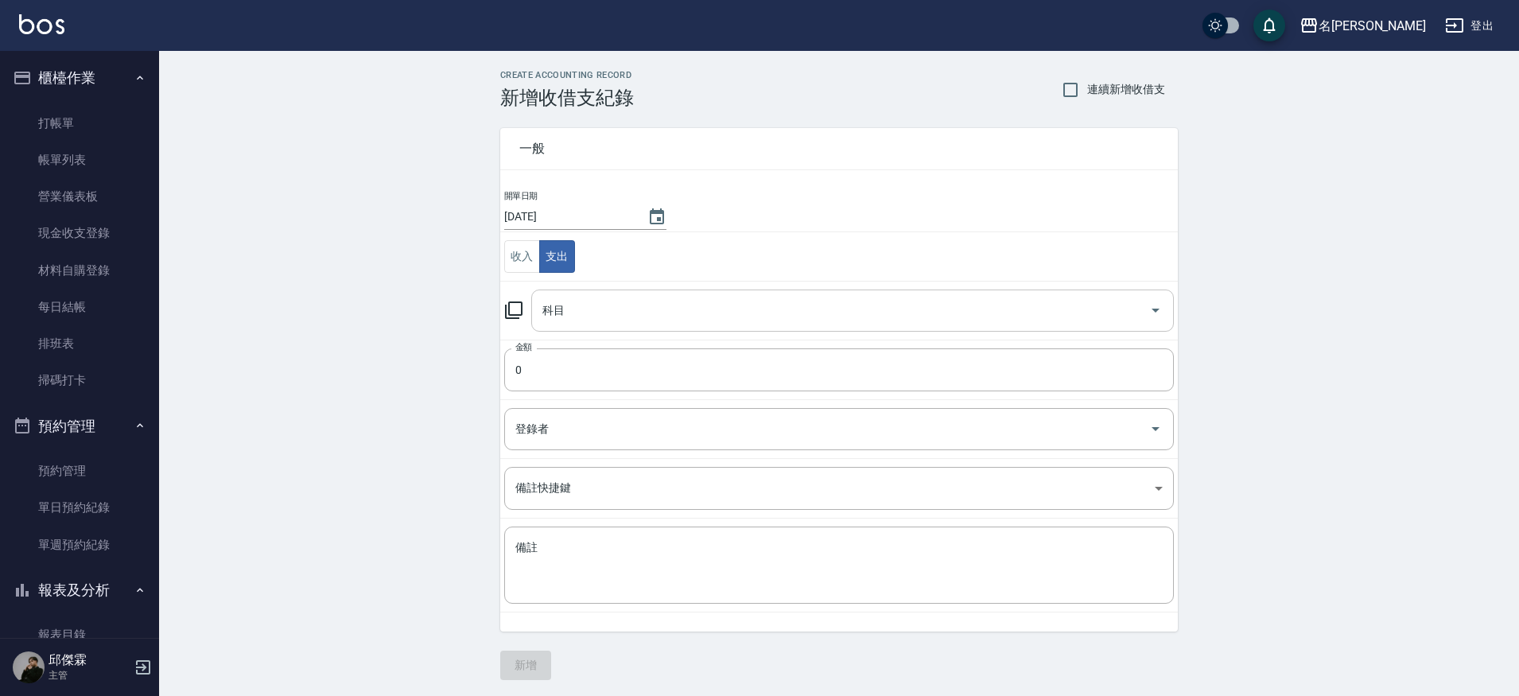
click at [719, 307] on input "科目" at bounding box center [840, 311] width 604 height 28
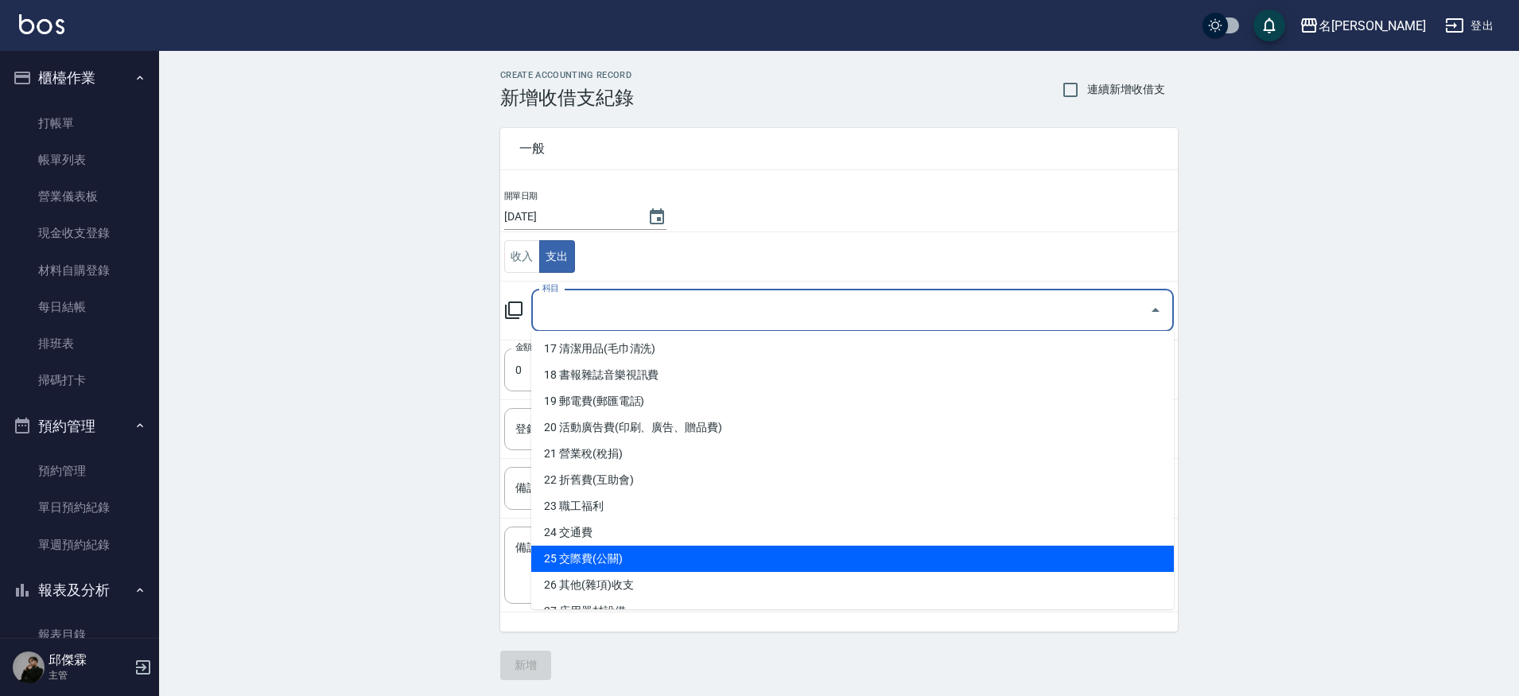
scroll to position [500, 0]
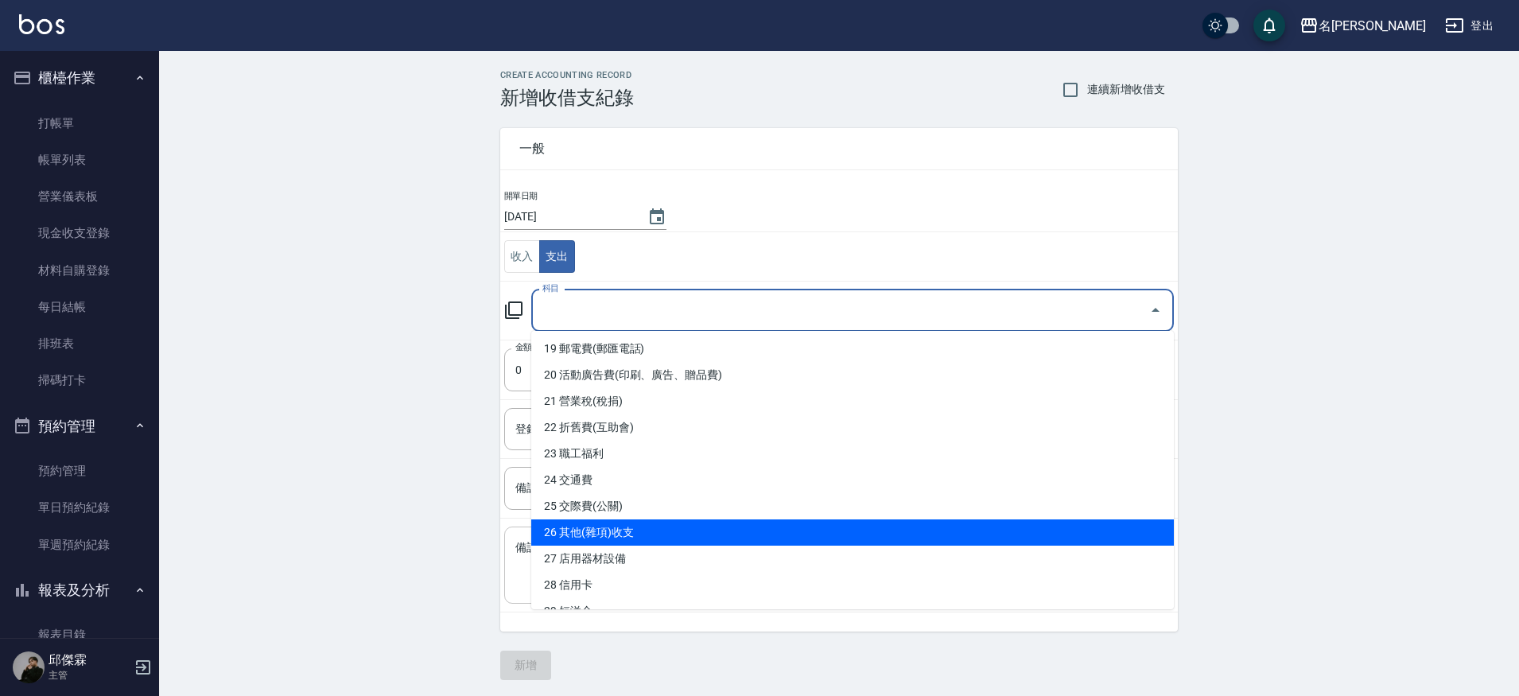
click at [602, 537] on li "26 其他(雜項)收支" at bounding box center [852, 532] width 643 height 26
type input "26 其他(雜項)收支"
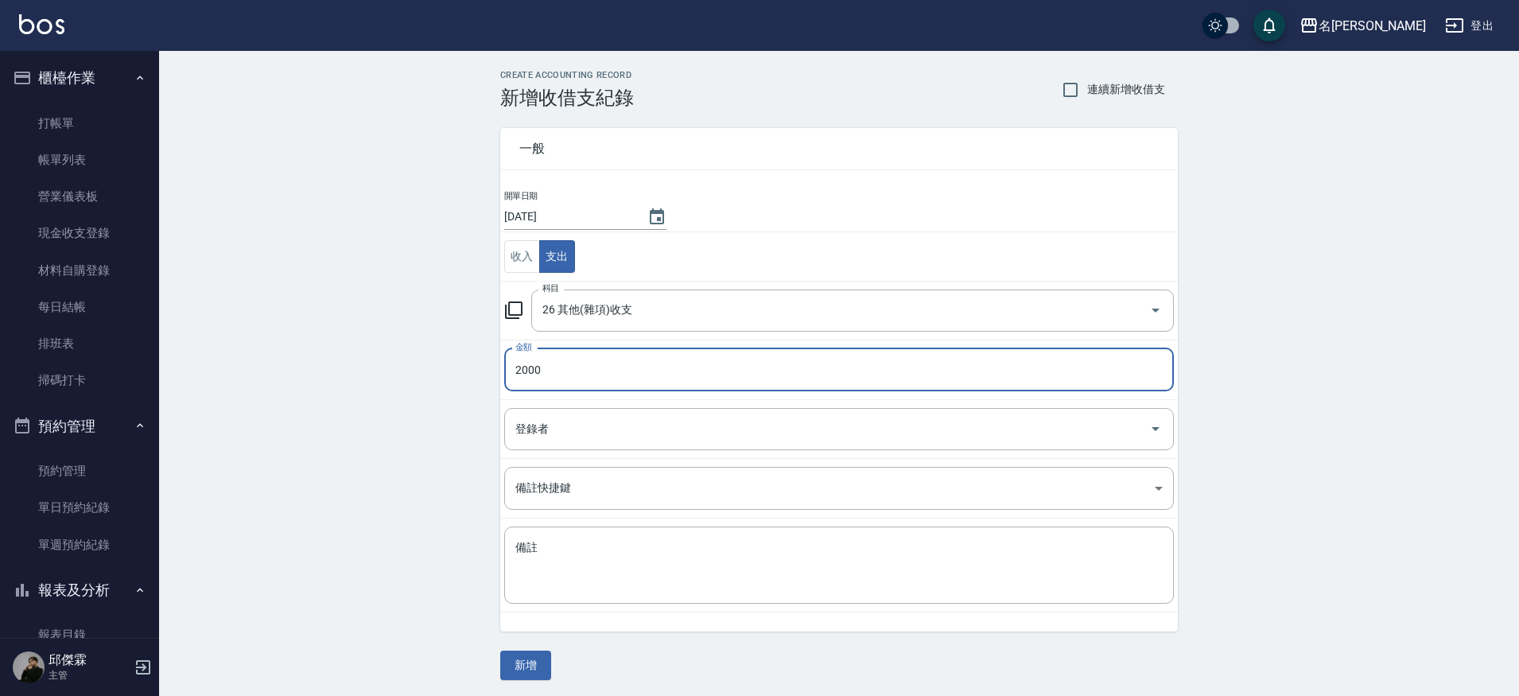
type input "2000"
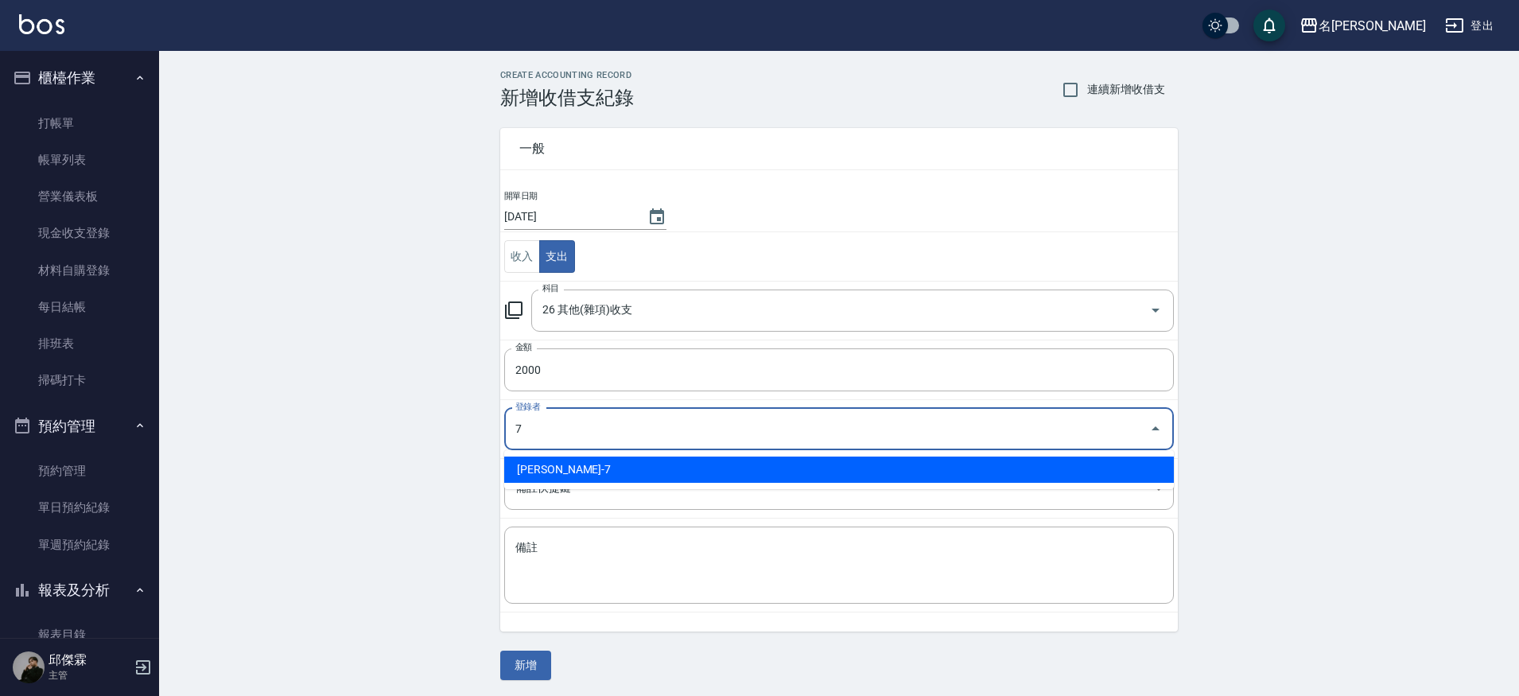
type input "[PERSON_NAME]-7"
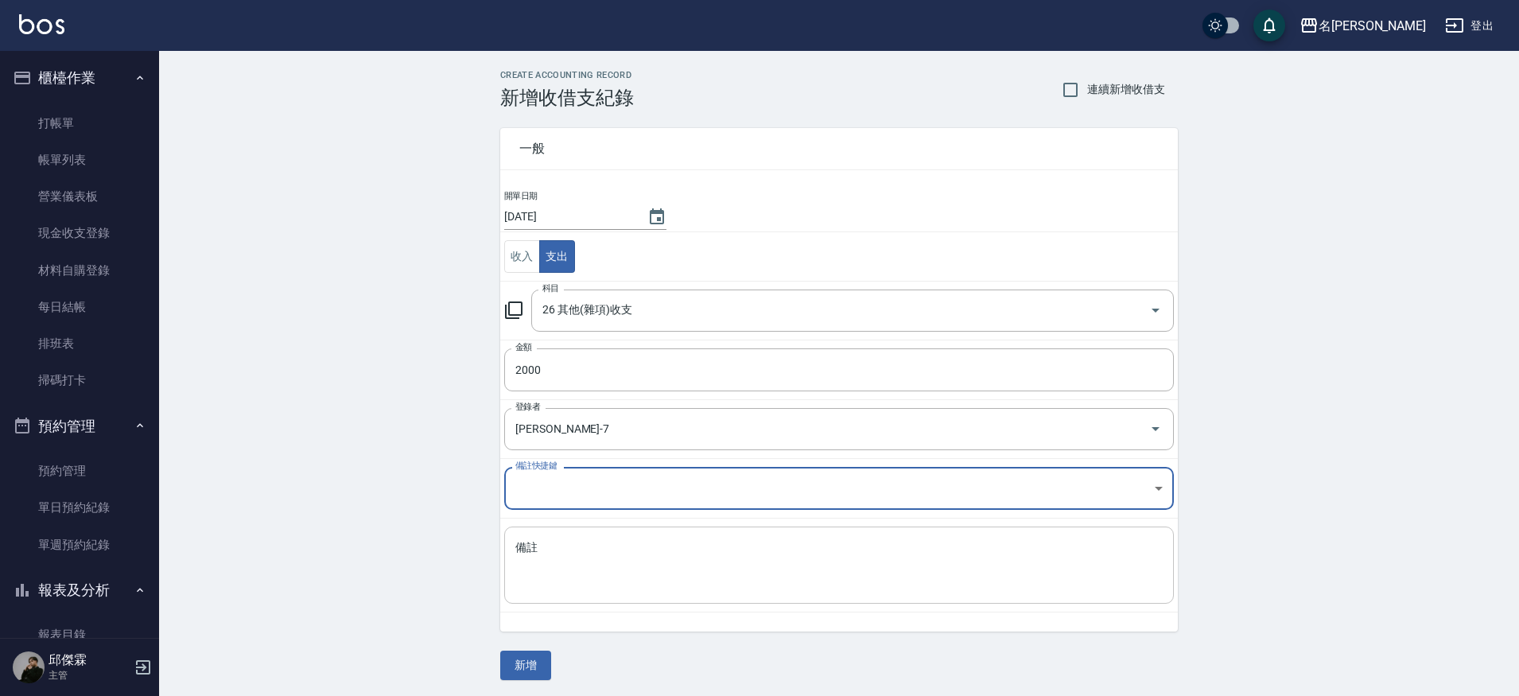
click at [613, 535] on div "x 備註" at bounding box center [839, 565] width 670 height 77
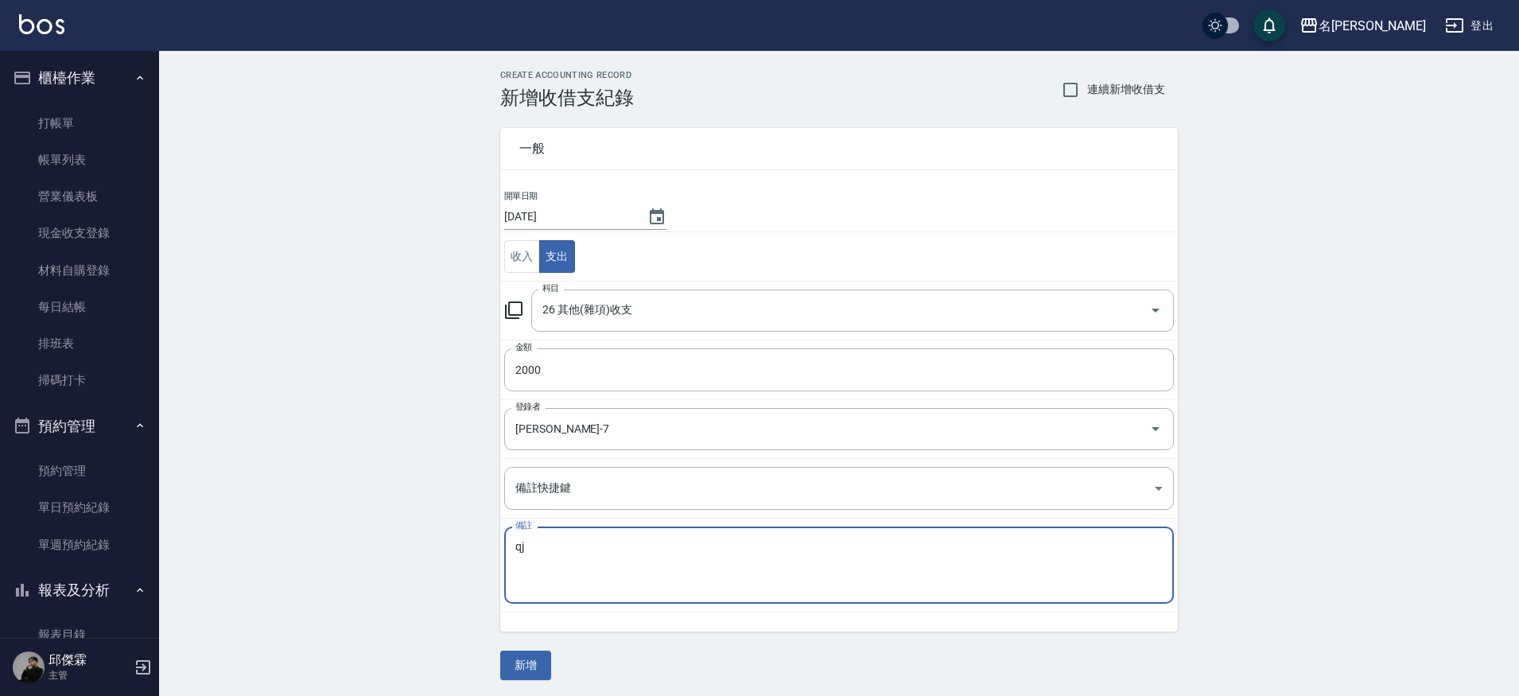
type textarea "q"
type textarea "Q"
type textarea "普渡"
click at [515, 666] on button "新增" at bounding box center [525, 665] width 51 height 29
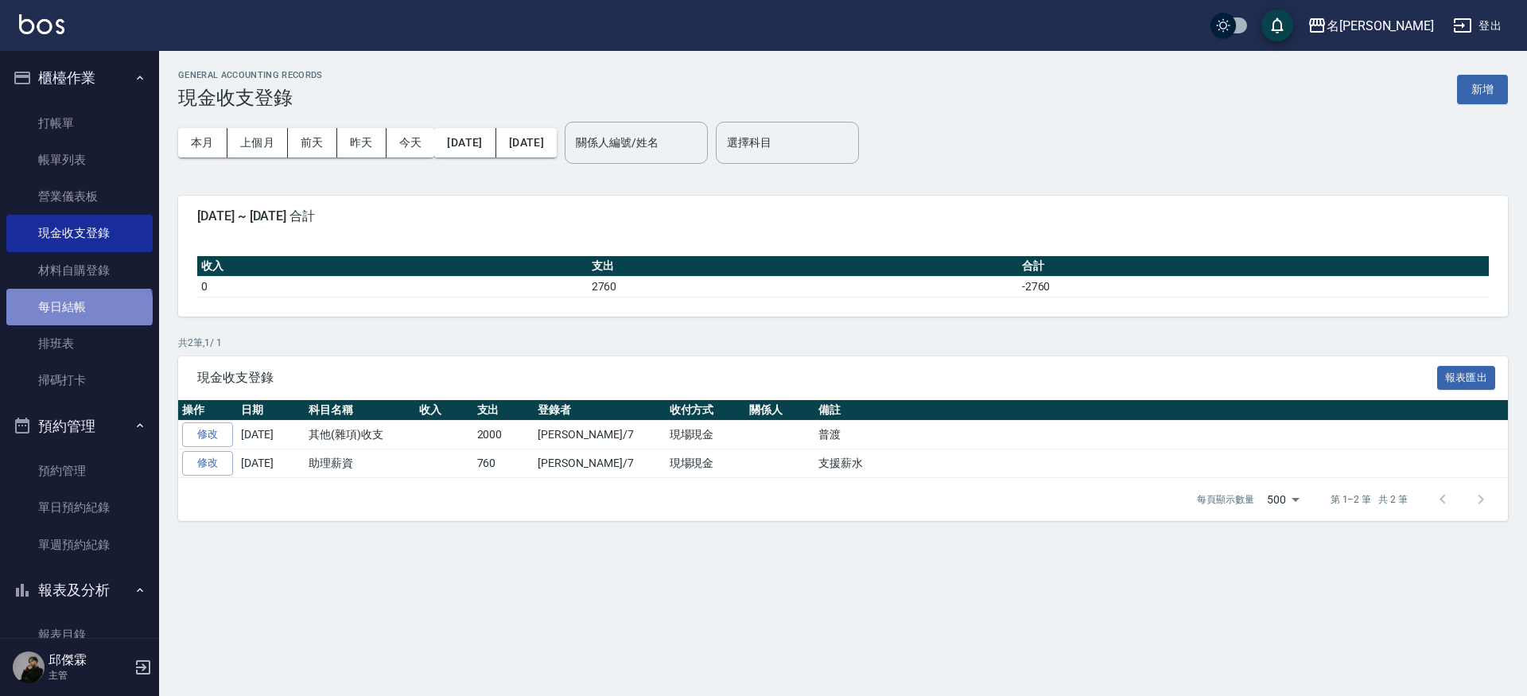
click at [78, 308] on link "每日結帳" at bounding box center [79, 307] width 146 height 37
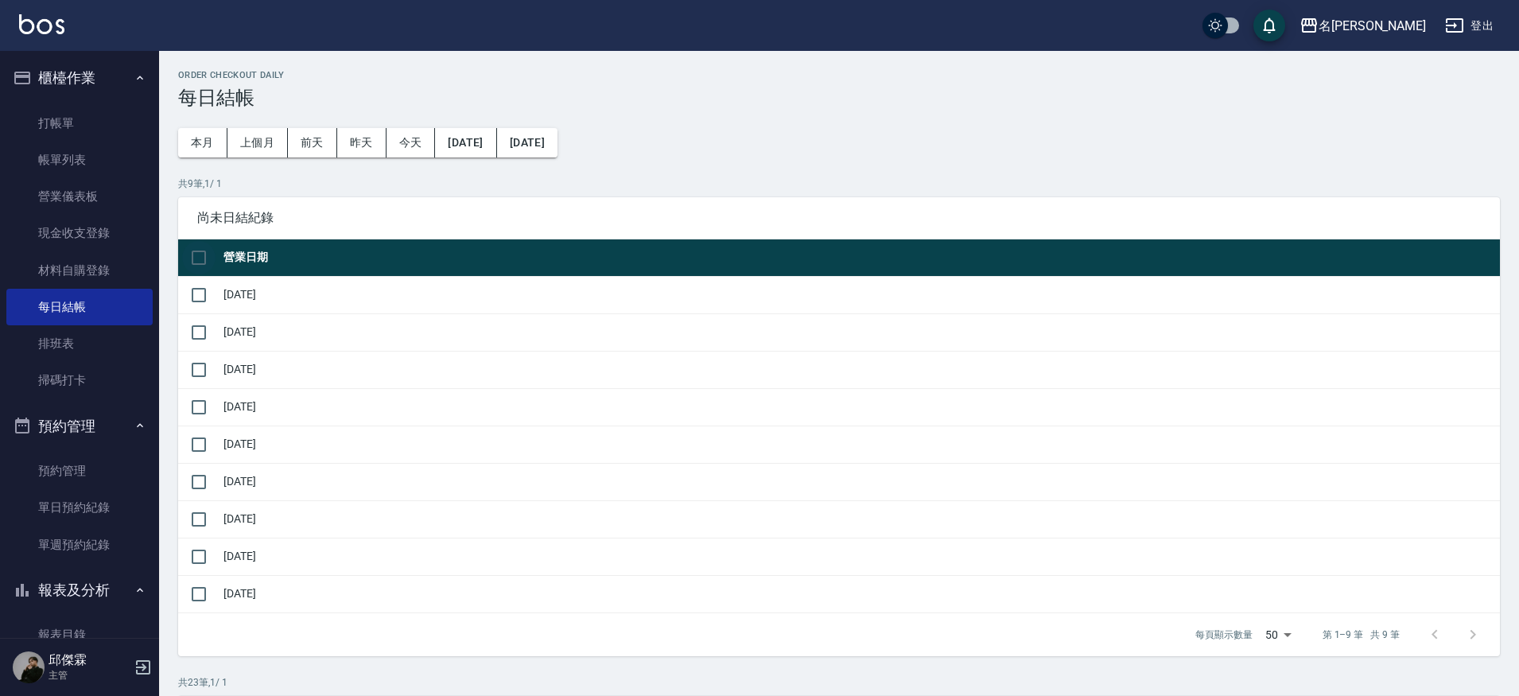
click at [208, 265] on input "checkbox" at bounding box center [198, 257] width 33 height 33
checkbox input "true"
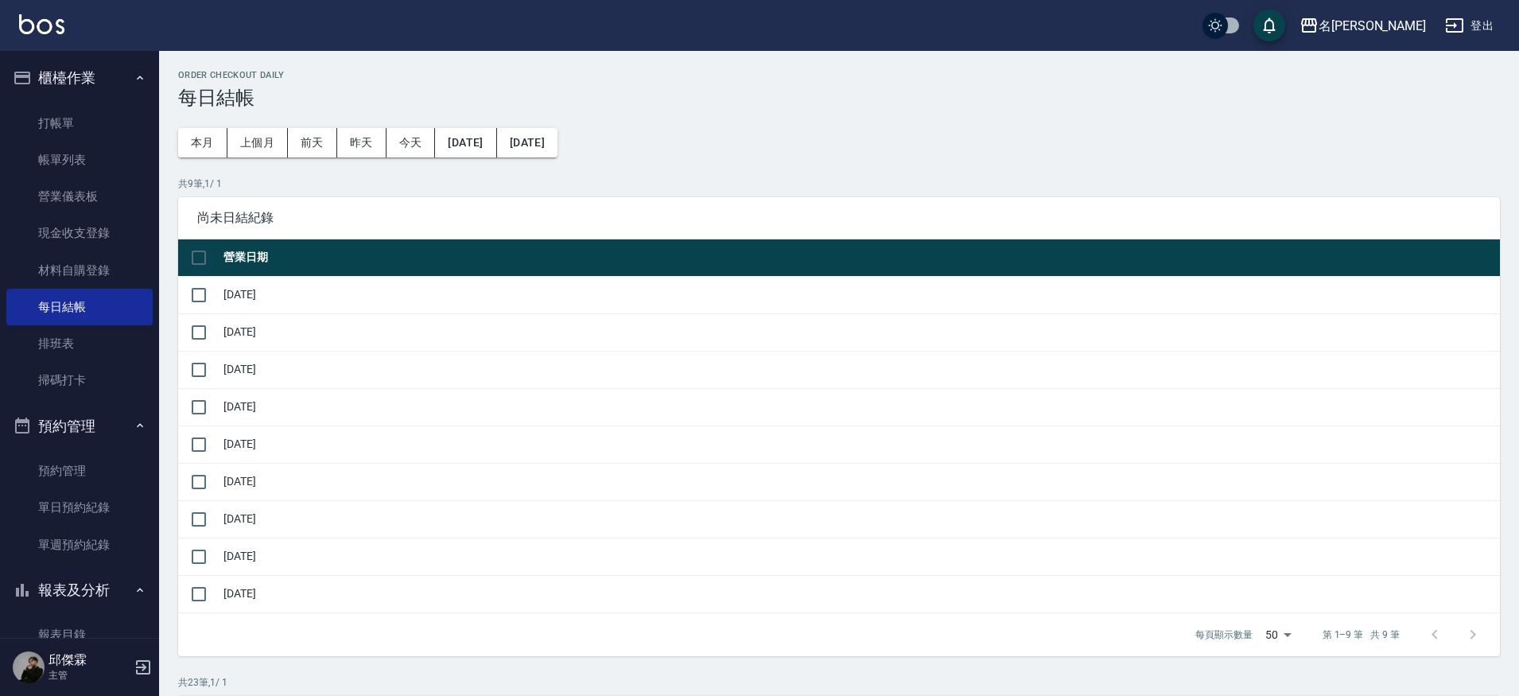
checkbox input "true"
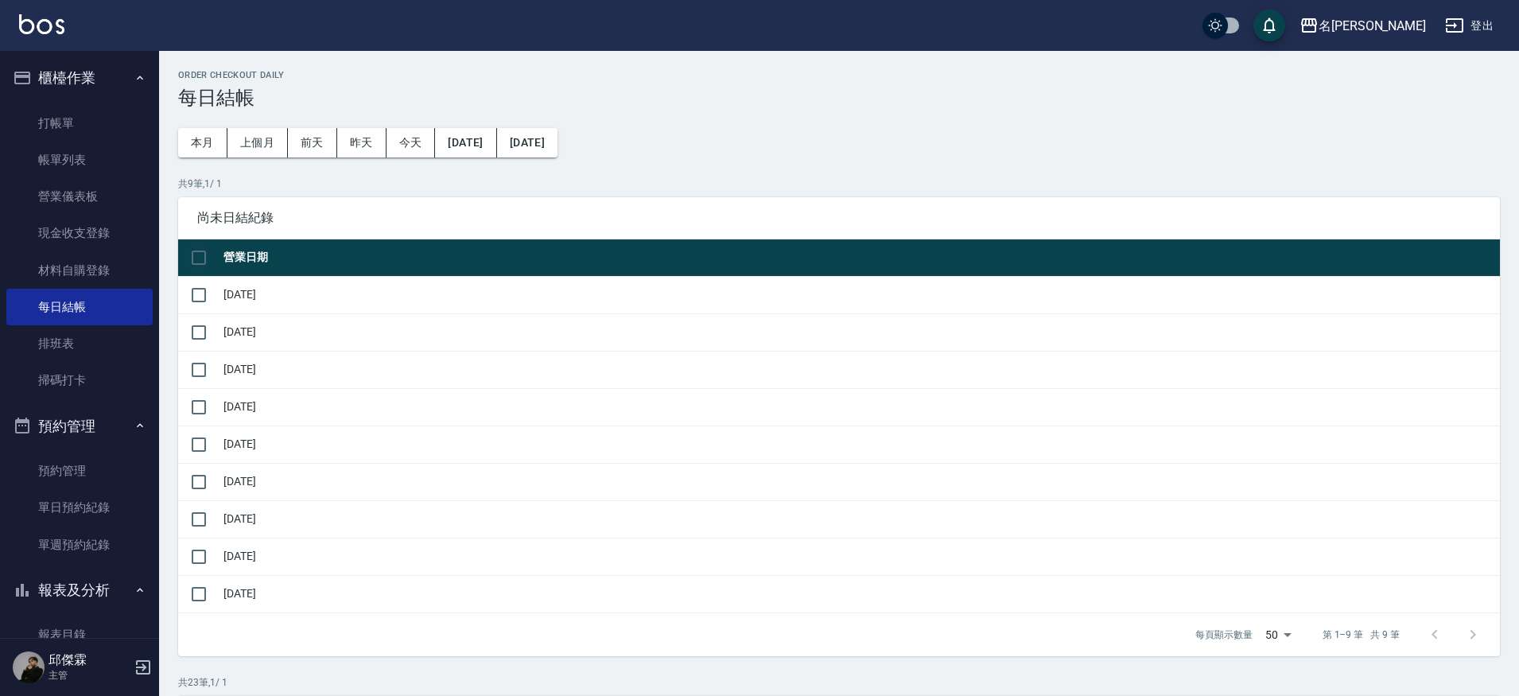
checkbox input "true"
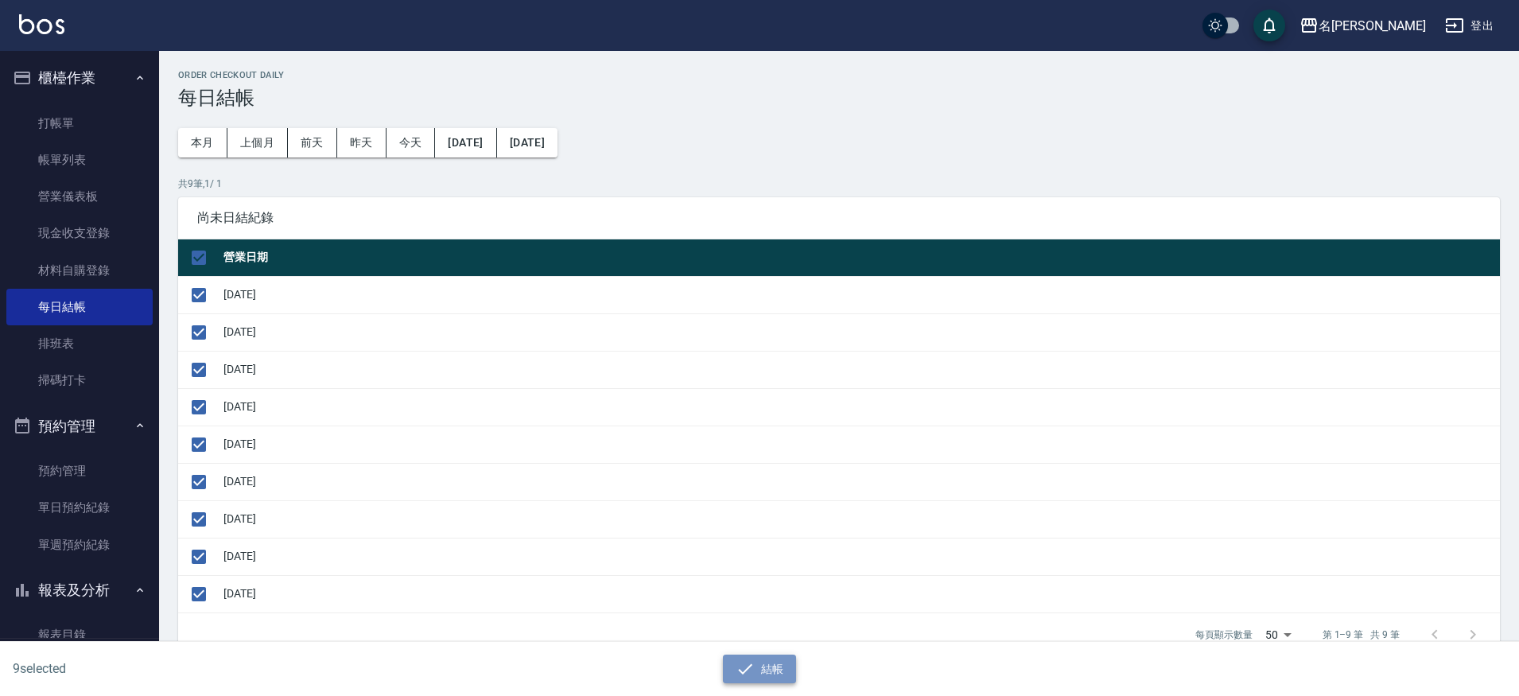
click at [747, 670] on icon "button" at bounding box center [745, 668] width 19 height 19
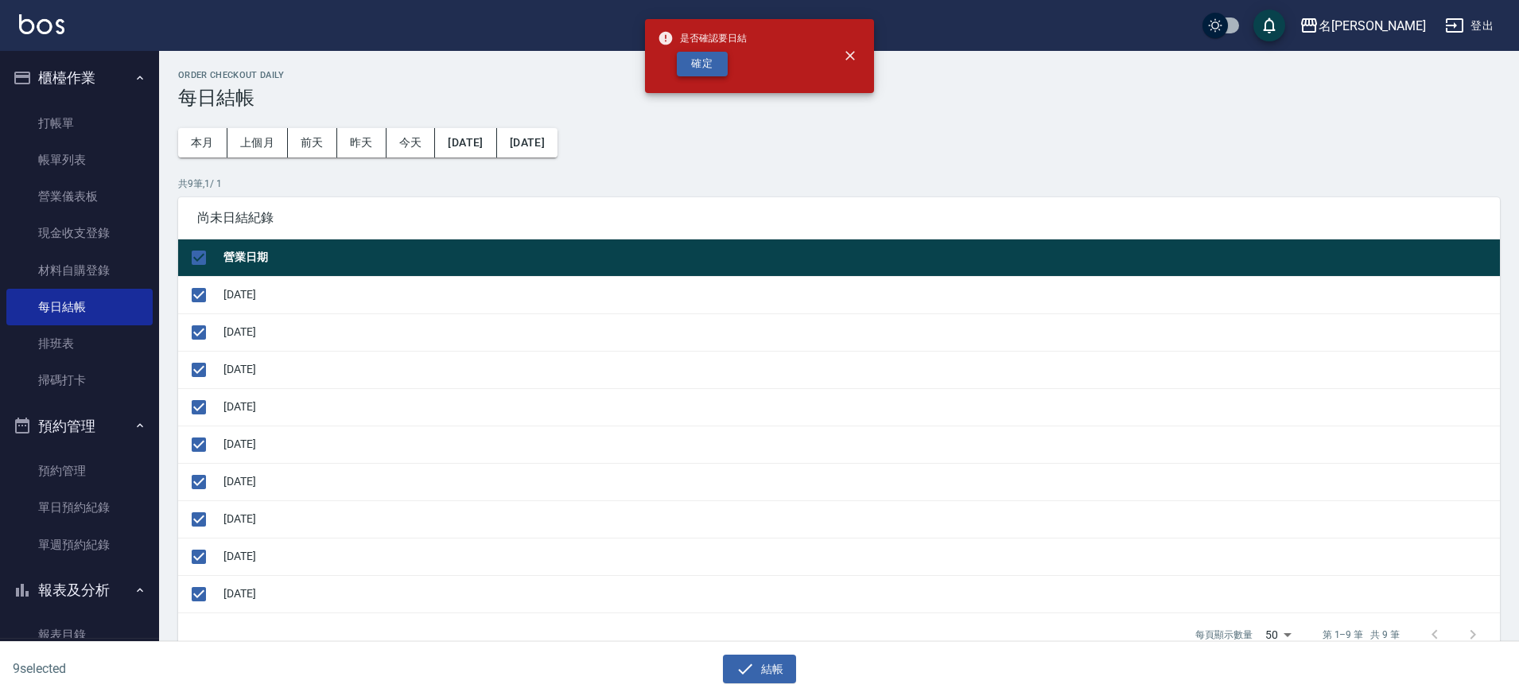
click at [706, 65] on button "確定" at bounding box center [702, 64] width 51 height 25
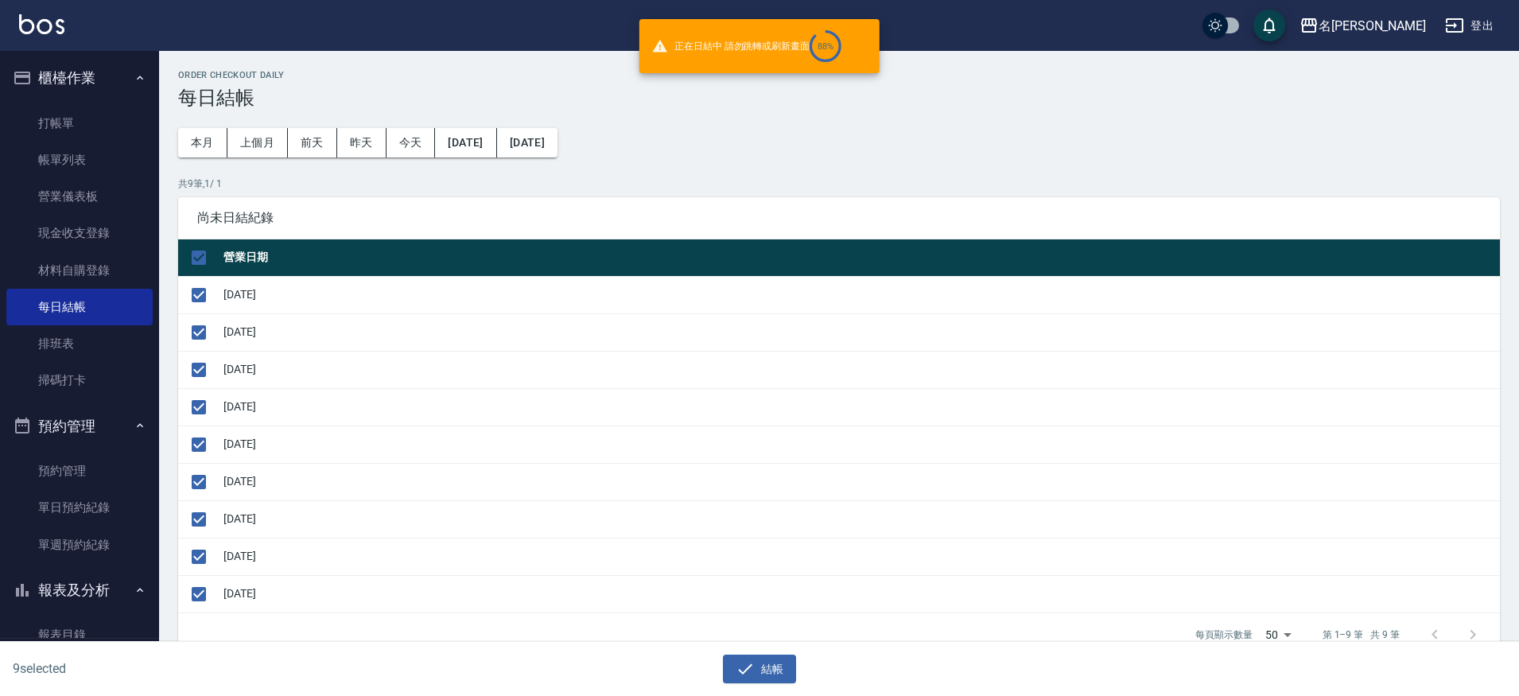
checkbox input "false"
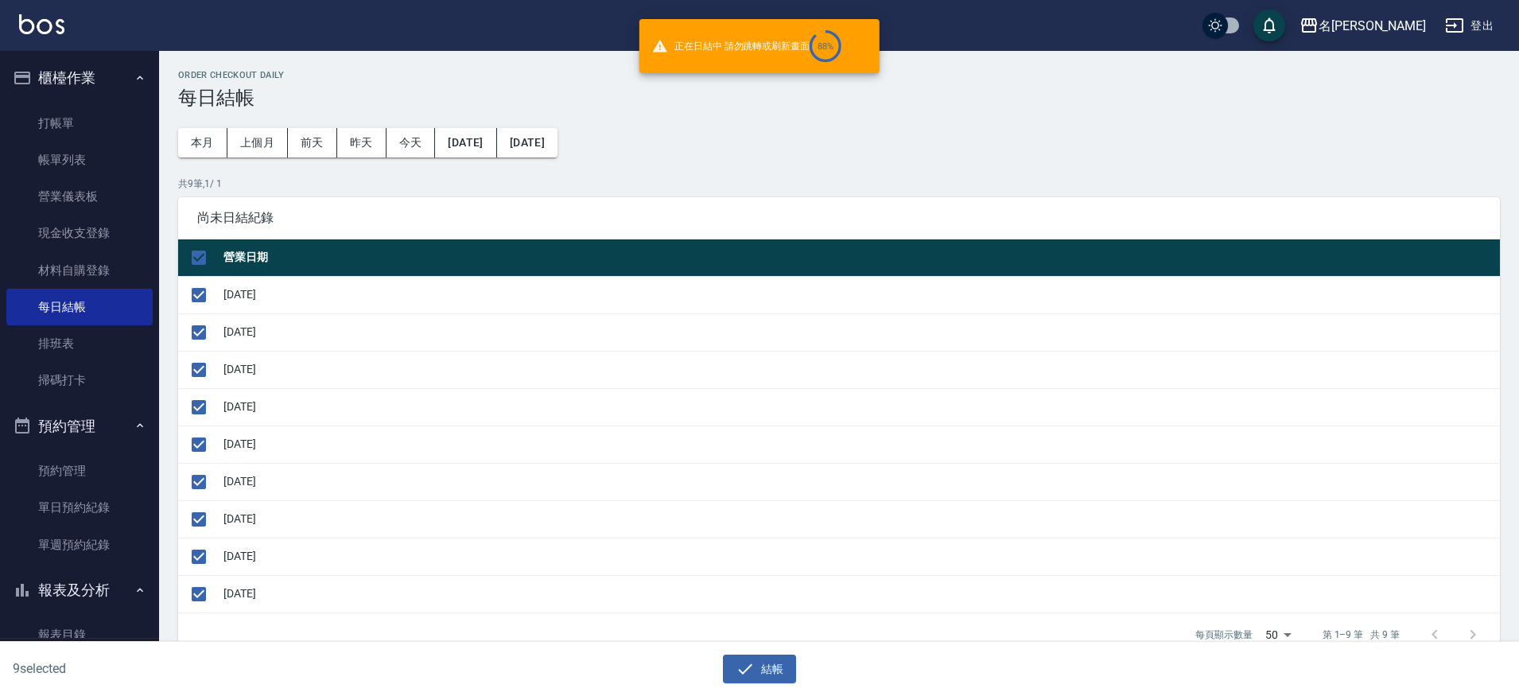
checkbox input "false"
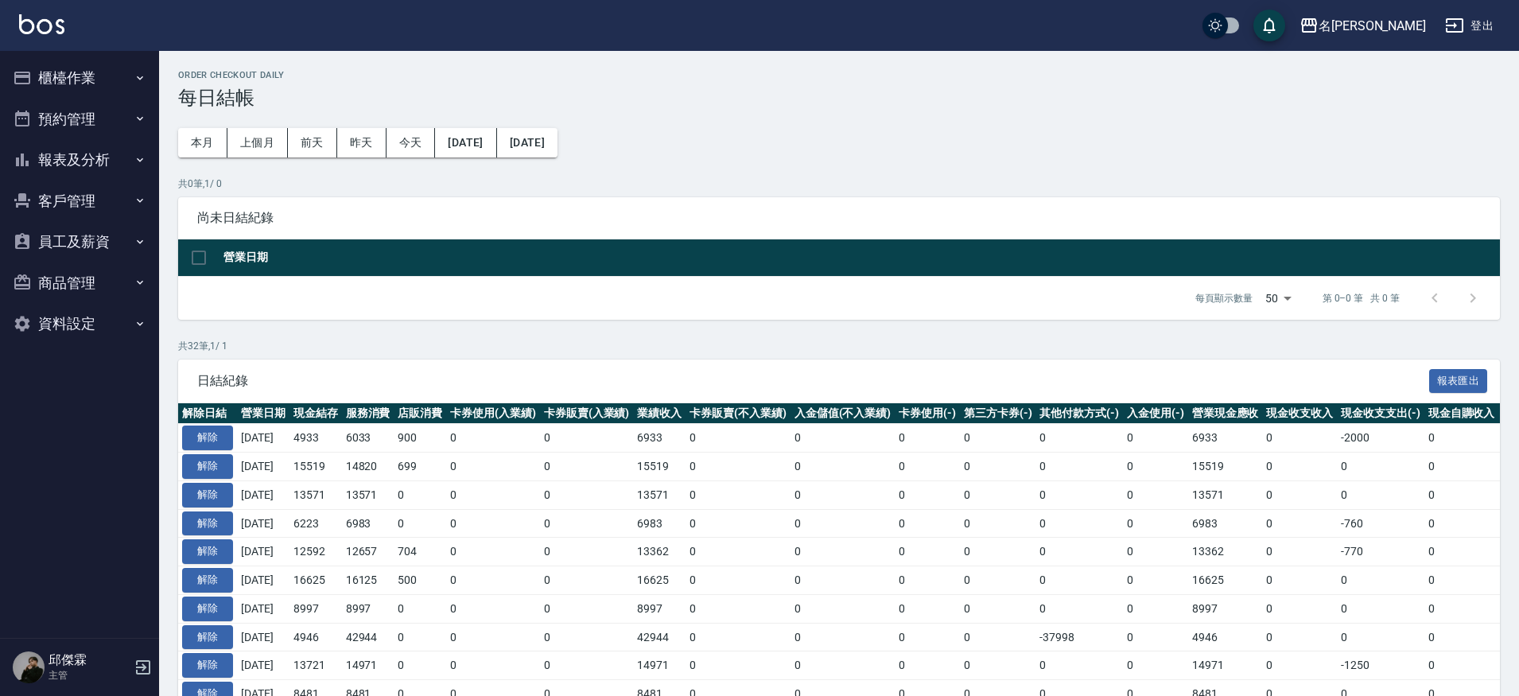
click at [107, 245] on button "員工及薪資" at bounding box center [79, 241] width 146 height 41
click at [96, 398] on button "商品管理" at bounding box center [79, 405] width 146 height 41
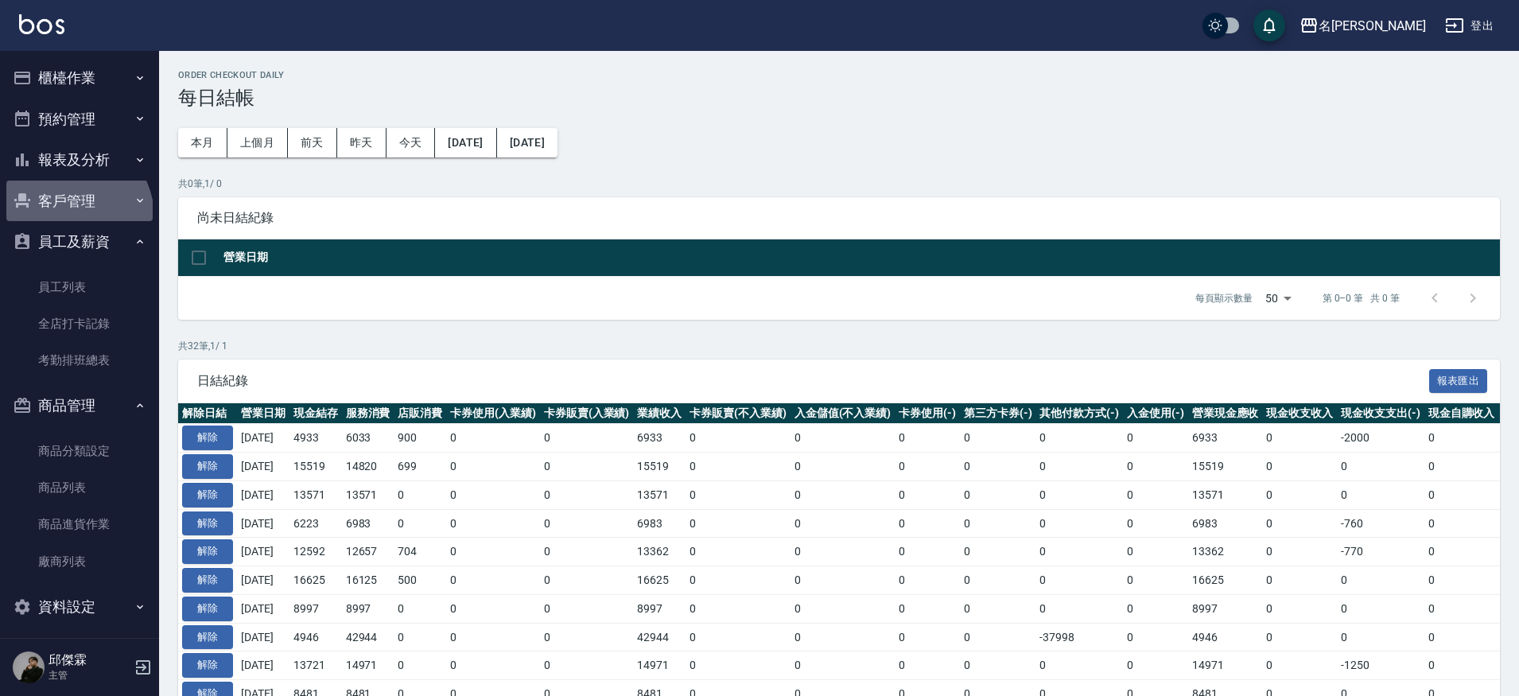
click at [71, 214] on button "客戶管理" at bounding box center [79, 201] width 146 height 41
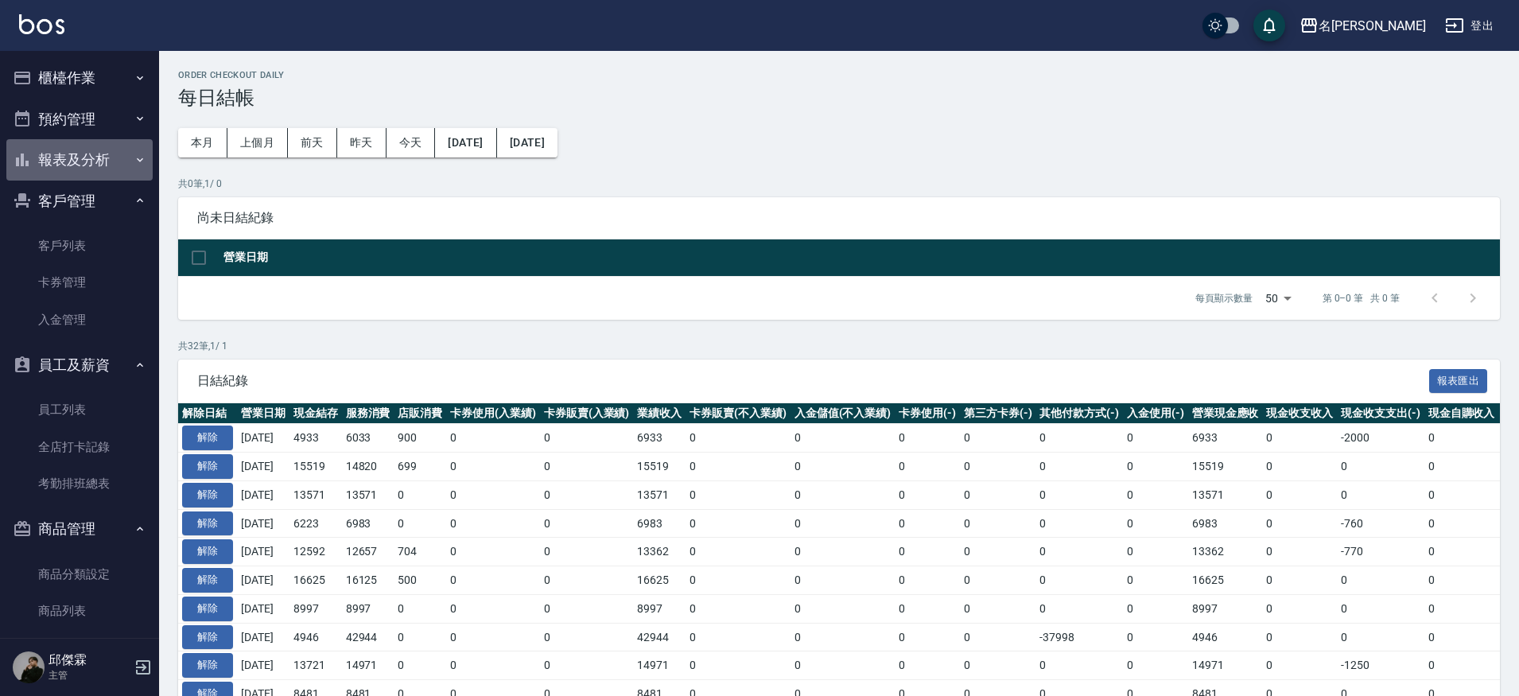
click at [91, 146] on button "報表及分析" at bounding box center [79, 159] width 146 height 41
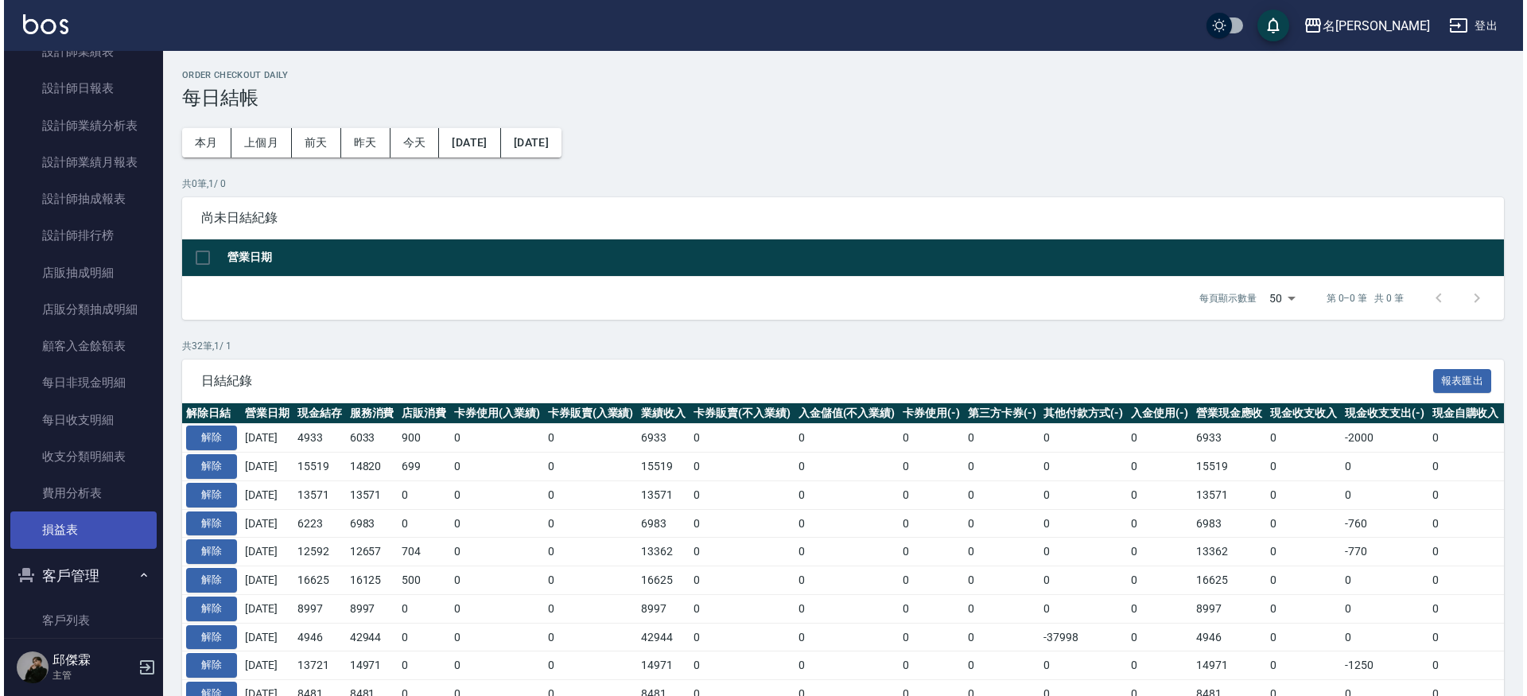
scroll to position [535, 0]
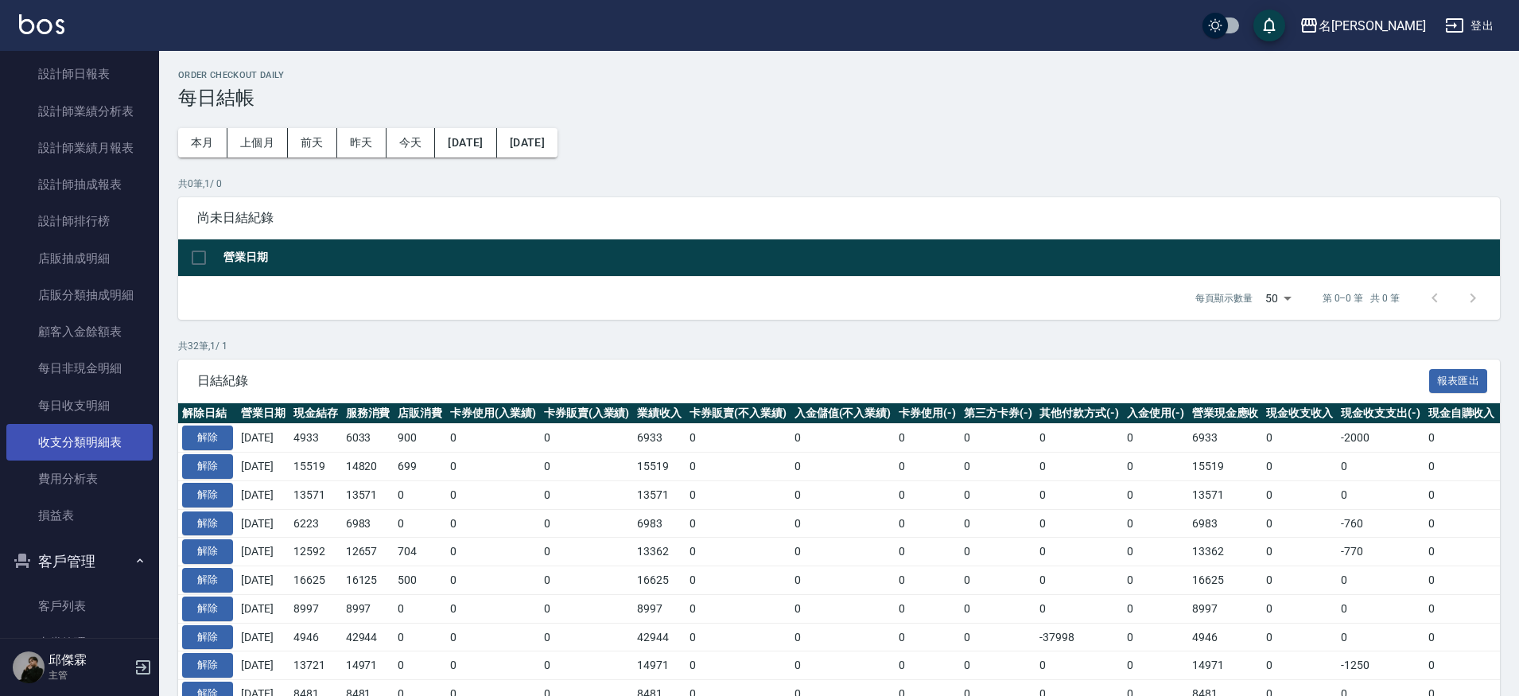
click at [87, 430] on link "收支分類明細表" at bounding box center [79, 442] width 146 height 37
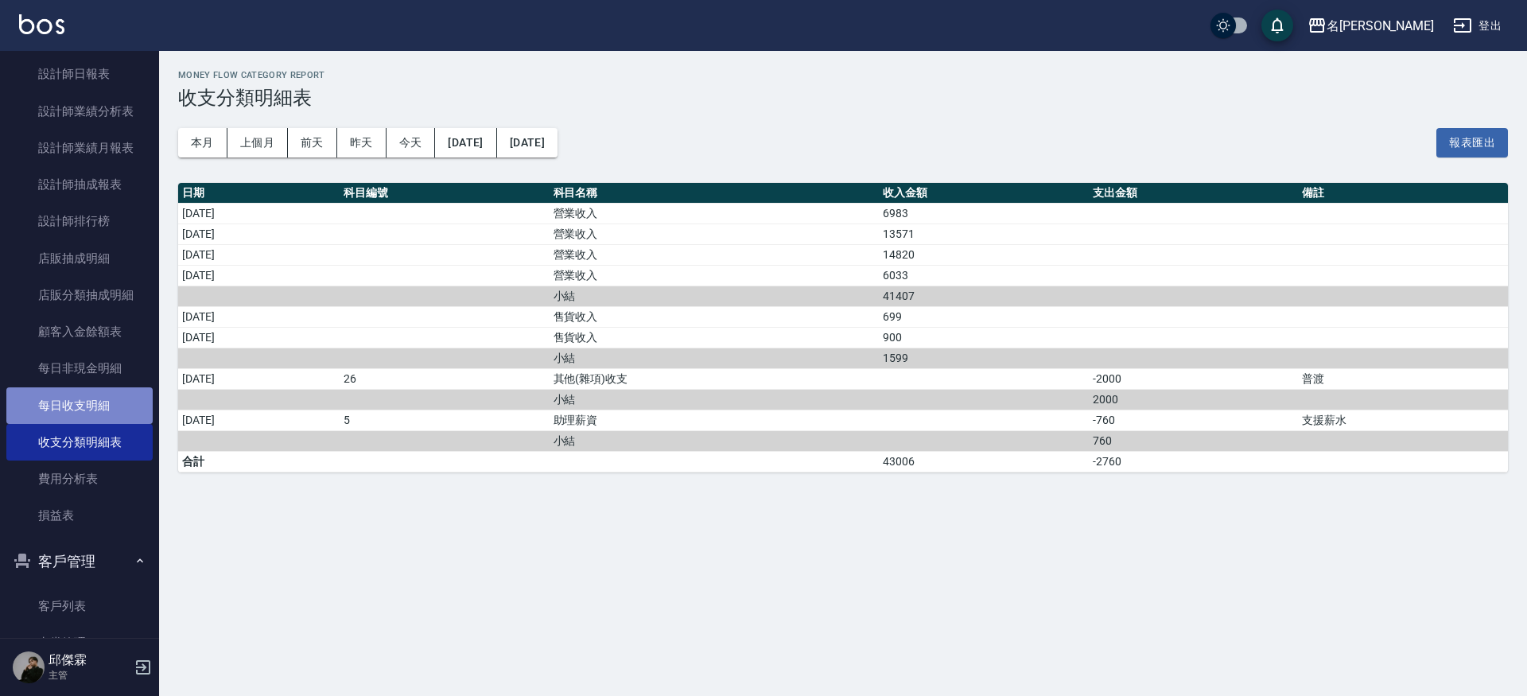
click at [107, 391] on link "每日收支明細" at bounding box center [79, 405] width 146 height 37
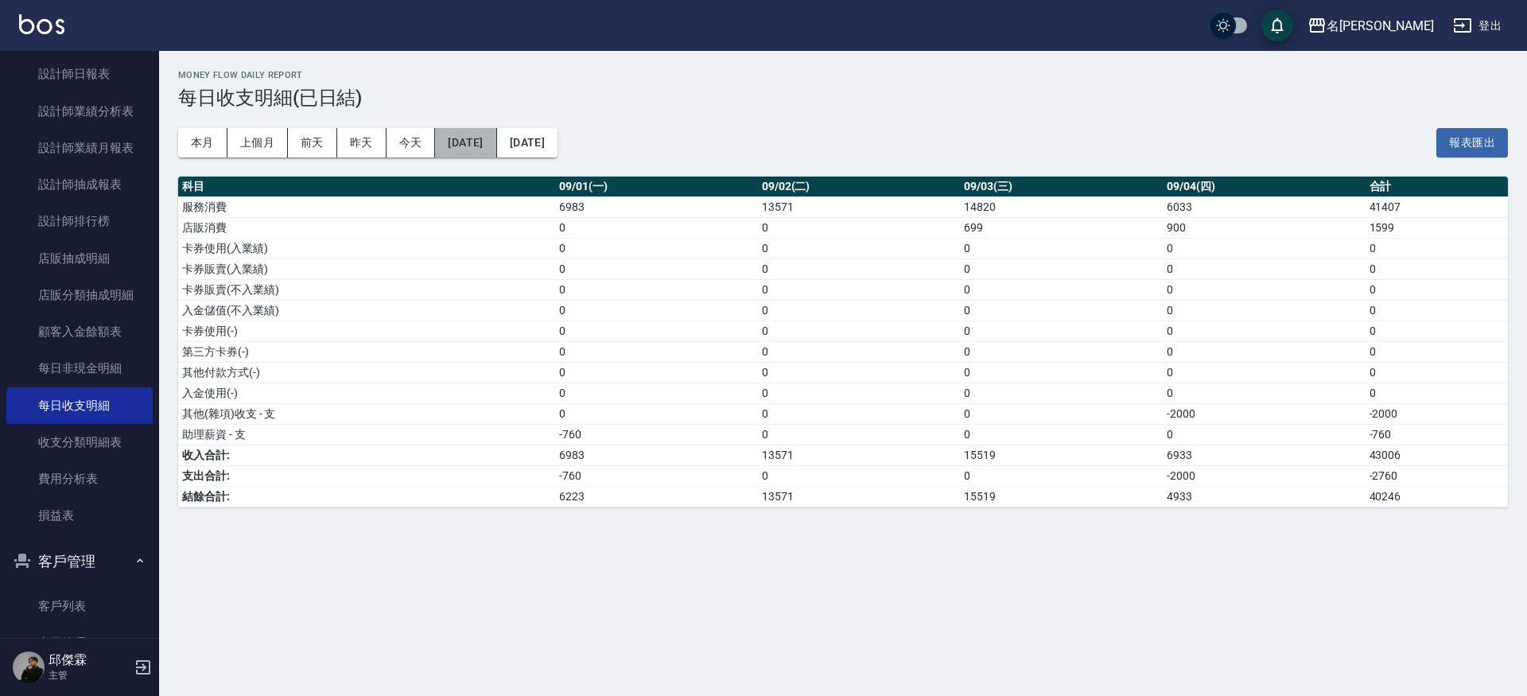
click at [467, 138] on button "[DATE]" at bounding box center [465, 142] width 61 height 29
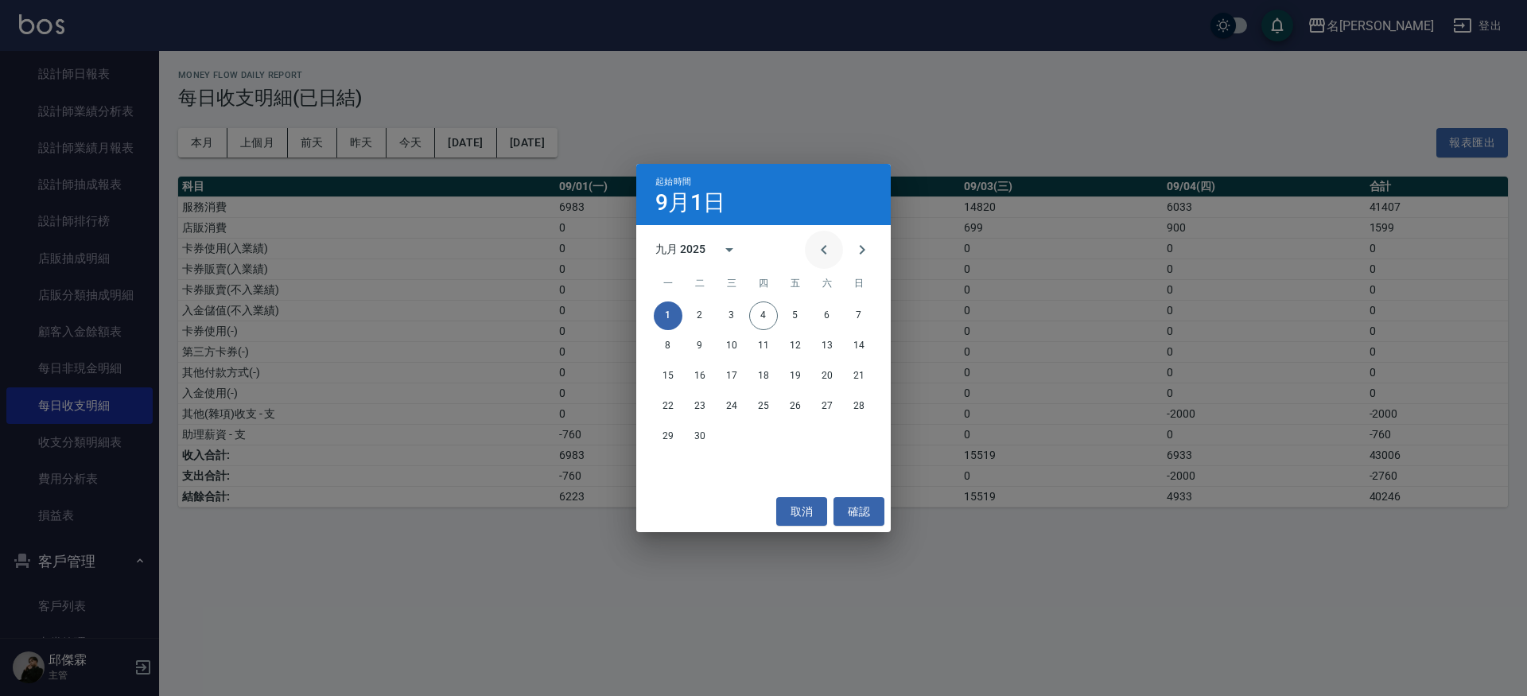
click at [822, 251] on icon "Previous month" at bounding box center [824, 250] width 6 height 10
click at [735, 438] on button "27" at bounding box center [731, 436] width 29 height 29
